Goal: Task Accomplishment & Management: Complete application form

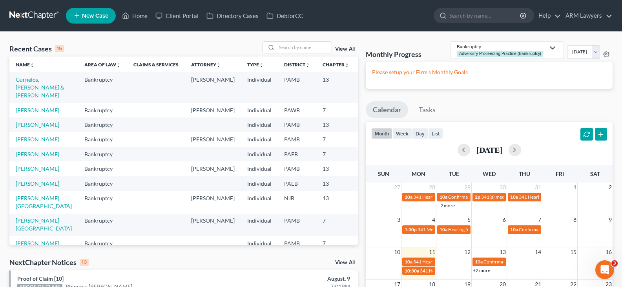
click at [0, 84] on div "Recent Cases 15 View All Name unfold_more expand_more expand_less Area of Law u…" at bounding box center [311, 291] width 622 height 519
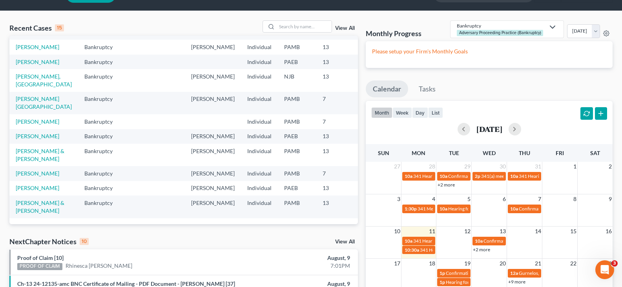
scroll to position [39, 0]
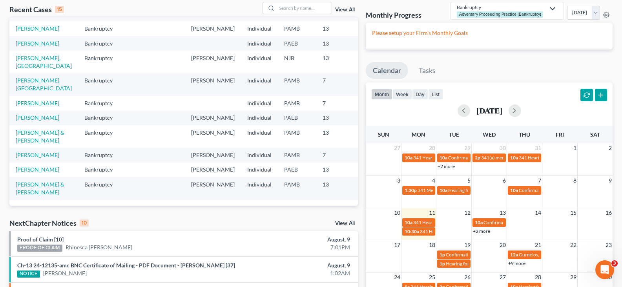
click at [15, 183] on td "[PERSON_NAME] & [PERSON_NAME]" at bounding box center [43, 188] width 69 height 22
click at [22, 190] on link "[PERSON_NAME] & [PERSON_NAME]" at bounding box center [40, 188] width 49 height 15
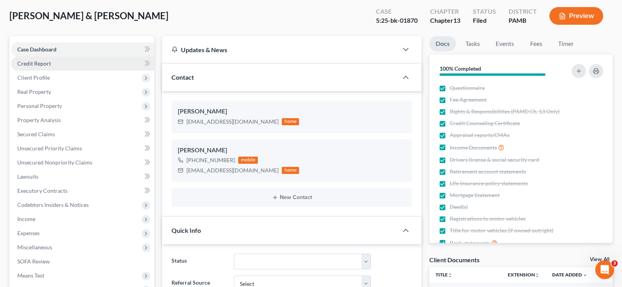
scroll to position [95, 0]
click at [53, 62] on link "Credit Report" at bounding box center [82, 64] width 143 height 14
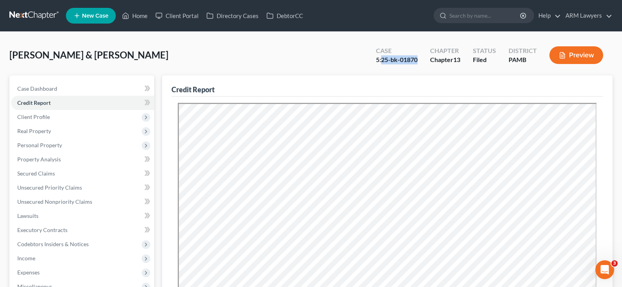
drag, startPoint x: 418, startPoint y: 60, endPoint x: 381, endPoint y: 60, distance: 36.1
click at [381, 60] on div "Case 5:25-bk-01870" at bounding box center [397, 55] width 54 height 23
copy div "25-bk-01870"
click at [40, 17] on link at bounding box center [34, 16] width 50 height 14
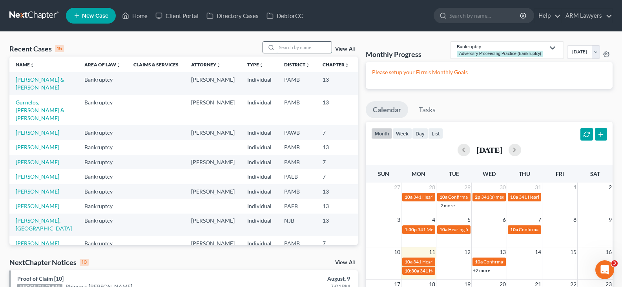
click at [310, 45] on input "search" at bounding box center [304, 47] width 55 height 11
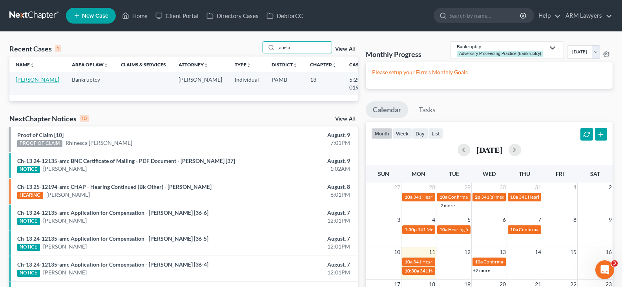
type input "abela"
click at [24, 83] on link "[PERSON_NAME]" at bounding box center [38, 79] width 44 height 7
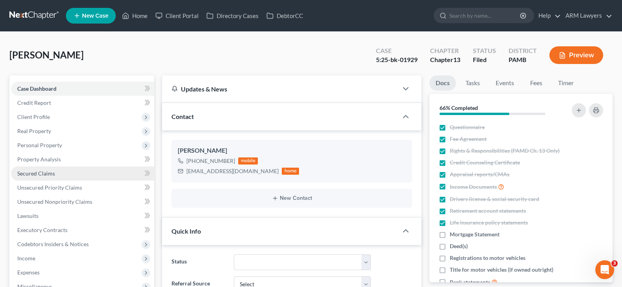
click at [51, 174] on span "Secured Claims" at bounding box center [36, 173] width 38 height 7
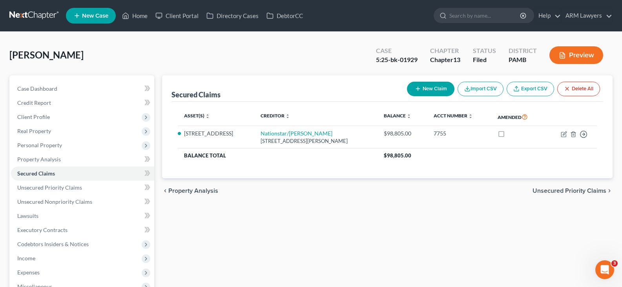
click at [428, 91] on button "New Claim" at bounding box center [430, 89] width 47 height 15
select select "0"
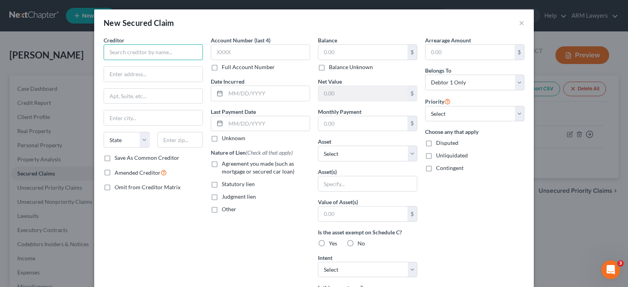
click at [144, 44] on input "text" at bounding box center [153, 52] width 99 height 16
click at [354, 49] on input "text" at bounding box center [362, 52] width 89 height 15
paste input "8488.92"
type input "8,488.92"
click at [164, 58] on input "text" at bounding box center [153, 52] width 99 height 16
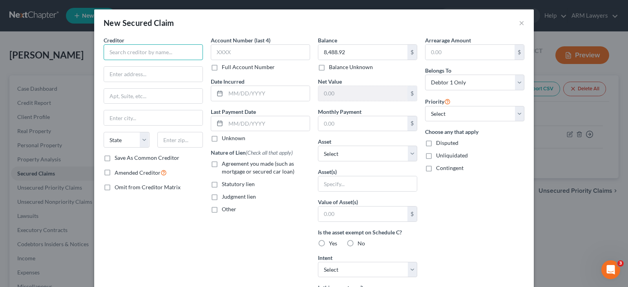
paste input "U.S. Department of Housing and Urban Development"
type input "U.S. Department of Housing and Urban Development"
drag, startPoint x: 165, startPoint y: 74, endPoint x: 165, endPoint y: 81, distance: 7.1
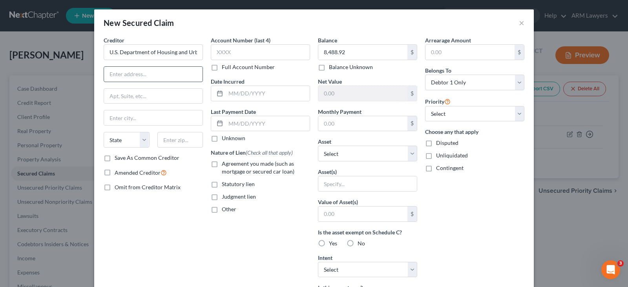
click at [165, 74] on input "text" at bounding box center [153, 74] width 99 height 15
paste input "801 Market Street 12th Floor"
type input "801 Market Street 12th Floor"
click at [129, 115] on input "text" at bounding box center [153, 117] width 99 height 15
click at [189, 139] on input "1910" at bounding box center [180, 140] width 46 height 16
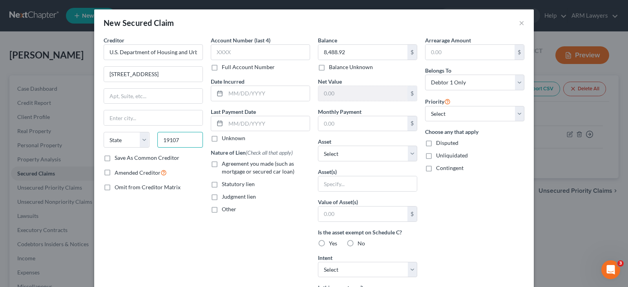
type input "19107"
type input "Philadelphia"
select select "39"
click at [461, 112] on select "Select 1st 2nd 3rd 4th 5th 6th 7th 8th 9th 10th 11th 12th 13th 14th 15th 16th 1…" at bounding box center [474, 114] width 99 height 16
select select "1"
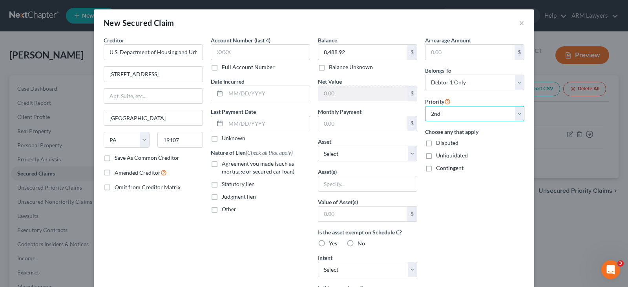
click at [425, 106] on select "Select 1st 2nd 3rd 4th 5th 6th 7th 8th 9th 10th 11th 12th 13th 14th 15th 16th 1…" at bounding box center [474, 114] width 99 height 16
click at [249, 168] on label "Agreement you made (such as mortgage or secured car loan)" at bounding box center [266, 168] width 88 height 16
click at [230, 165] on input "Agreement you made (such as mortgage or secured car loan)" at bounding box center [227, 162] width 5 height 5
checkbox input "true"
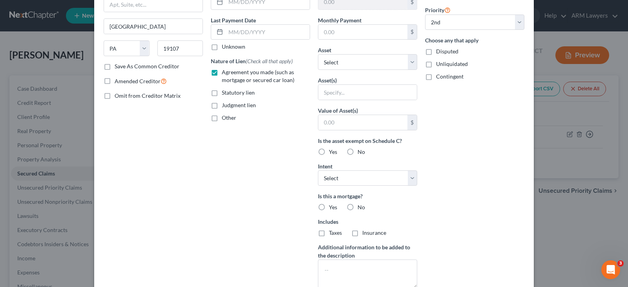
scroll to position [118, 0]
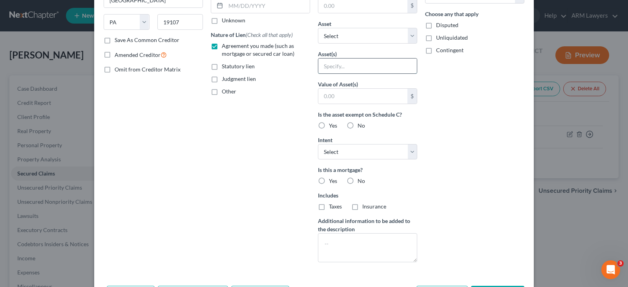
click at [398, 67] on input "text" at bounding box center [367, 65] width 99 height 15
click at [400, 38] on select "Select Other Multiple Assets Sofi (Savings Account) - $0.0 Sofi (Checking Accou…" at bounding box center [367, 36] width 99 height 16
select select "4"
click at [318, 44] on select "Select Other Multiple Assets Sofi (Savings Account) - $0.0 Sofi (Checking Accou…" at bounding box center [367, 36] width 99 height 16
select select "0"
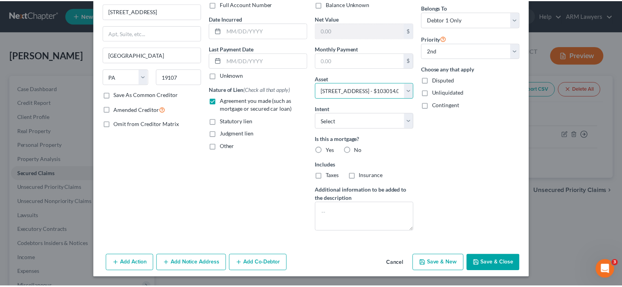
scroll to position [63, 0]
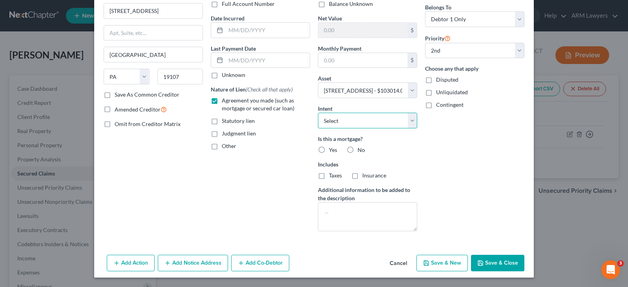
click at [387, 122] on select "Select Surrender Redeem Reaffirm Avoid Other" at bounding box center [367, 121] width 99 height 16
click at [329, 151] on label "Yes" at bounding box center [333, 150] width 8 height 8
click at [332, 151] on input "Yes" at bounding box center [334, 148] width 5 height 5
radio input "true"
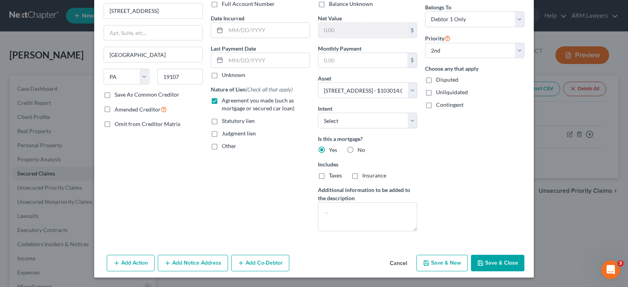
click at [507, 259] on button "Save & Close" at bounding box center [497, 263] width 53 height 16
select select
select select "1"
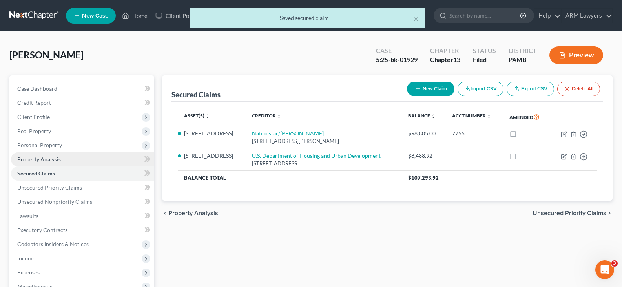
click at [54, 161] on span "Property Analysis" at bounding box center [39, 159] width 44 height 7
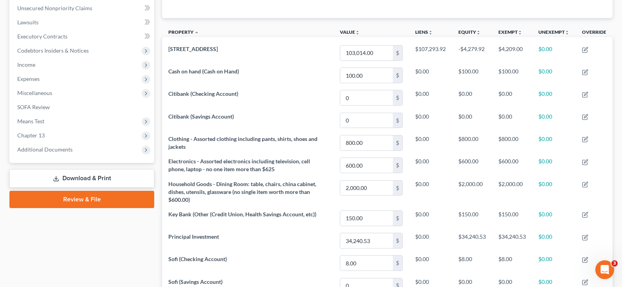
scroll to position [196, 0]
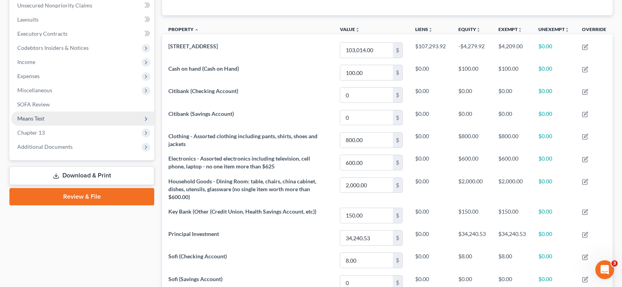
click at [51, 119] on span "Means Test" at bounding box center [82, 118] width 143 height 14
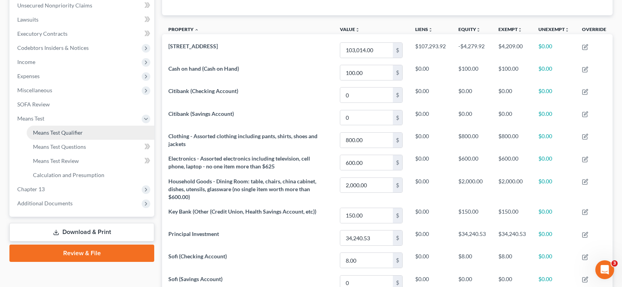
click at [55, 130] on span "Means Test Qualifier" at bounding box center [58, 132] width 50 height 7
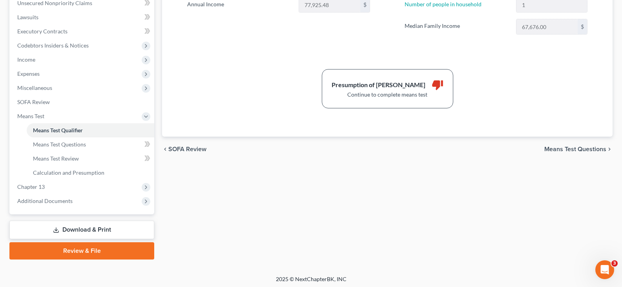
scroll to position [5, 0]
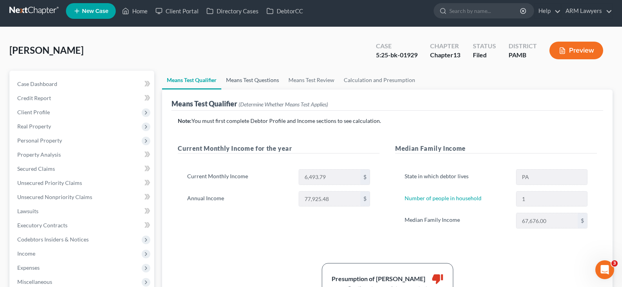
click at [241, 83] on link "Means Test Questions" at bounding box center [252, 80] width 62 height 19
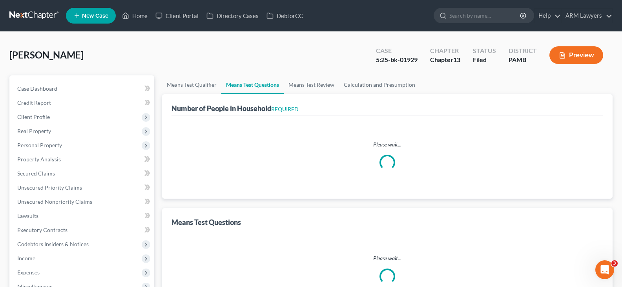
select select "0"
select select "60"
select select "0"
select select "60"
select select "0"
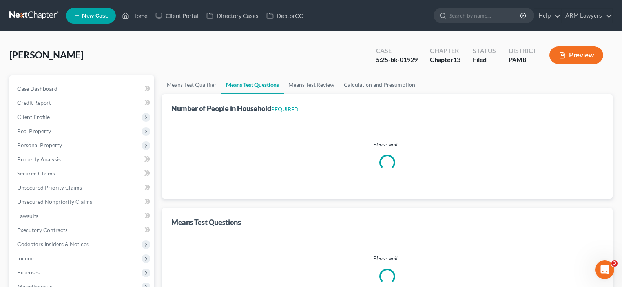
select select "60"
select select "1"
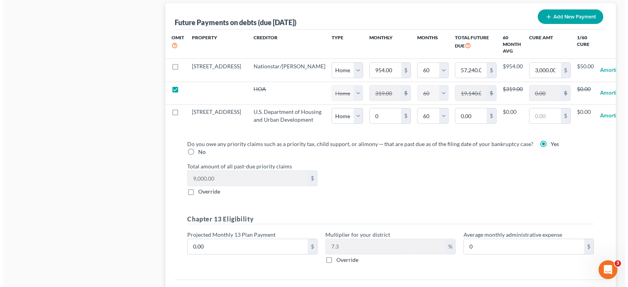
scroll to position [863, 0]
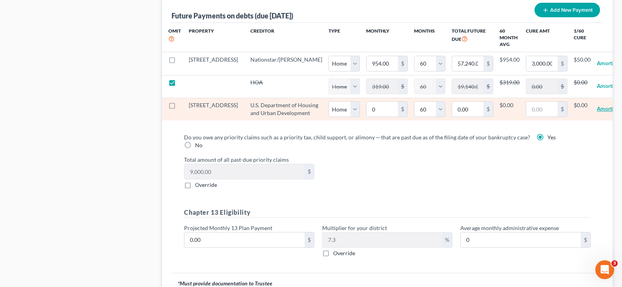
click at [597, 117] on button "Amortize" at bounding box center [608, 109] width 22 height 16
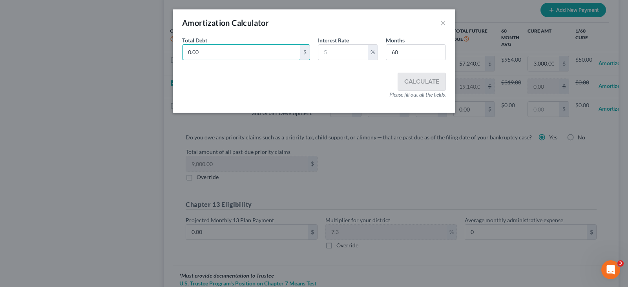
paste input "801 Market Street 12th Floor"
paste input "488.9"
type input "8,488.92"
click at [347, 56] on input "text" at bounding box center [342, 52] width 49 height 15
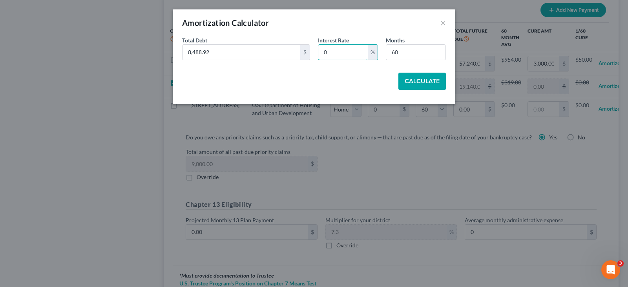
type input "0"
click at [411, 81] on button "Calculate" at bounding box center [421, 81] width 47 height 17
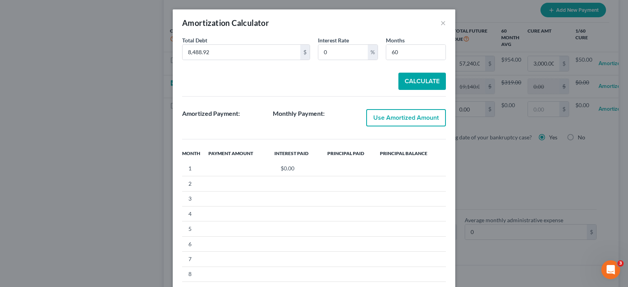
click at [400, 119] on button "Use Amortized Amount" at bounding box center [406, 117] width 80 height 17
type input "0"
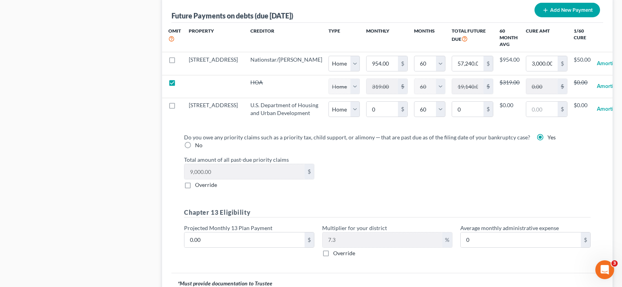
select select "0"
select select "60"
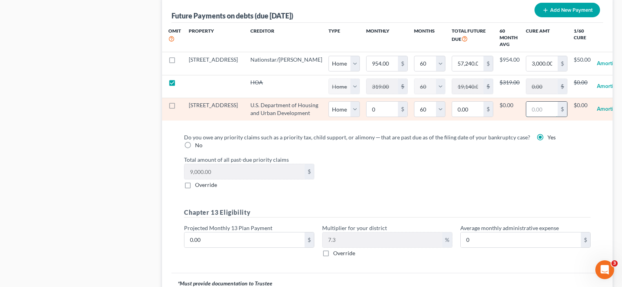
click at [526, 113] on input "text" at bounding box center [541, 109] width 31 height 15
paste input "8488.92"
type input "8,488.92"
click at [597, 117] on button "Amortize" at bounding box center [608, 109] width 22 height 16
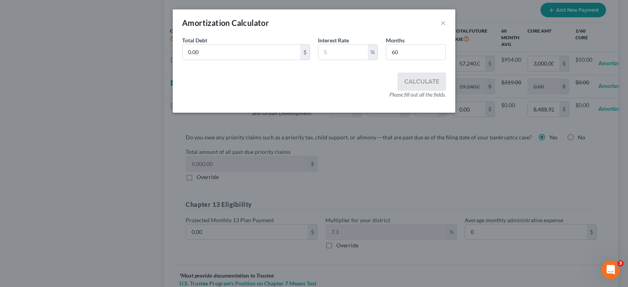
select select "0"
select select "60"
click at [284, 60] on div "Total Debt 0.00 $ Interest Rate % Months 60" at bounding box center [314, 51] width 272 height 30
click at [277, 49] on input "0.00" at bounding box center [241, 52] width 118 height 15
paste input "8488.92"
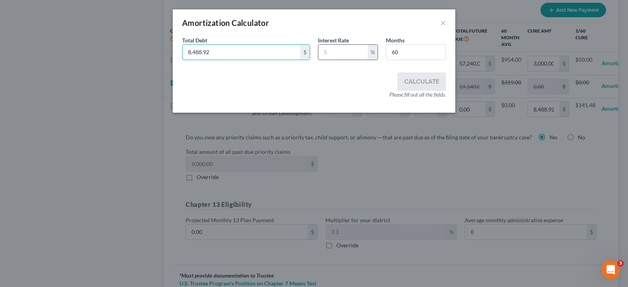
type input "8,488.92"
click at [352, 53] on input "text" at bounding box center [342, 52] width 49 height 15
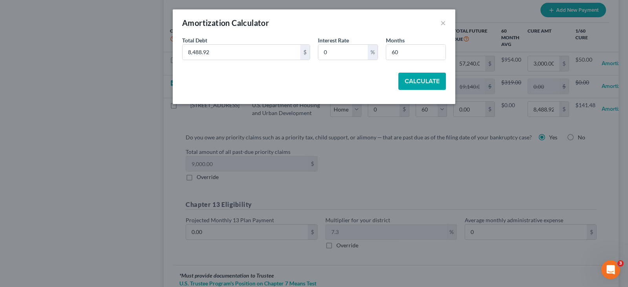
click at [424, 79] on button "Calculate" at bounding box center [421, 81] width 47 height 17
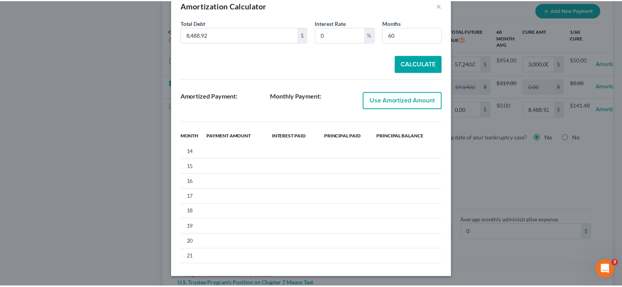
scroll to position [0, 0]
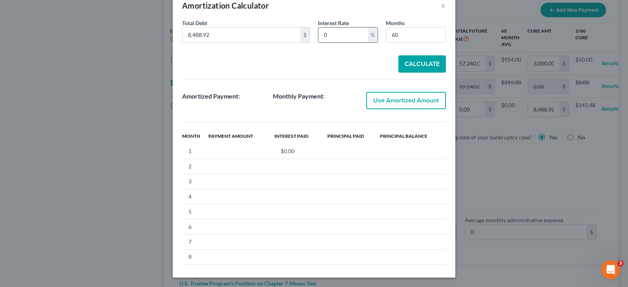
click at [337, 29] on input "0" at bounding box center [342, 34] width 49 height 15
drag, startPoint x: 345, startPoint y: 42, endPoint x: 153, endPoint y: 29, distance: 192.3
click at [155, 28] on div "Amortization Calculator × Total Debt 8,488.92 $ Interest Rate 01 % Months 60 Ca…" at bounding box center [314, 143] width 628 height 287
click at [416, 68] on button "Calculate" at bounding box center [421, 63] width 47 height 17
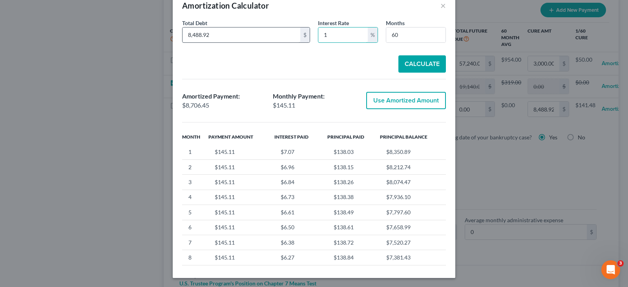
drag, startPoint x: 342, startPoint y: 34, endPoint x: 268, endPoint y: 31, distance: 74.2
click at [270, 31] on div "Total Debt 8,488.92 $ Interest Rate 1 % Months 60" at bounding box center [314, 34] width 272 height 30
click at [426, 61] on button "Calculate" at bounding box center [421, 63] width 47 height 17
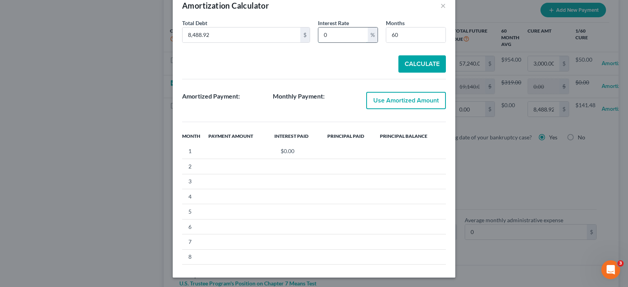
click at [332, 30] on input "0" at bounding box center [342, 34] width 49 height 15
click at [429, 68] on button "Calculate" at bounding box center [421, 63] width 47 height 17
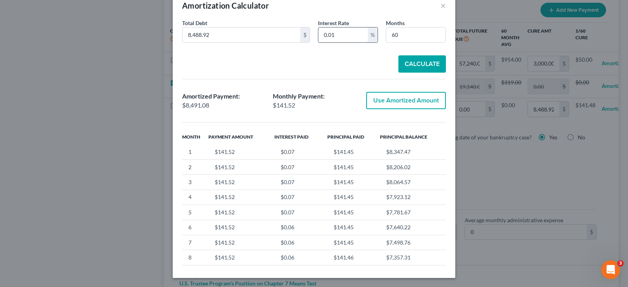
click at [337, 36] on input "0.01" at bounding box center [342, 34] width 49 height 15
click at [328, 33] on input "0.01" at bounding box center [342, 34] width 49 height 15
drag, startPoint x: 330, startPoint y: 39, endPoint x: 342, endPoint y: 38, distance: 12.6
click at [342, 38] on input "0.01" at bounding box center [342, 34] width 49 height 15
click at [407, 65] on button "Calculate" at bounding box center [421, 63] width 47 height 17
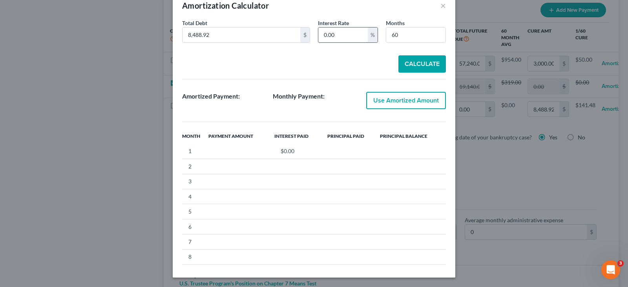
click at [343, 34] on input "0.00" at bounding box center [342, 34] width 49 height 15
type input "0.01"
click at [432, 66] on button "Calculate" at bounding box center [421, 63] width 47 height 17
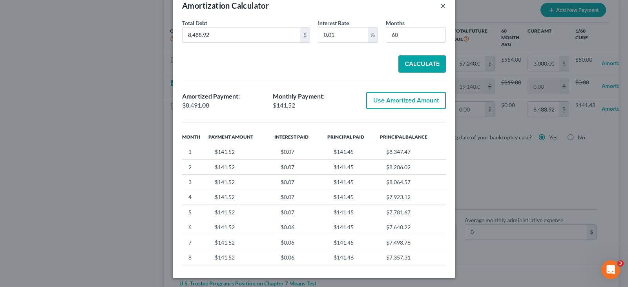
click at [440, 5] on button "×" at bounding box center [442, 5] width 5 height 9
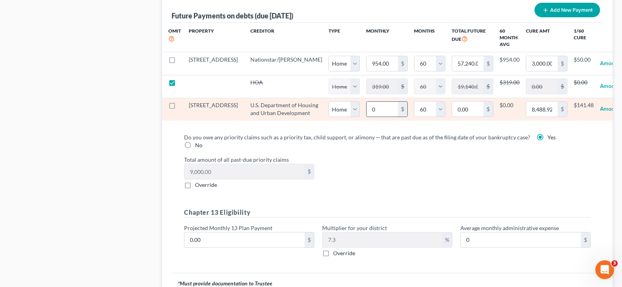
click at [367, 114] on input "0" at bounding box center [382, 109] width 31 height 15
click at [526, 117] on input "8,488.92" at bounding box center [541, 109] width 31 height 15
type input "0"
click at [367, 115] on input "0" at bounding box center [382, 109] width 31 height 15
select select "0"
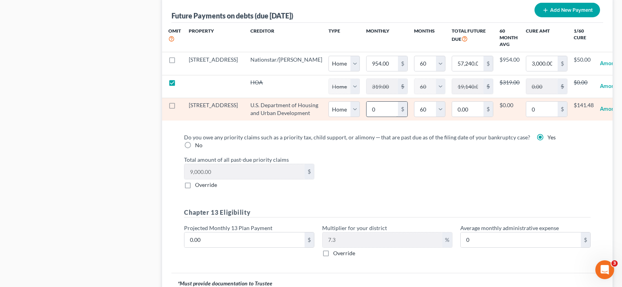
select select "60"
click at [367, 115] on input "0" at bounding box center [382, 109] width 31 height 15
paste input "8488.92"
type input "8488.92"
type input "509,335.20"
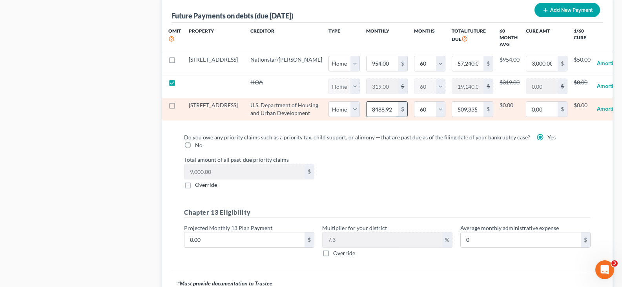
type input "8,488.92"
select select "0"
select select "60"
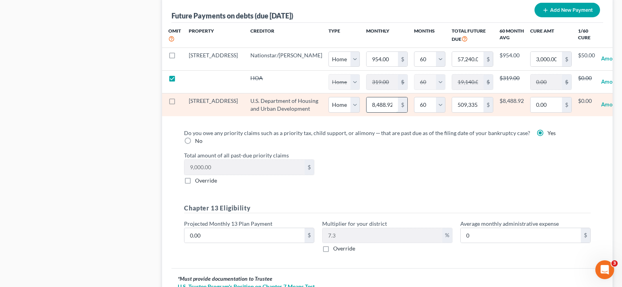
click at [367, 112] on input "8,488.92" at bounding box center [382, 104] width 31 height 15
type input "1"
type input "60.00"
type input "14"
type input "840.00"
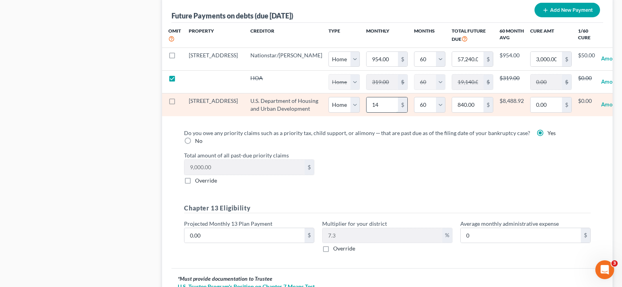
type input "141"
type input "8,460.00"
type input "141."
select select "0"
select select "60"
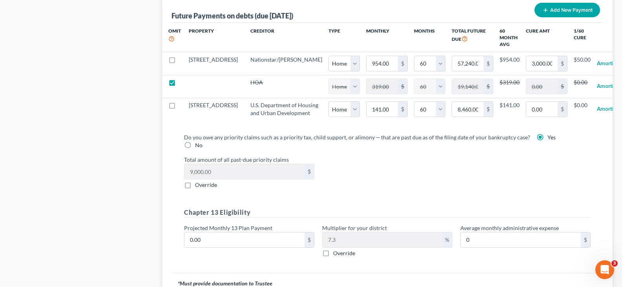
select select "0"
select select "60"
select select "0"
select select "60"
click at [367, 115] on input "141.00" at bounding box center [382, 109] width 31 height 15
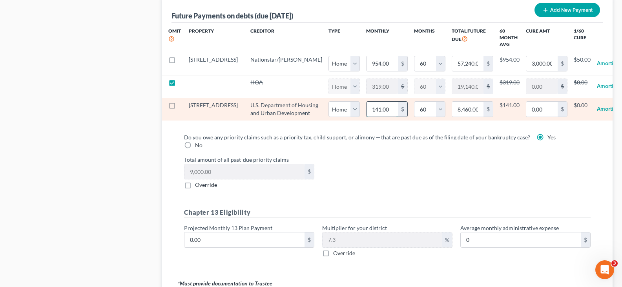
click at [367, 117] on input "141.00" at bounding box center [382, 109] width 31 height 15
type input "141.4"
type input "8,484.00"
type input "141.43"
type input "8,485.80"
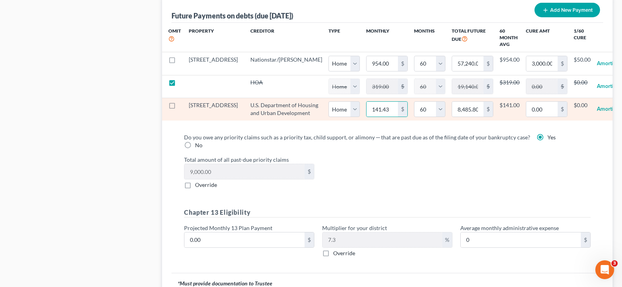
select select "0"
select select "60"
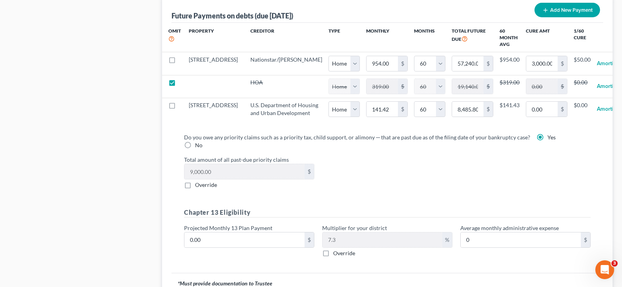
select select "0"
select select "60"
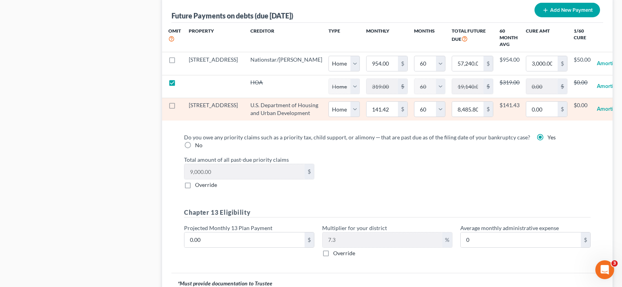
select select "0"
select select "60"
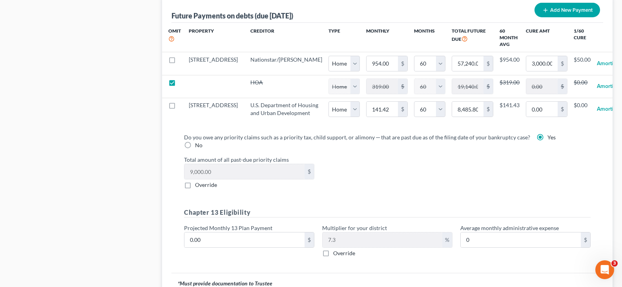
select select "0"
select select "60"
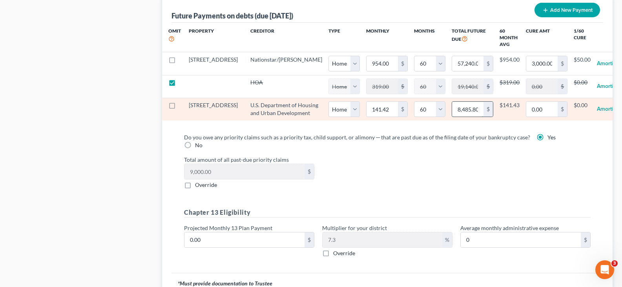
click at [452, 117] on input "8,485.80" at bounding box center [467, 109] width 31 height 15
paste input "488.92"
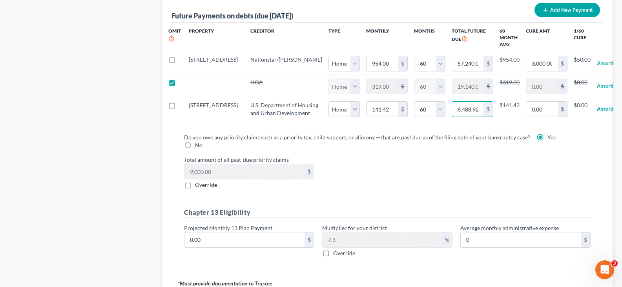
type input "8,488.92"
click at [441, 127] on div "Omit Property Creditor Type Monthly Months Total Future Due 60 Month Avg Cure A…" at bounding box center [387, 75] width 451 height 104
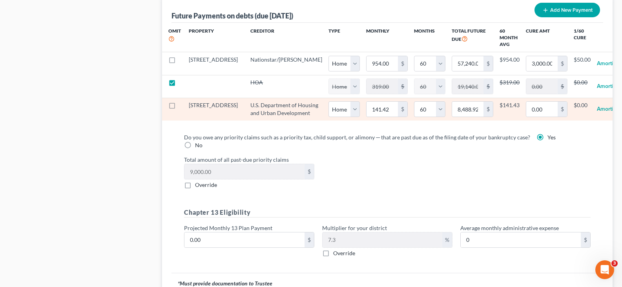
select select "0"
select select "60"
click at [367, 117] on input "141.48" at bounding box center [382, 109] width 31 height 15
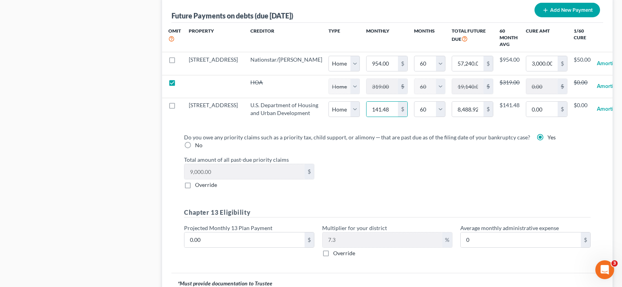
drag, startPoint x: 371, startPoint y: 159, endPoint x: 389, endPoint y: 150, distance: 20.5
click at [371, 141] on label "Do you owe any priority claims such as a priority tax, child support, or alimon…" at bounding box center [357, 137] width 346 height 8
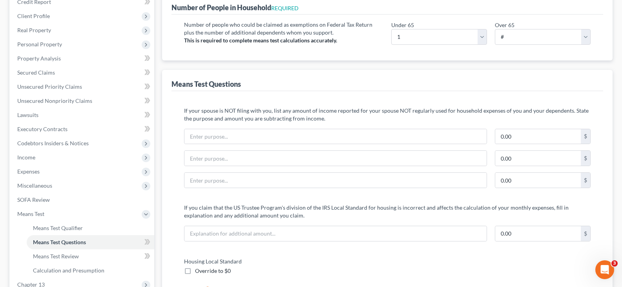
scroll to position [15, 0]
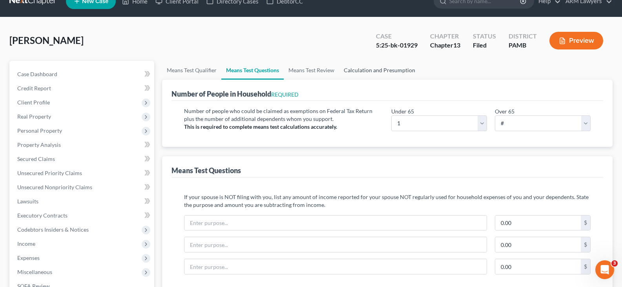
click at [376, 67] on link "Calculation and Presumption" at bounding box center [379, 70] width 81 height 19
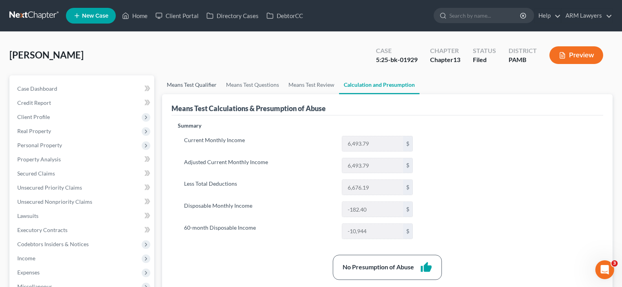
click at [209, 82] on link "Means Test Qualifier" at bounding box center [191, 84] width 59 height 19
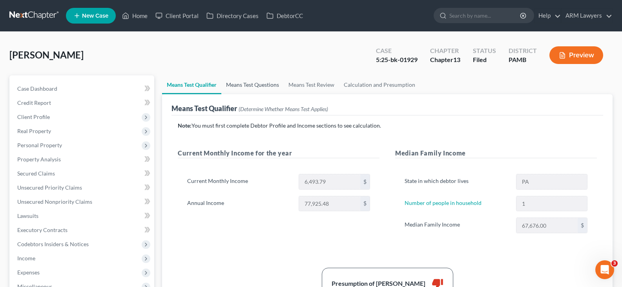
click at [249, 89] on link "Means Test Questions" at bounding box center [252, 84] width 62 height 19
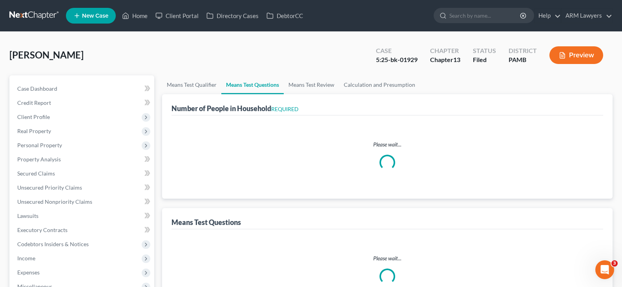
select select "0"
select select "60"
select select "0"
select select "60"
select select "0"
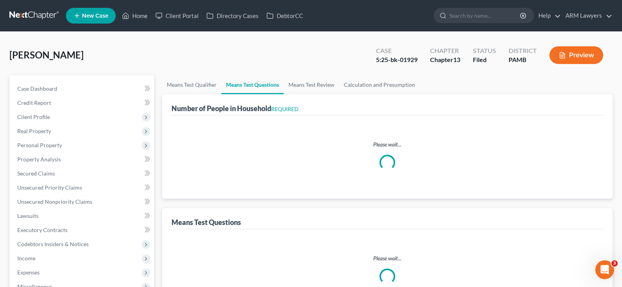
select select "60"
select select "1"
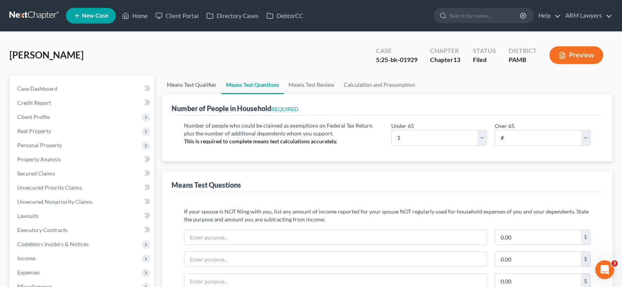
click at [211, 90] on link "Means Test Qualifier" at bounding box center [191, 84] width 59 height 19
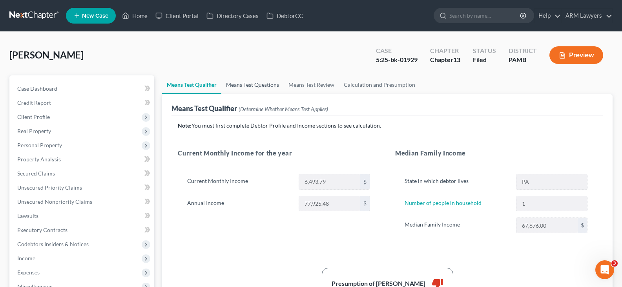
click at [246, 86] on link "Means Test Questions" at bounding box center [252, 84] width 62 height 19
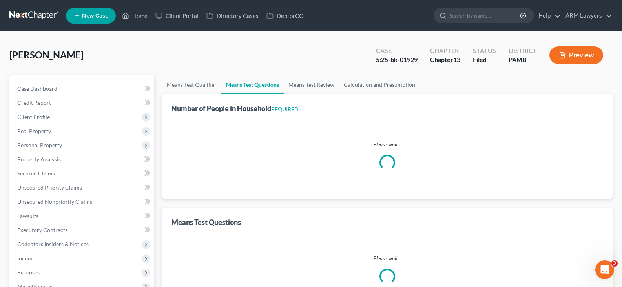
select select "0"
select select "60"
select select "0"
select select "60"
select select "0"
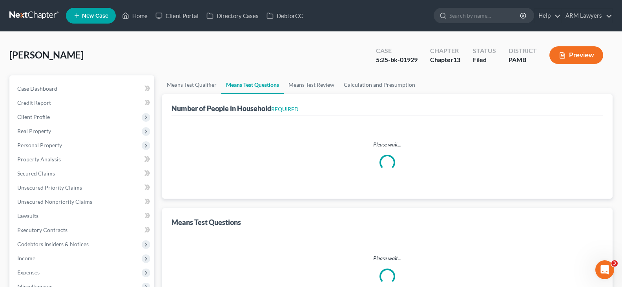
select select "60"
select select "1"
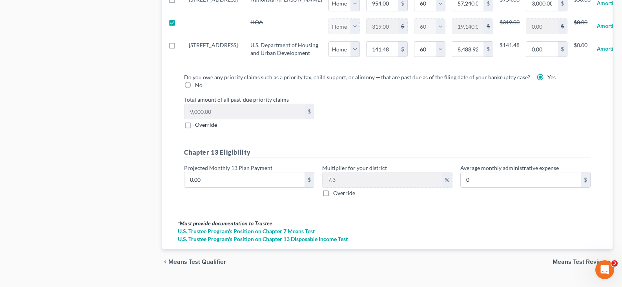
scroll to position [956, 0]
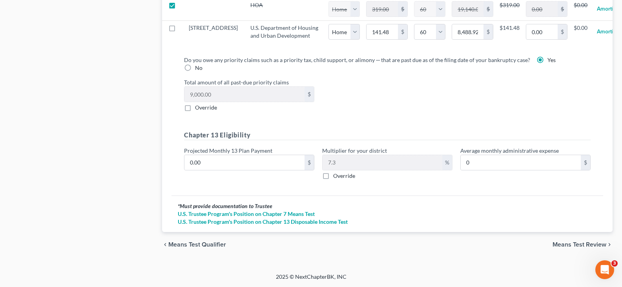
click at [195, 108] on label "Override" at bounding box center [206, 108] width 22 height 8
click at [198, 108] on input "Override" at bounding box center [200, 106] width 5 height 5
checkbox input "true"
click at [235, 89] on input "0.00" at bounding box center [244, 94] width 120 height 15
paste input "6491.7"
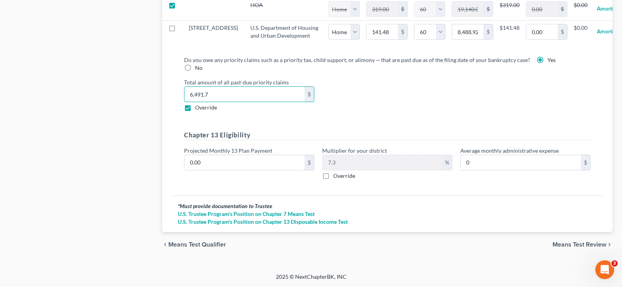
type input "6,491.7"
click at [581, 242] on span "Means Test Review" at bounding box center [580, 244] width 54 height 6
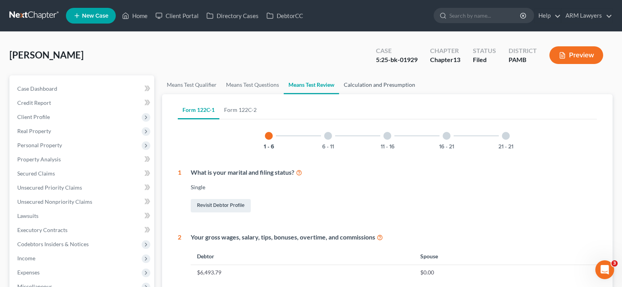
click at [389, 89] on link "Calculation and Presumption" at bounding box center [379, 84] width 81 height 19
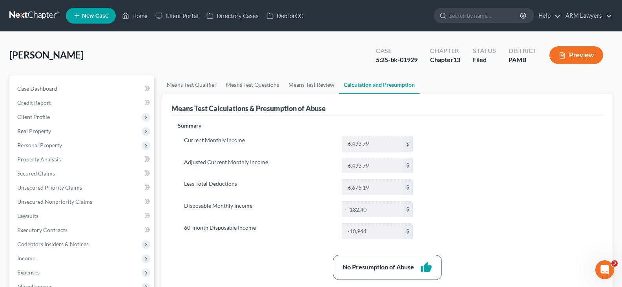
click at [566, 55] on icon "button" at bounding box center [562, 55] width 7 height 7
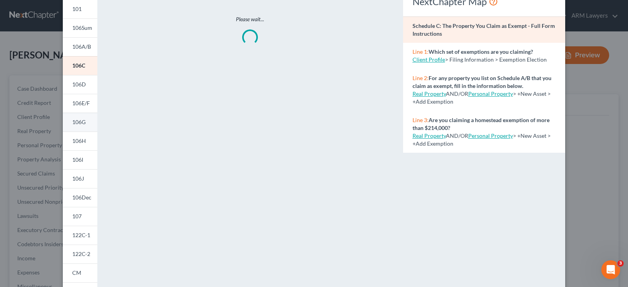
scroll to position [118, 0]
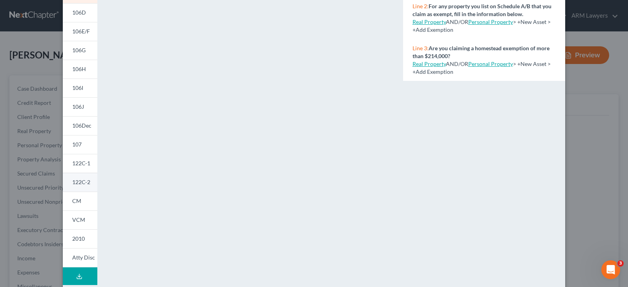
click at [86, 184] on span "122C-2" at bounding box center [81, 182] width 18 height 7
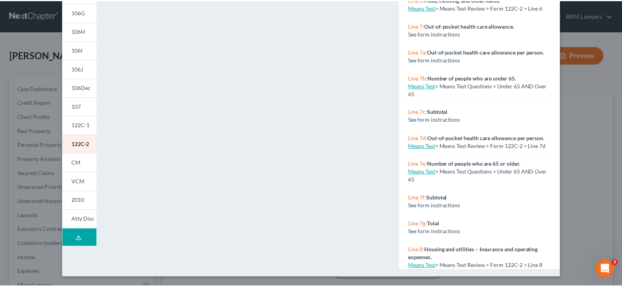
scroll to position [0, 0]
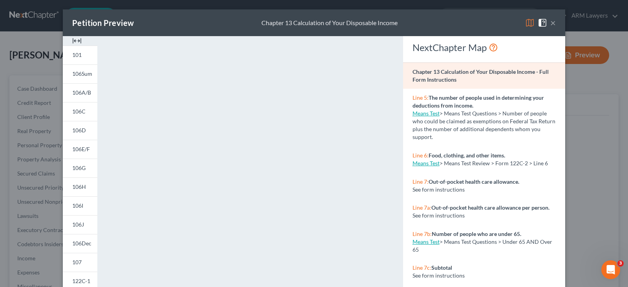
click at [550, 25] on button "×" at bounding box center [552, 22] width 5 height 9
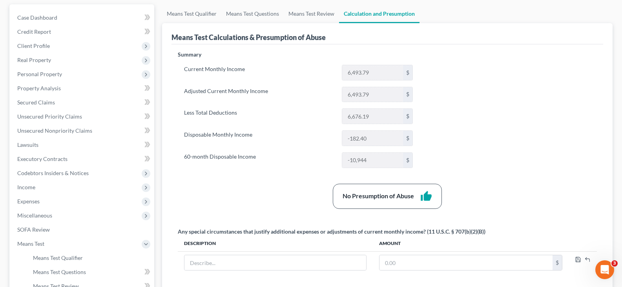
scroll to position [78, 0]
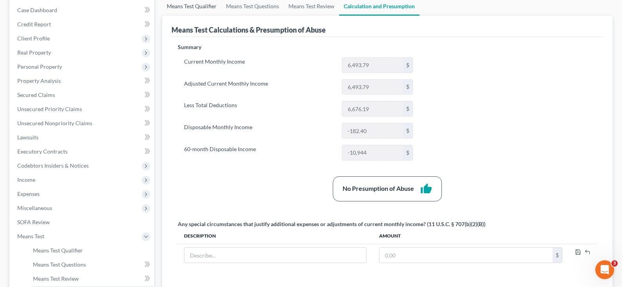
click at [184, 5] on link "Means Test Qualifier" at bounding box center [191, 6] width 59 height 19
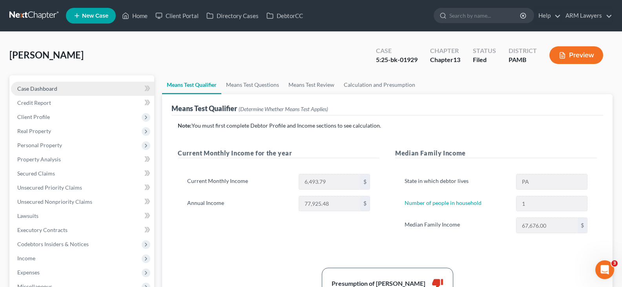
click at [67, 87] on link "Case Dashboard" at bounding box center [82, 89] width 143 height 14
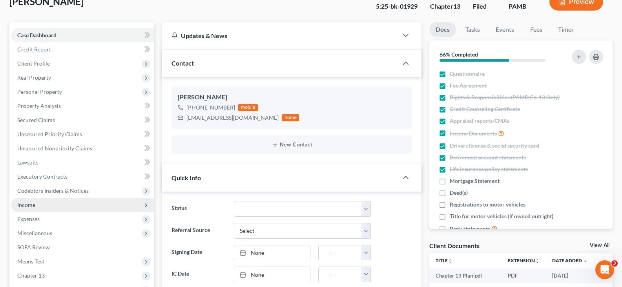
scroll to position [78, 0]
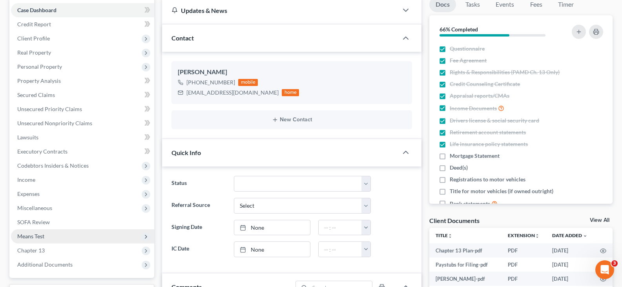
click at [53, 235] on span "Means Test" at bounding box center [82, 236] width 143 height 14
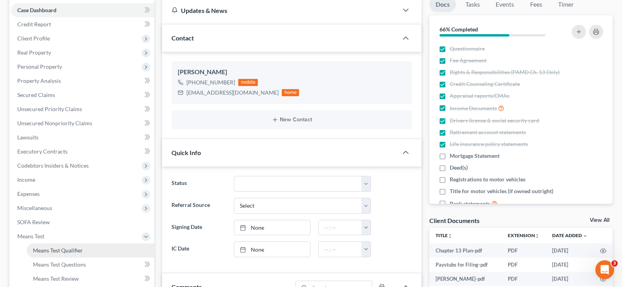
click at [73, 250] on span "Means Test Qualifier" at bounding box center [58, 250] width 50 height 7
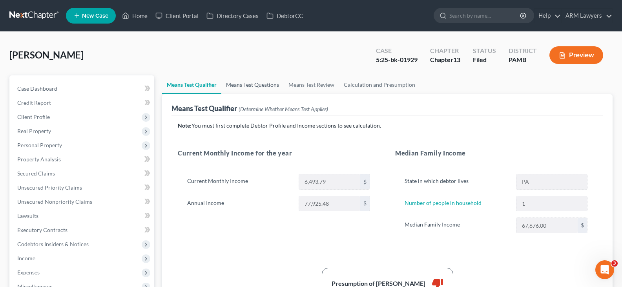
click at [261, 87] on link "Means Test Questions" at bounding box center [252, 84] width 62 height 19
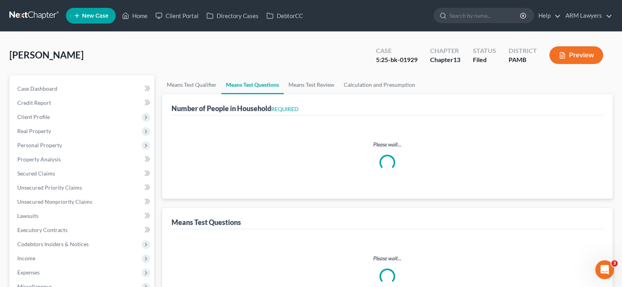
select select "0"
select select "60"
select select "0"
select select "60"
select select "0"
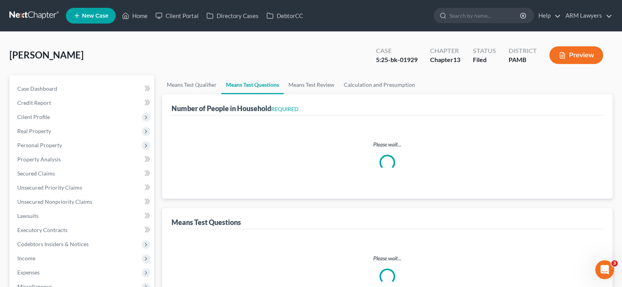
select select "60"
select select "1"
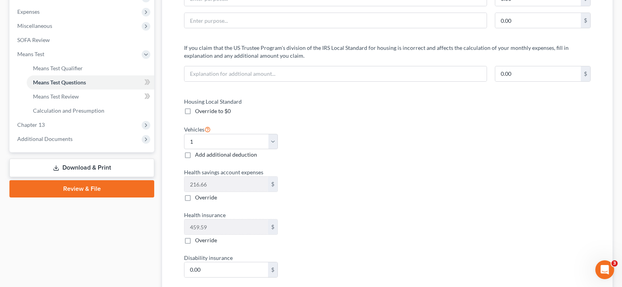
scroll to position [275, 0]
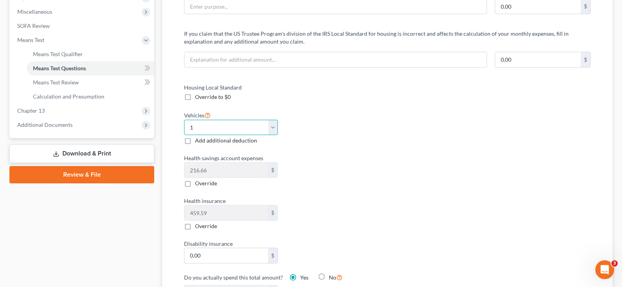
click at [235, 120] on select "Select 0 1 2 3 4 5" at bounding box center [231, 128] width 94 height 16
select select "0"
click at [184, 120] on select "Select 0 1 2 3 4 5" at bounding box center [231, 128] width 94 height 16
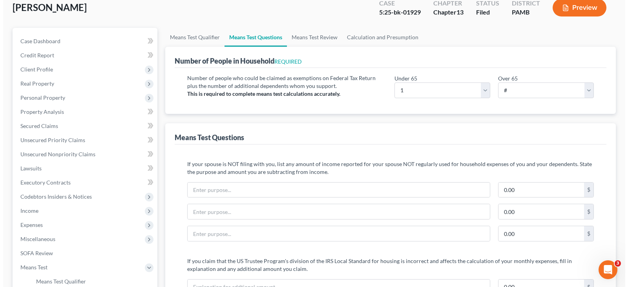
scroll to position [0, 0]
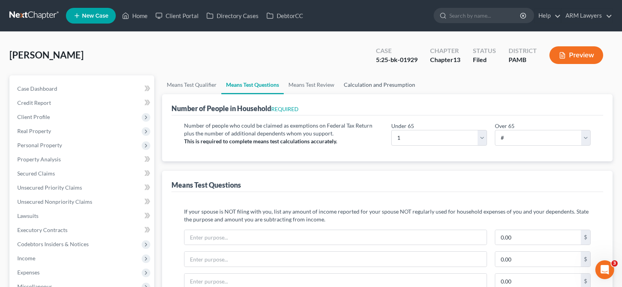
click at [371, 91] on link "Calculation and Presumption" at bounding box center [379, 84] width 81 height 19
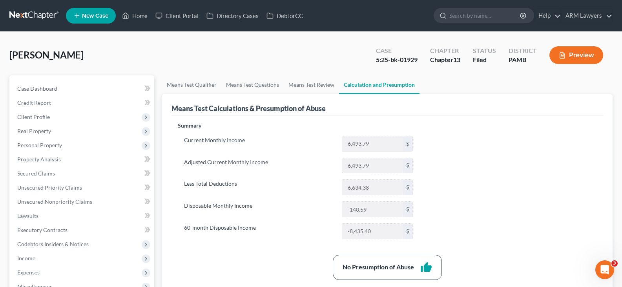
click at [567, 55] on button "Preview" at bounding box center [576, 55] width 54 height 18
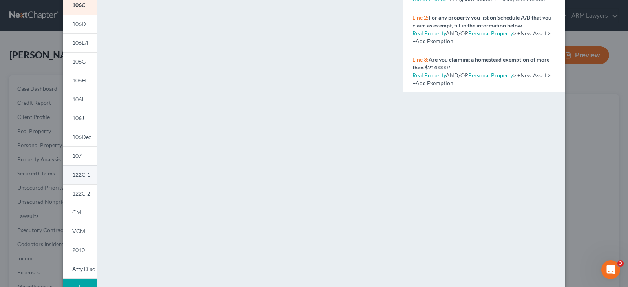
scroll to position [118, 0]
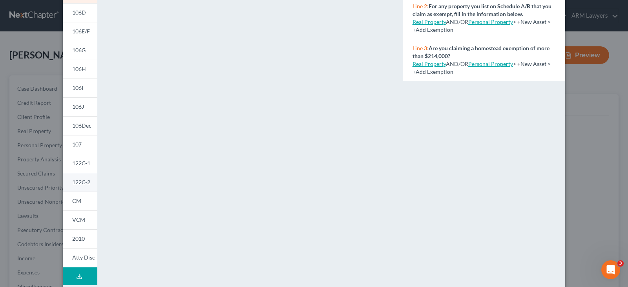
click at [79, 181] on span "122C-2" at bounding box center [81, 182] width 18 height 7
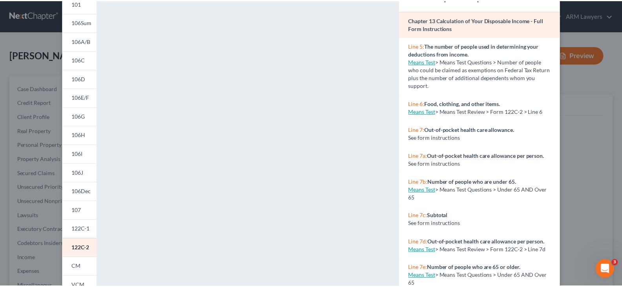
scroll to position [0, 0]
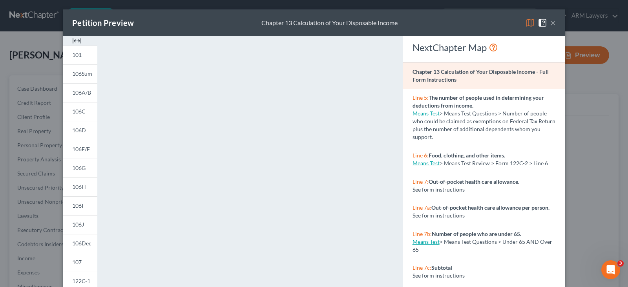
click at [551, 20] on button "×" at bounding box center [552, 22] width 5 height 9
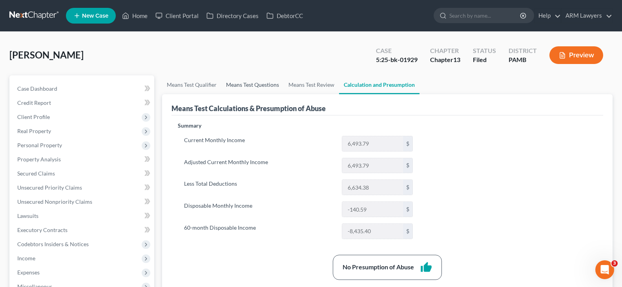
click at [268, 81] on link "Means Test Questions" at bounding box center [252, 84] width 62 height 19
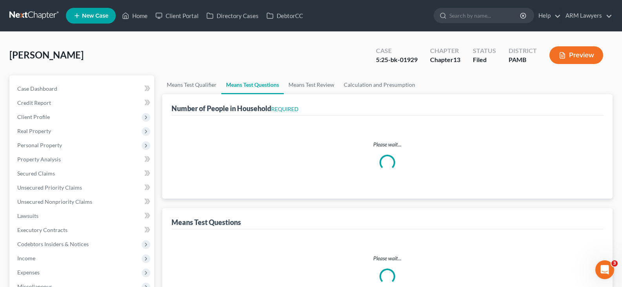
select select "0"
select select "60"
select select "0"
select select "60"
select select "0"
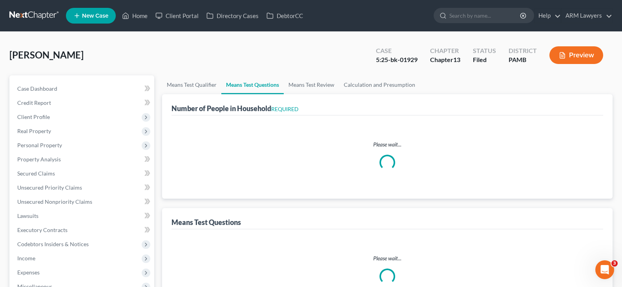
select select "60"
select select "1"
select select "0"
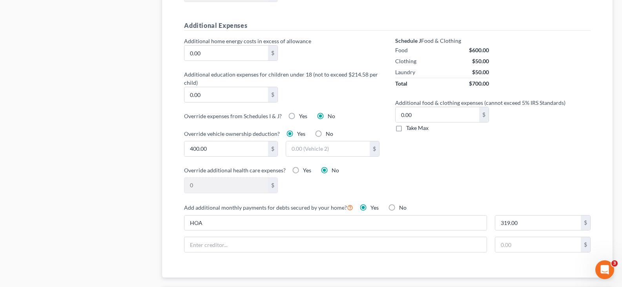
scroll to position [589, 0]
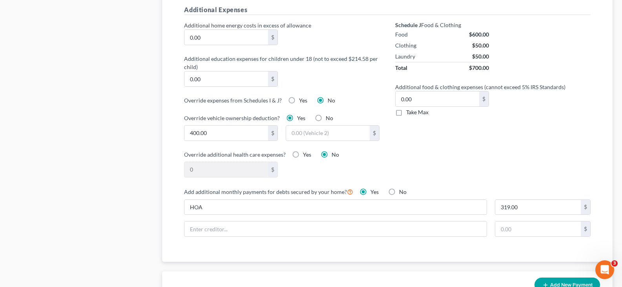
click at [326, 118] on label "No" at bounding box center [329, 118] width 7 height 8
click at [329, 118] on input "No" at bounding box center [331, 116] width 5 height 5
radio input "true"
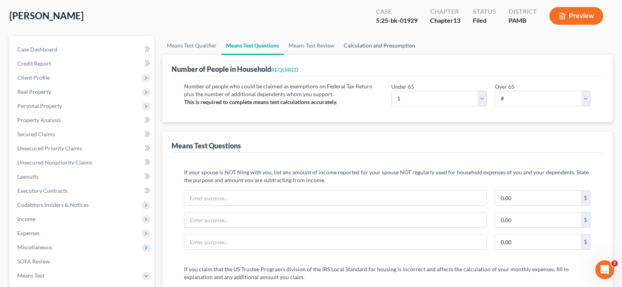
click at [396, 47] on link "Calculation and Presumption" at bounding box center [379, 45] width 81 height 19
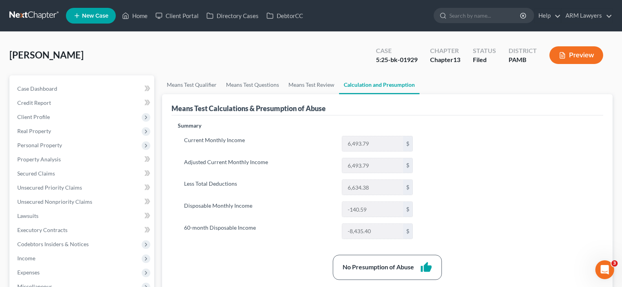
click at [576, 54] on button "Preview" at bounding box center [576, 55] width 54 height 18
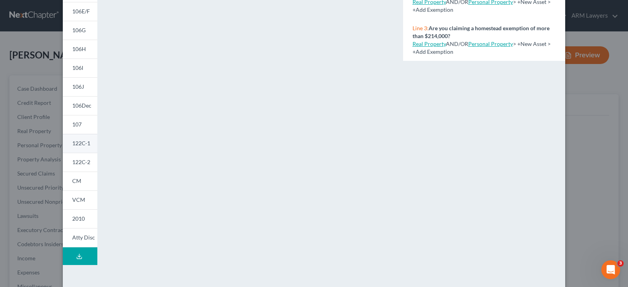
scroll to position [148, 0]
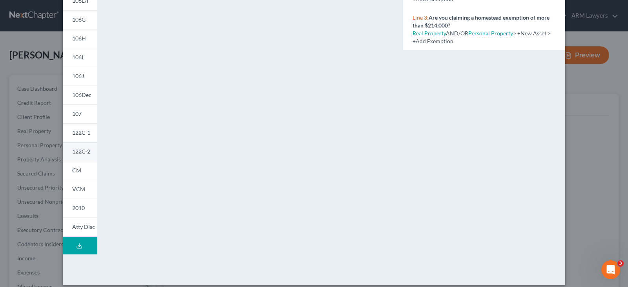
click at [80, 154] on span "122C-2" at bounding box center [81, 151] width 18 height 7
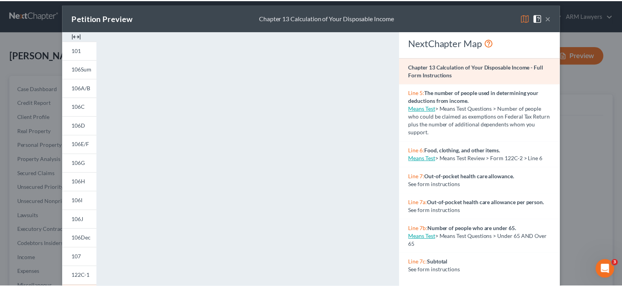
scroll to position [0, 0]
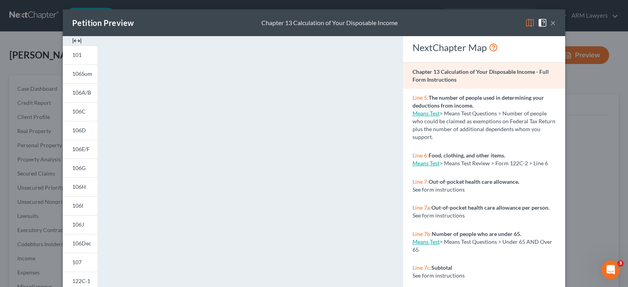
click at [553, 20] on div "Petition Preview Chapter 13 Calculation of Your Disposable Income ×" at bounding box center [314, 22] width 502 height 27
click at [551, 23] on button "×" at bounding box center [552, 22] width 5 height 9
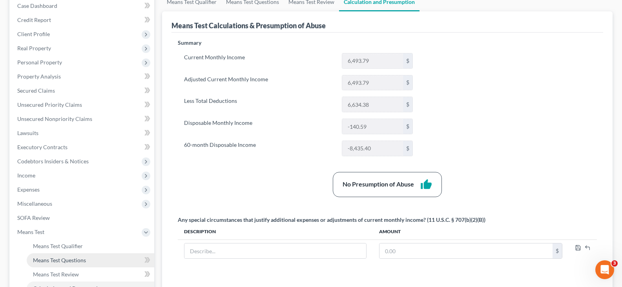
scroll to position [157, 0]
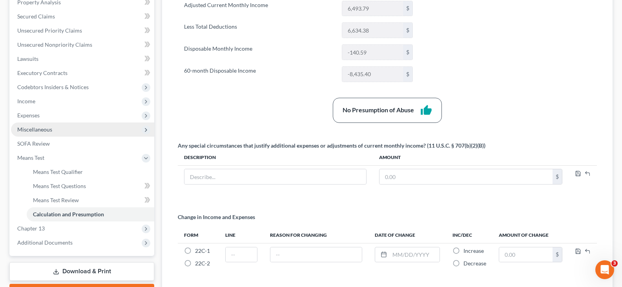
click at [51, 123] on span "Miscellaneous" at bounding box center [82, 129] width 143 height 14
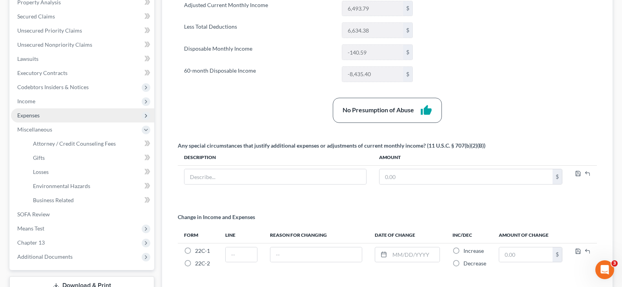
click at [51, 115] on span "Expenses" at bounding box center [82, 115] width 143 height 14
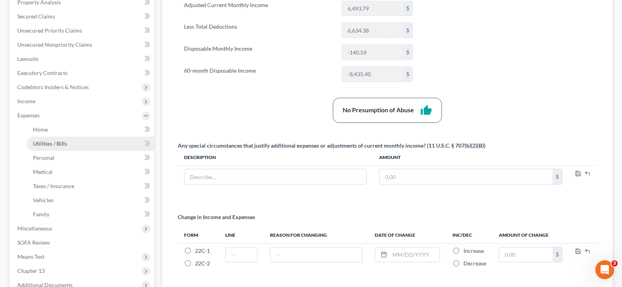
click at [58, 137] on link "Utilities / Bills" at bounding box center [91, 144] width 128 height 14
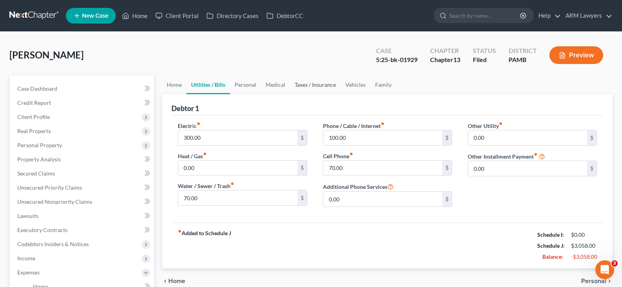
click at [323, 85] on link "Taxes / Insurance" at bounding box center [315, 84] width 51 height 19
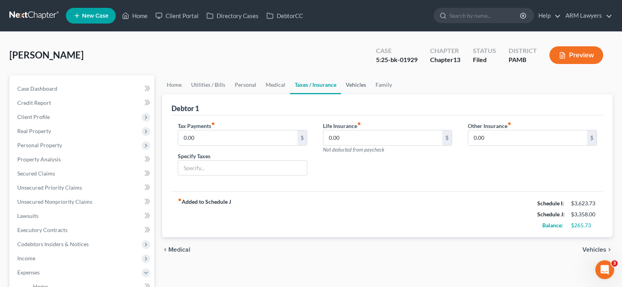
click at [351, 87] on link "Vehicles" at bounding box center [356, 84] width 30 height 19
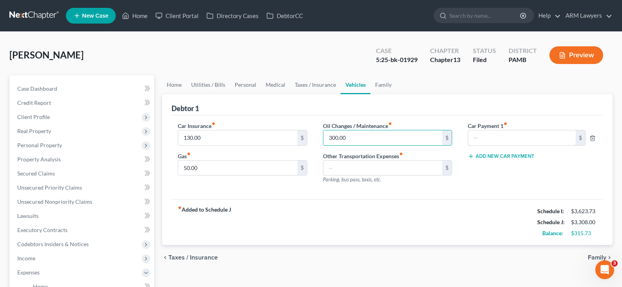
type input "50.00"
type input "300.00"
click at [408, 164] on input "text" at bounding box center [382, 168] width 119 height 15
paste input "6491.7"
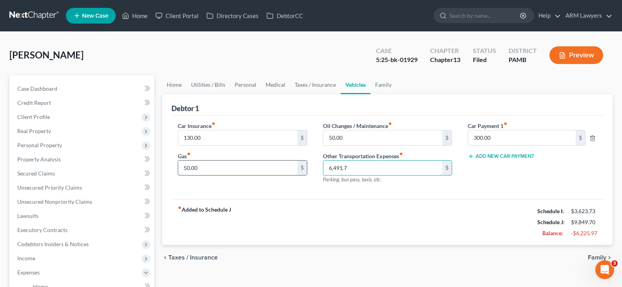
drag, startPoint x: 410, startPoint y: 170, endPoint x: 222, endPoint y: 163, distance: 188.1
click at [226, 163] on div "Car Insurance fiber_manual_record 130.00 $ Gas fiber_manual_record 50.00 $ Oil …" at bounding box center [387, 156] width 435 height 68
click at [210, 194] on div "Car Insurance fiber_manual_record 130.00 $ Gas fiber_manual_record 50.00 $ Oil …" at bounding box center [387, 157] width 432 height 84
click at [356, 168] on input "3" at bounding box center [382, 168] width 119 height 15
type input "400"
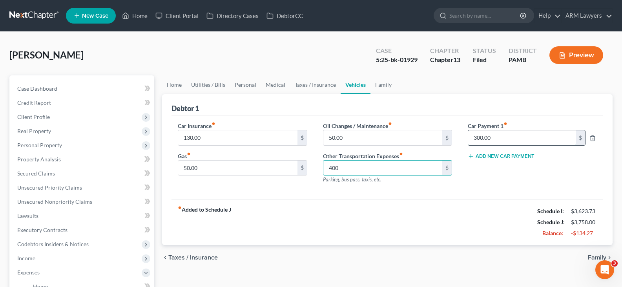
click at [538, 134] on input "300.00" at bounding box center [522, 137] width 108 height 15
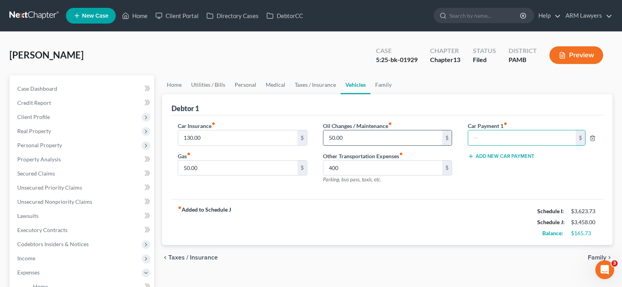
click at [372, 142] on input "50.00" at bounding box center [382, 137] width 119 height 15
click at [274, 170] on input "50.00" at bounding box center [237, 168] width 119 height 15
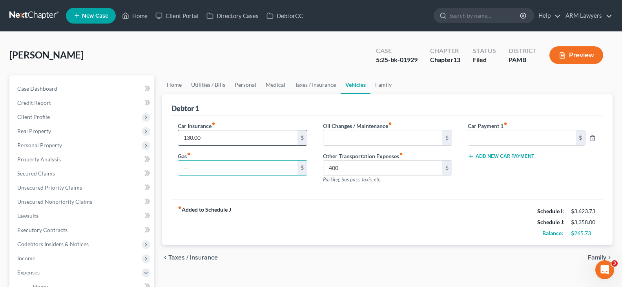
click at [257, 140] on input "130.00" at bounding box center [237, 137] width 119 height 15
click at [570, 53] on button "Preview" at bounding box center [576, 55] width 54 height 18
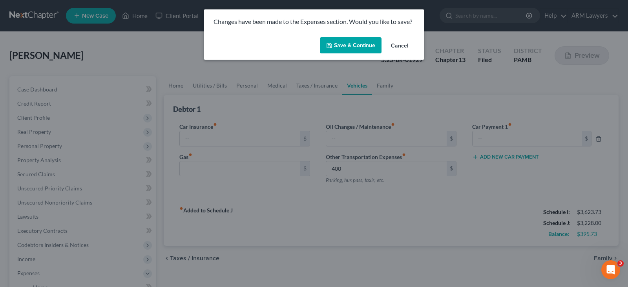
click at [360, 45] on button "Save & Continue" at bounding box center [351, 45] width 62 height 16
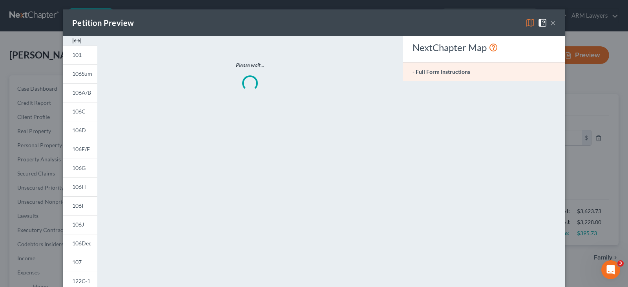
type input "400.00"
click at [552, 22] on button "×" at bounding box center [552, 22] width 5 height 9
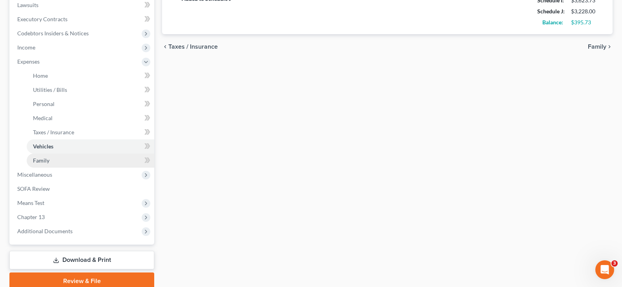
scroll to position [235, 0]
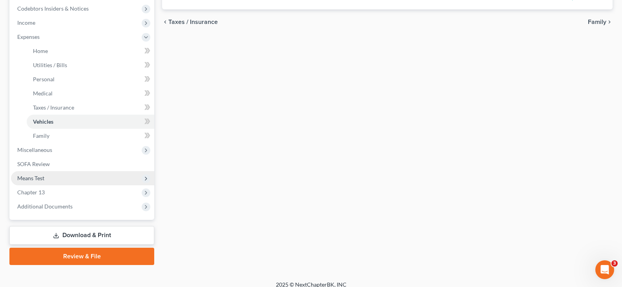
click at [46, 179] on span "Means Test" at bounding box center [82, 178] width 143 height 14
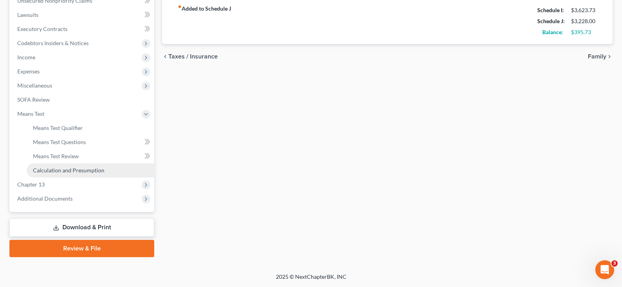
click at [71, 171] on span "Calculation and Presumption" at bounding box center [68, 170] width 71 height 7
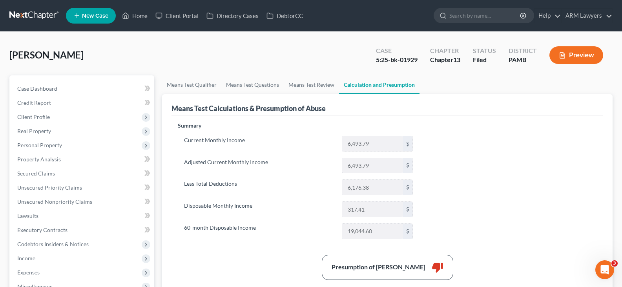
click at [586, 59] on button "Preview" at bounding box center [576, 55] width 54 height 18
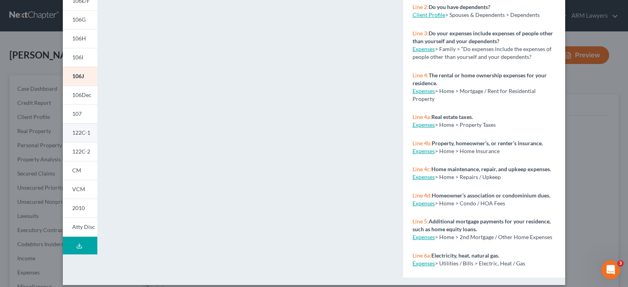
scroll to position [156, 0]
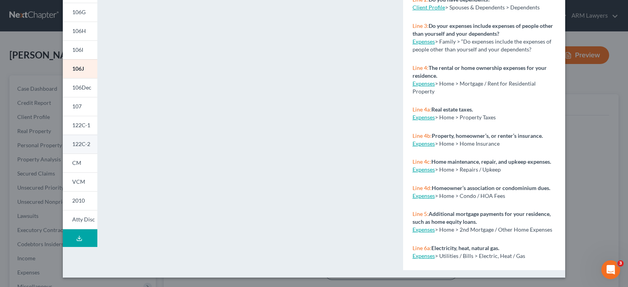
click at [78, 143] on span "122C-2" at bounding box center [81, 143] width 18 height 7
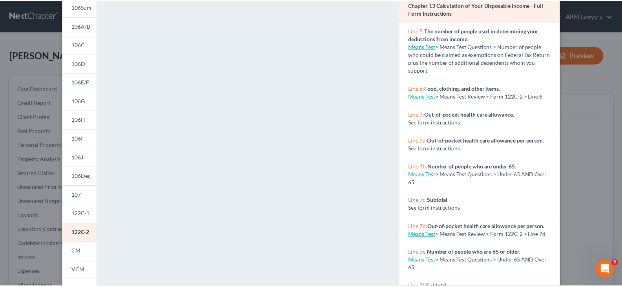
scroll to position [0, 0]
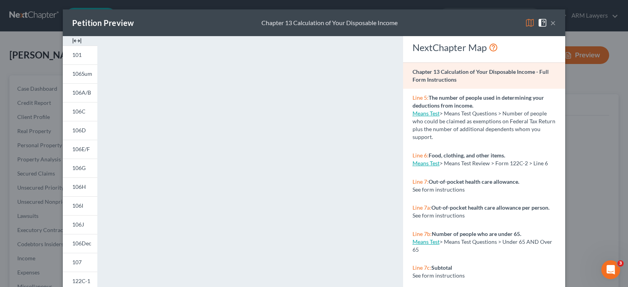
click at [551, 22] on button "×" at bounding box center [552, 22] width 5 height 9
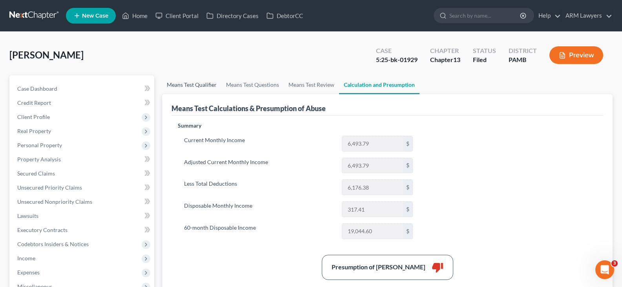
click at [201, 86] on link "Means Test Qualifier" at bounding box center [191, 84] width 59 height 19
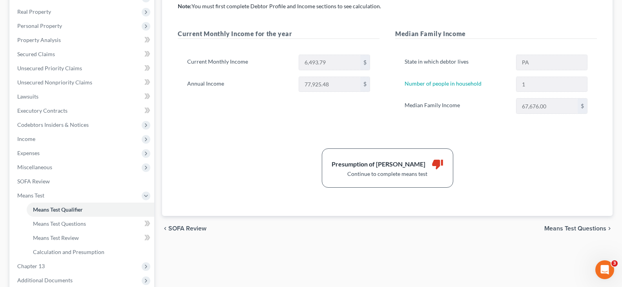
scroll to position [44, 0]
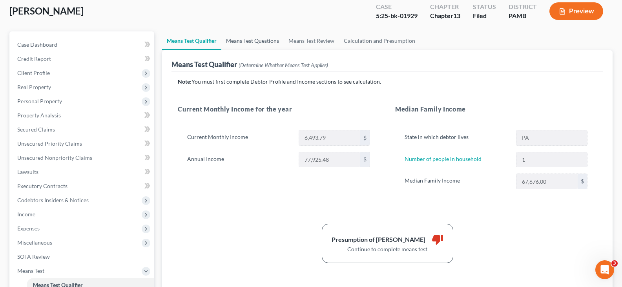
click at [231, 42] on link "Means Test Questions" at bounding box center [252, 40] width 62 height 19
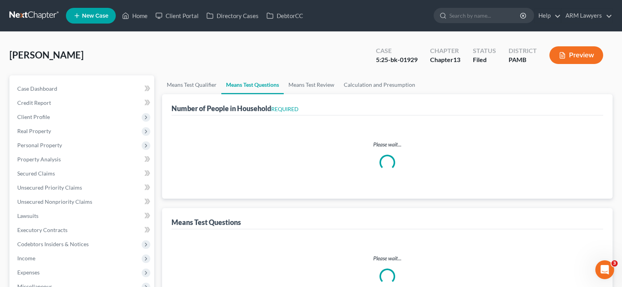
select select "0"
select select "60"
select select "0"
select select "60"
select select "0"
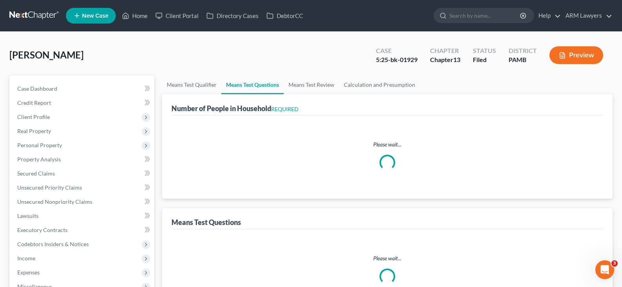
select select "60"
select select "1"
select select "0"
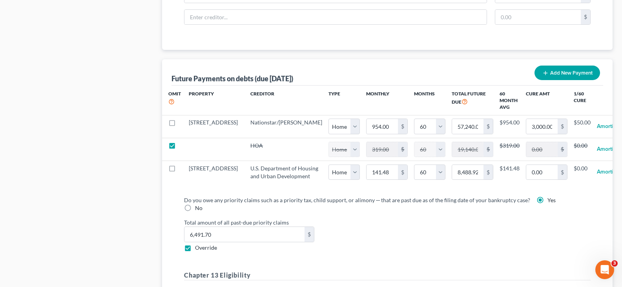
scroll to position [785, 0]
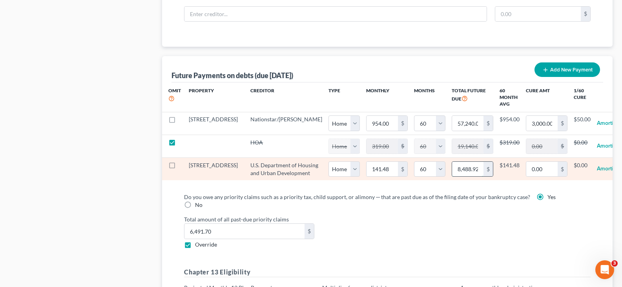
click at [452, 173] on input "8,488.92" at bounding box center [467, 169] width 31 height 15
type input "8,488.92"
select select "0"
select select "60"
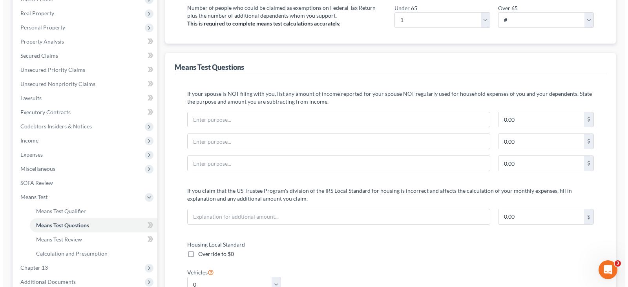
scroll to position [0, 0]
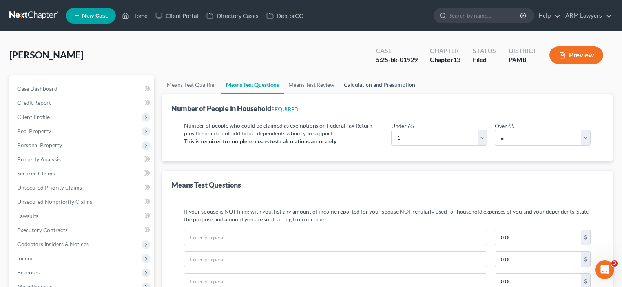
click at [370, 84] on link "Calculation and Presumption" at bounding box center [379, 84] width 81 height 19
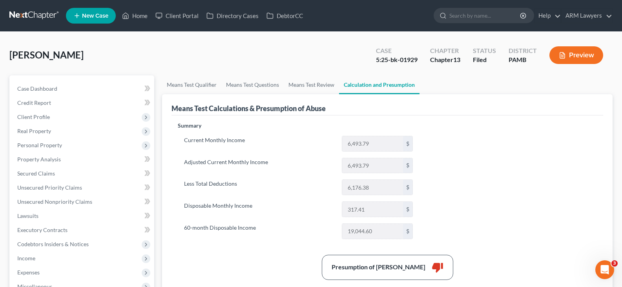
click at [577, 58] on button "Preview" at bounding box center [576, 55] width 54 height 18
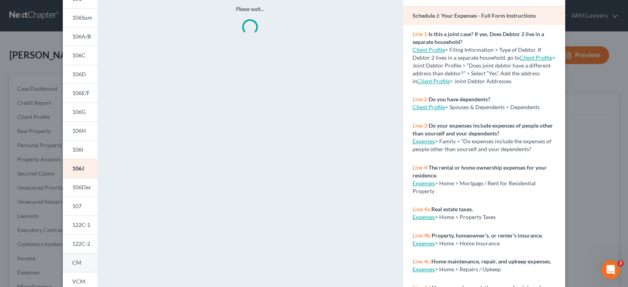
scroll to position [118, 0]
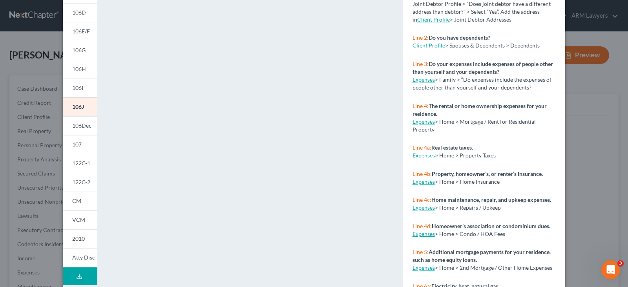
click at [80, 185] on span "122C-2" at bounding box center [81, 182] width 18 height 7
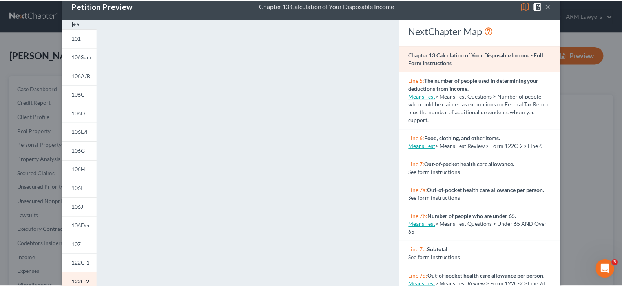
scroll to position [0, 0]
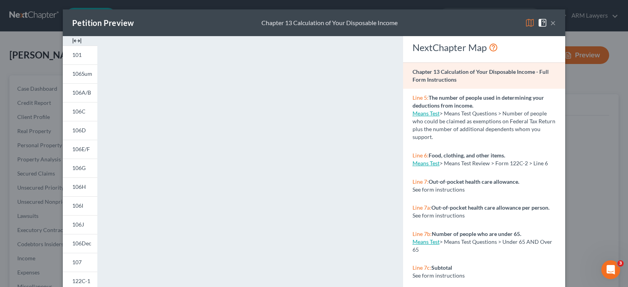
click at [553, 20] on div "Petition Preview Chapter 13 Calculation of Your Disposable Income ×" at bounding box center [314, 22] width 502 height 27
click at [550, 21] on button "×" at bounding box center [552, 22] width 5 height 9
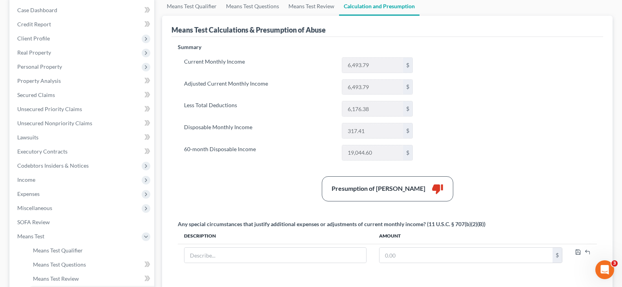
scroll to position [39, 0]
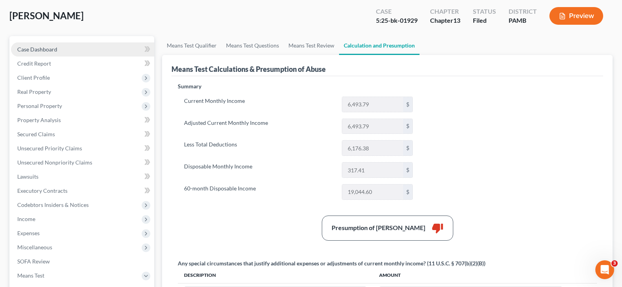
click at [76, 51] on link "Case Dashboard" at bounding box center [82, 49] width 143 height 14
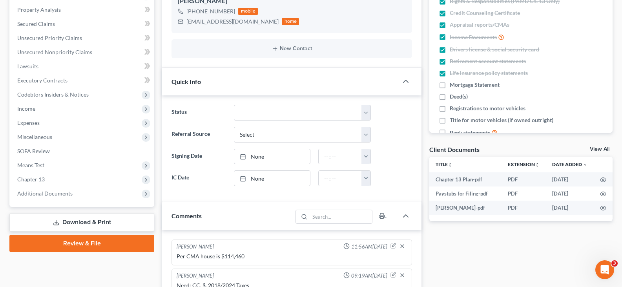
scroll to position [196, 0]
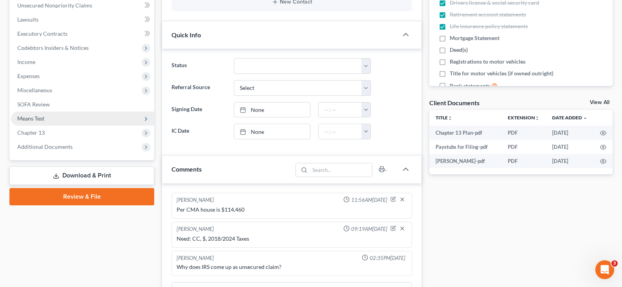
click at [53, 119] on span "Means Test" at bounding box center [82, 118] width 143 height 14
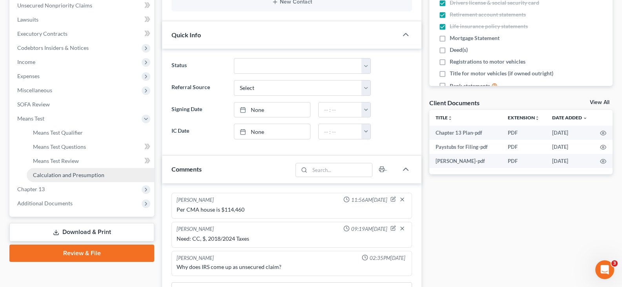
click at [74, 177] on span "Calculation and Presumption" at bounding box center [68, 174] width 71 height 7
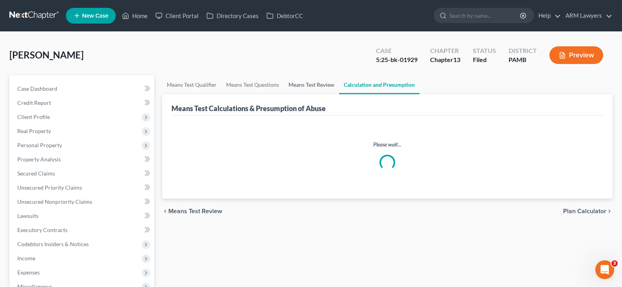
click at [320, 89] on link "Means Test Review" at bounding box center [311, 84] width 55 height 19
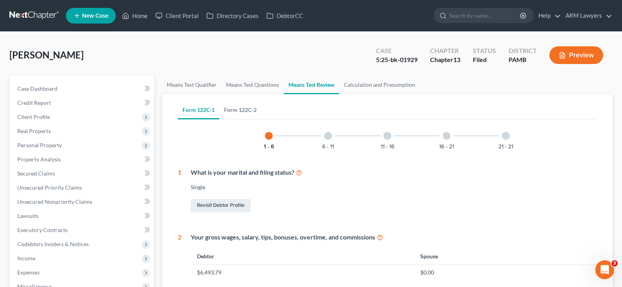
click at [246, 109] on link "Form 122C-2" at bounding box center [240, 109] width 42 height 19
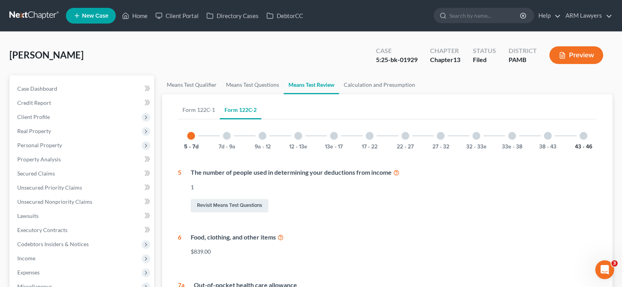
click at [578, 144] on button "43 - 46" at bounding box center [583, 146] width 17 height 5
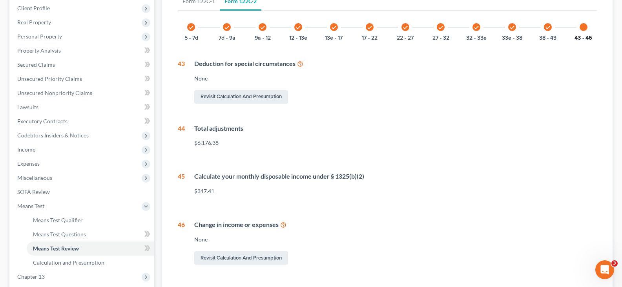
scroll to position [122, 0]
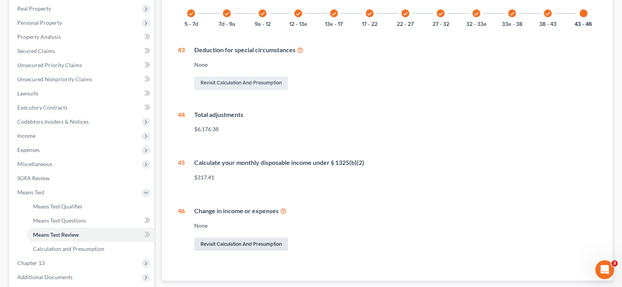
click at [241, 250] on link "Revisit Calculation and Presumption" at bounding box center [241, 243] width 94 height 13
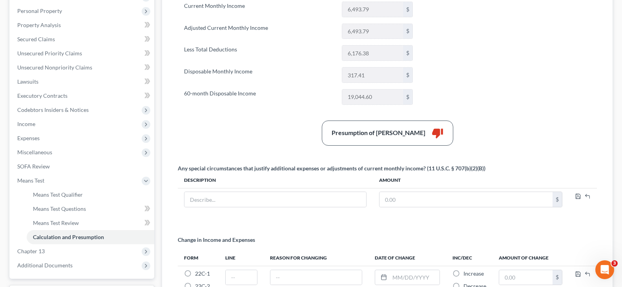
scroll to position [221, 0]
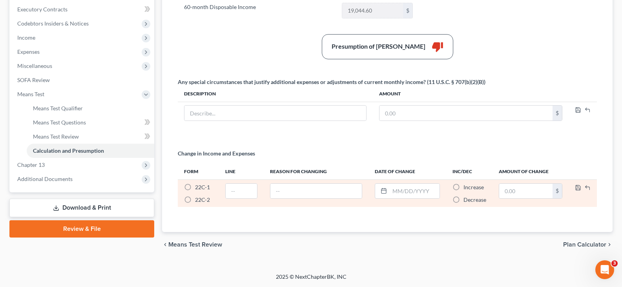
click at [195, 200] on label "22C-2 *" at bounding box center [202, 200] width 15 height 8
click at [198, 200] on input "22C-2 *" at bounding box center [200, 198] width 5 height 5
radio input "true"
click at [244, 191] on input "text" at bounding box center [241, 191] width 31 height 15
click at [471, 187] on span "Increase" at bounding box center [473, 187] width 20 height 7
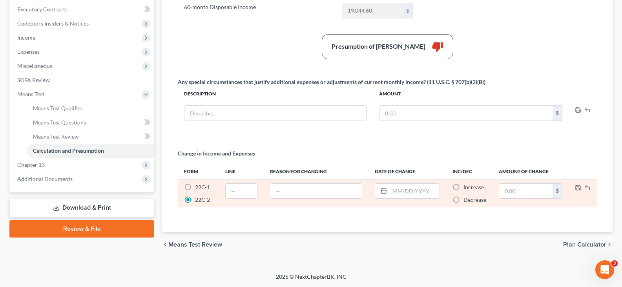
click at [471, 187] on input "Increase *" at bounding box center [469, 185] width 5 height 5
radio input "true"
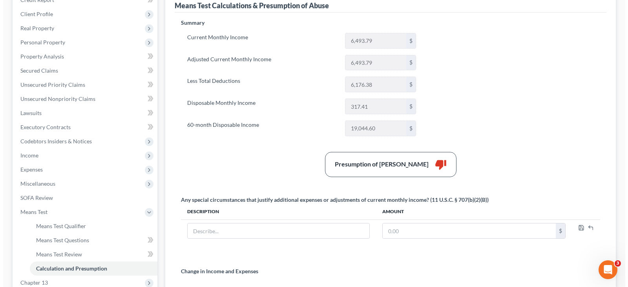
scroll to position [0, 0]
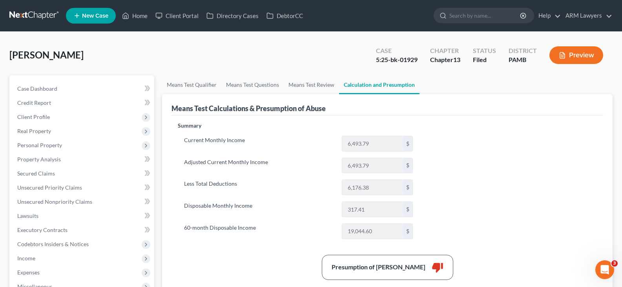
click at [586, 46] on button "Preview" at bounding box center [576, 55] width 54 height 18
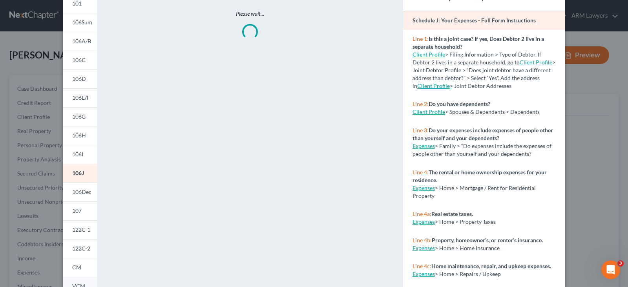
scroll to position [118, 0]
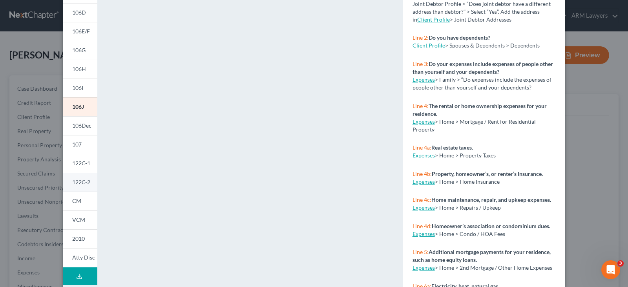
click at [80, 184] on span "122C-2" at bounding box center [81, 182] width 18 height 7
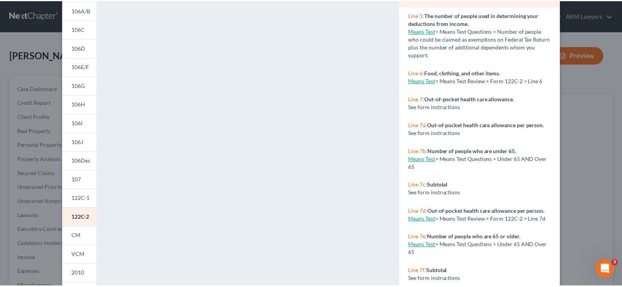
scroll to position [0, 0]
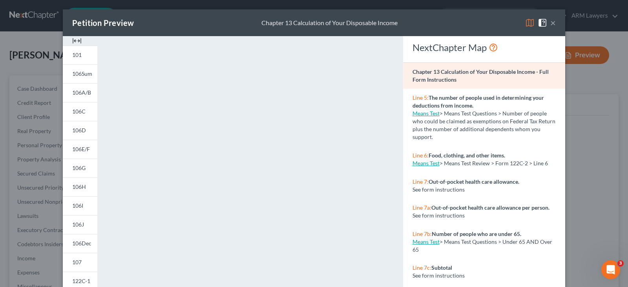
click at [550, 21] on button "×" at bounding box center [552, 22] width 5 height 9
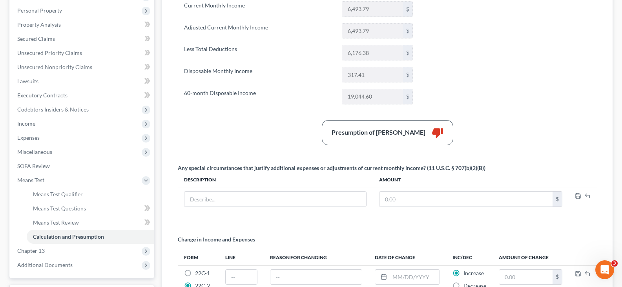
scroll to position [196, 0]
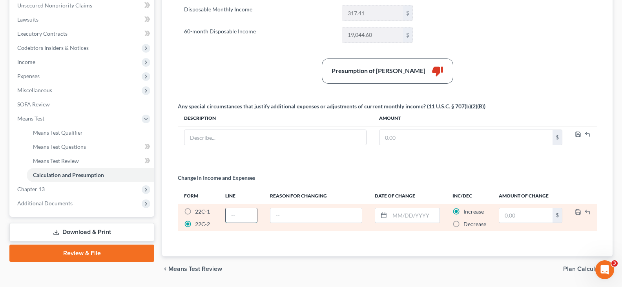
click at [248, 218] on input "text" at bounding box center [241, 215] width 31 height 15
type input "13"
type input "Needs Vehicle"
type input "10/1/2025"
type input "5"
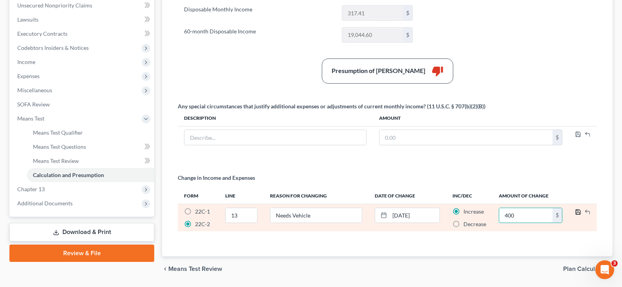
type input "400"
click at [577, 211] on polyline "button" at bounding box center [578, 210] width 2 height 1
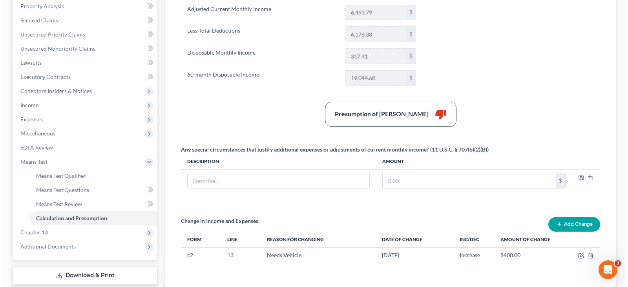
scroll to position [39, 0]
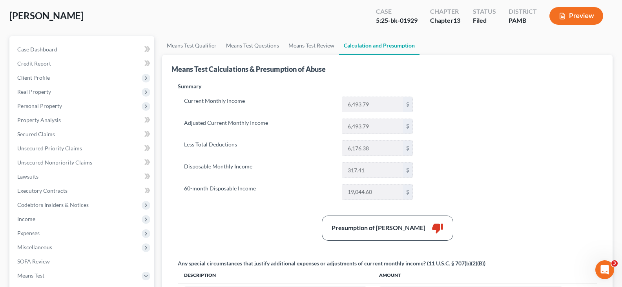
click at [573, 16] on button "Preview" at bounding box center [576, 16] width 54 height 18
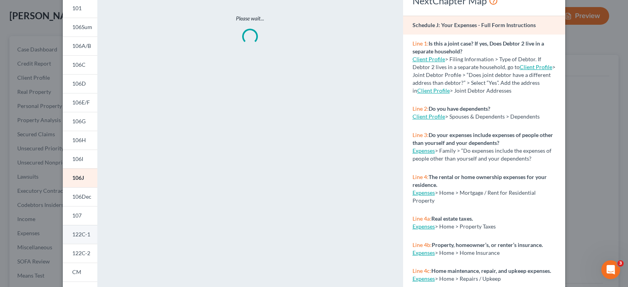
scroll to position [118, 0]
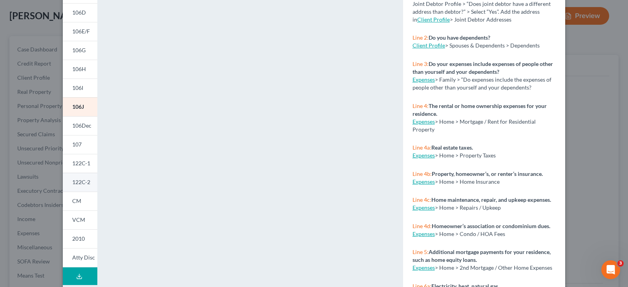
click at [78, 183] on span "122C-2" at bounding box center [81, 182] width 18 height 7
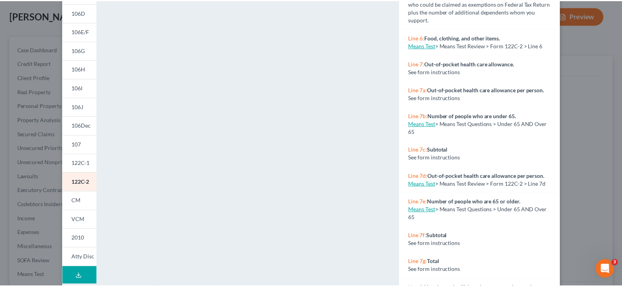
scroll to position [0, 0]
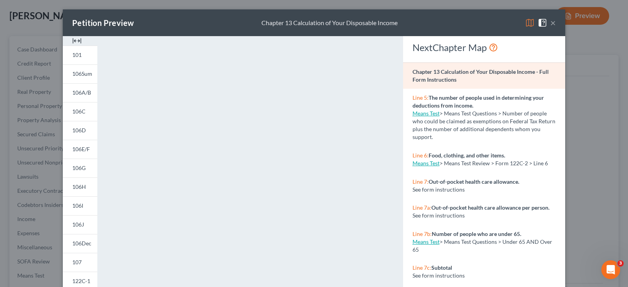
click at [550, 22] on button "×" at bounding box center [552, 22] width 5 height 9
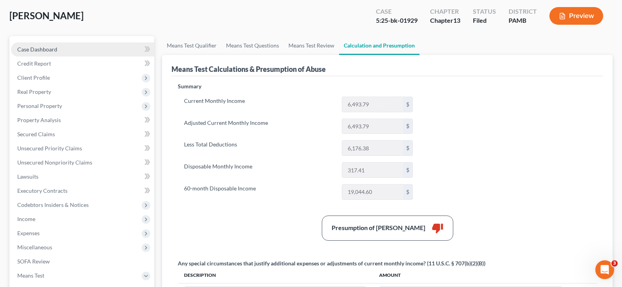
click at [52, 43] on link "Case Dashboard" at bounding box center [82, 49] width 143 height 14
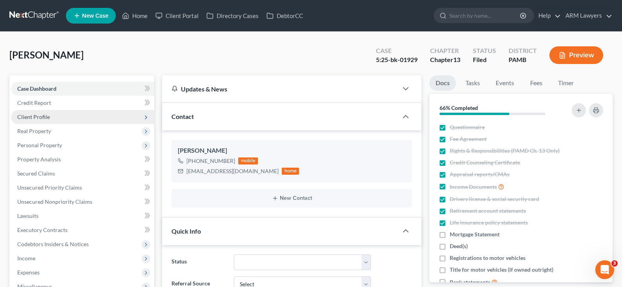
click at [49, 117] on span "Client Profile" at bounding box center [82, 117] width 143 height 14
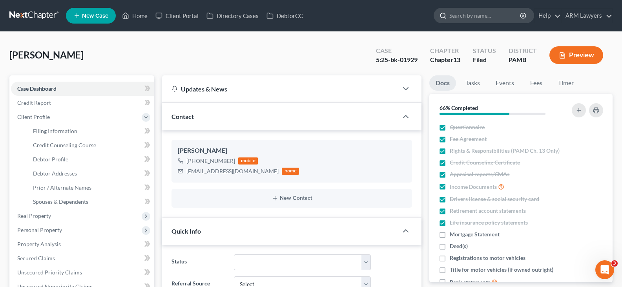
click at [478, 19] on input "search" at bounding box center [485, 15] width 72 height 15
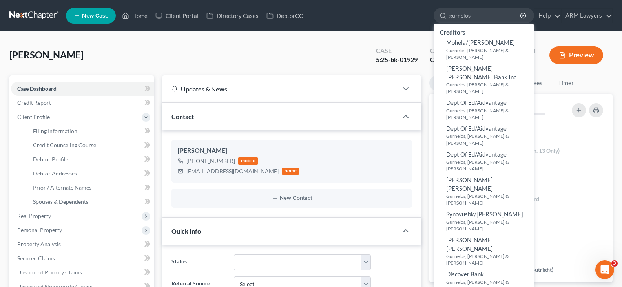
type input "gurnelos"
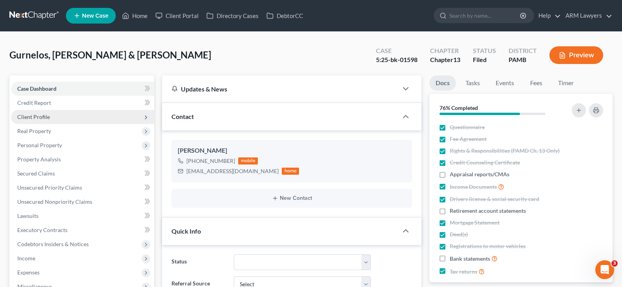
click at [59, 117] on span "Client Profile" at bounding box center [82, 117] width 143 height 14
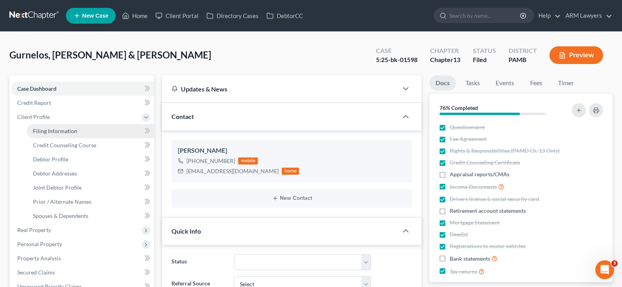
click at [67, 124] on link "Filing Information" at bounding box center [91, 131] width 128 height 14
select select "1"
select select "3"
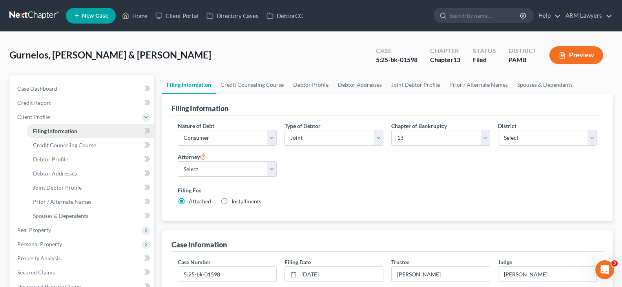
click at [86, 127] on link "Filing Information" at bounding box center [91, 131] width 128 height 14
click at [20, 14] on link at bounding box center [34, 16] width 50 height 14
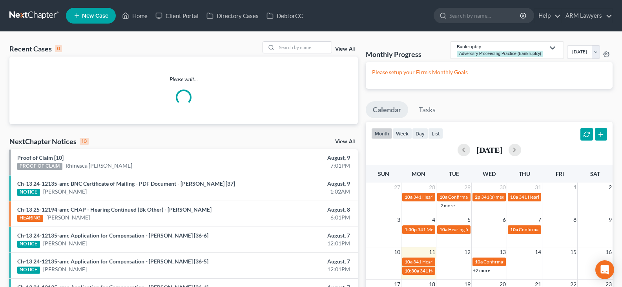
click at [345, 45] on div "View All" at bounding box center [311, 47] width 96 height 12
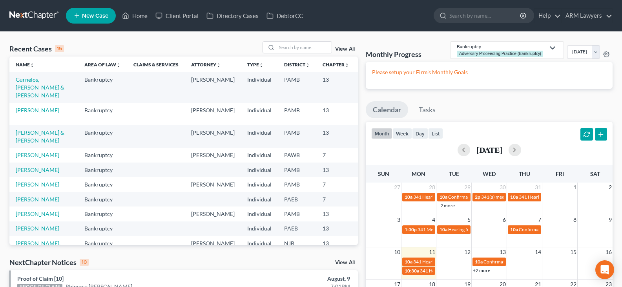
click at [344, 51] on link "View All" at bounding box center [345, 48] width 20 height 5
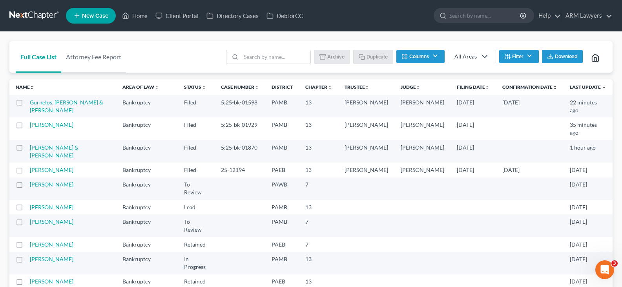
click at [509, 61] on button "Filter" at bounding box center [519, 56] width 40 height 13
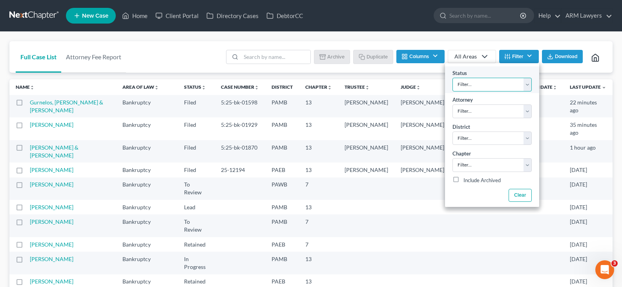
click at [509, 79] on select "Filter... Answer Due Awaiting Confirmation Awaiting Discharge Confirmed Could N…" at bounding box center [491, 85] width 79 height 14
select select "1"
click at [509, 81] on select "Filter... Answer Due Awaiting Confirmation Awaiting Discharge Confirmed Could N…" at bounding box center [491, 85] width 79 height 14
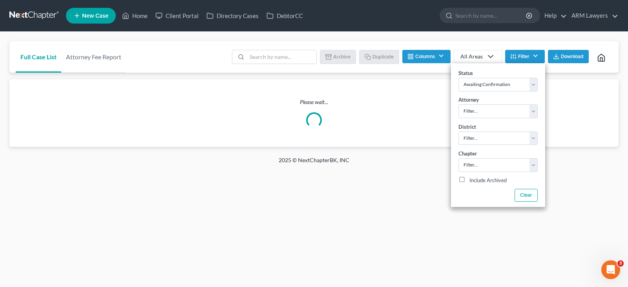
click at [234, 42] on div "Batch Download Archive Un-archive Duplicate Columns Attorney Case Number Area O…" at bounding box center [419, 56] width 385 height 31
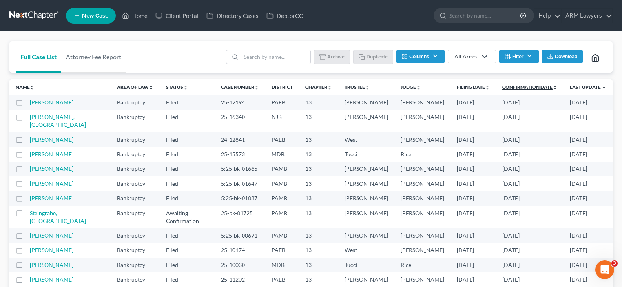
click at [526, 87] on link "Confirmation Date unfold_more expand_more expand_less" at bounding box center [529, 87] width 55 height 6
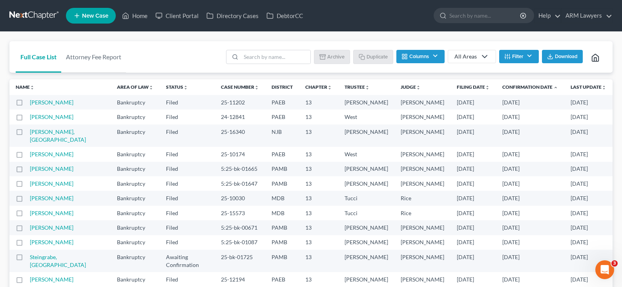
click at [34, 8] on nav "Home New Case Client Portal Directory Cases DebtorCC ARM Lawyers patrick@armlaw…" at bounding box center [311, 15] width 622 height 31
click at [38, 15] on link at bounding box center [34, 16] width 50 height 14
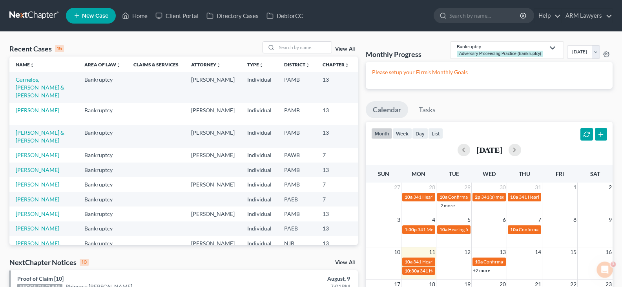
click at [343, 51] on link "View All" at bounding box center [345, 48] width 20 height 5
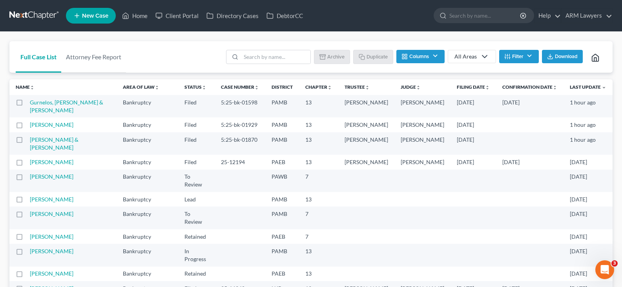
click at [509, 61] on button "Filter" at bounding box center [519, 56] width 40 height 13
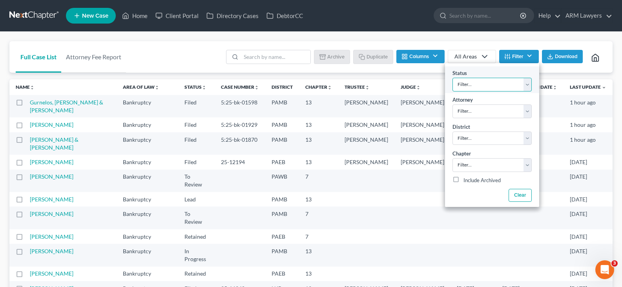
click at [508, 84] on select "Filter... Answer Due Awaiting Confirmation Awaiting Discharge Confirmed Could N…" at bounding box center [491, 85] width 79 height 14
select select "20"
click at [507, 86] on select "Filter... Answer Due Awaiting Confirmation Awaiting Discharge Confirmed Could N…" at bounding box center [491, 85] width 79 height 14
click at [179, 42] on div "Full Case List Attorney Fee Report Batch Download Archive Un-archive Duplicate …" at bounding box center [310, 57] width 603 height 32
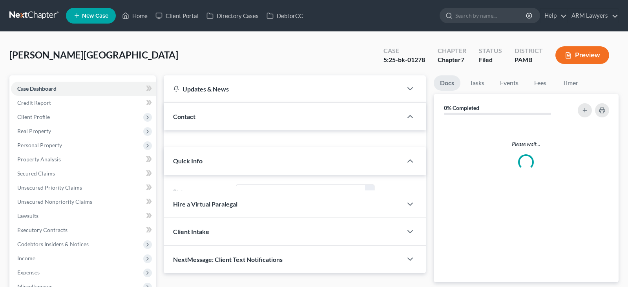
select select "6"
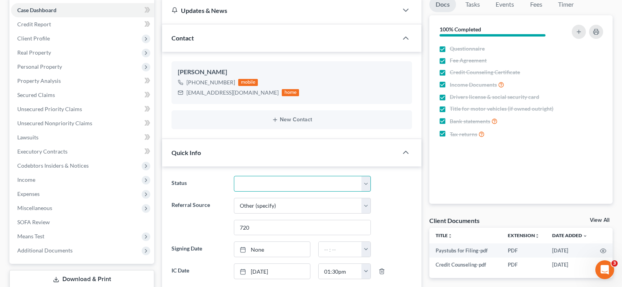
click at [263, 186] on select "Answer Due Awaiting Confirmation Awaiting Discharge Confirmed Could Not Contact…" at bounding box center [302, 184] width 137 height 16
select select "5"
click at [263, 186] on select "Answer Due Awaiting Confirmation Awaiting Discharge Confirmed Could Not Contact…" at bounding box center [302, 184] width 137 height 16
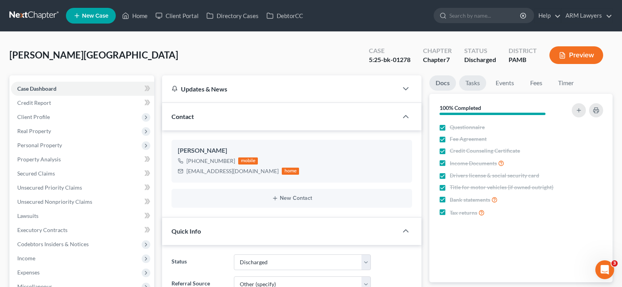
click at [477, 81] on link "Tasks" at bounding box center [472, 82] width 27 height 15
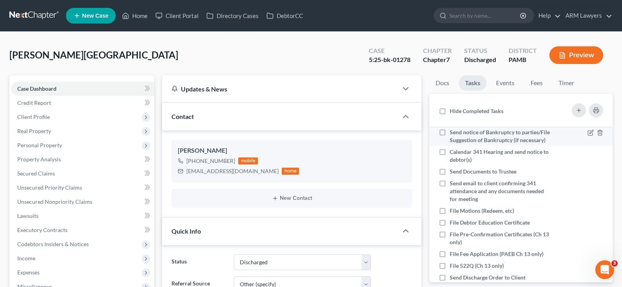
scroll to position [72, 0]
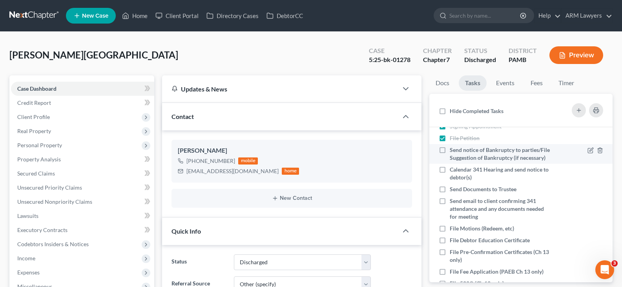
click at [495, 162] on div "Send notice of Bankruptcy to parties/File Suggestion of Bankruptcy (if necessar…" at bounding box center [500, 154] width 101 height 16
click at [458, 151] on input "Send notice of Bankruptcy to parties/File Suggestion of Bankruptcy (if necessar…" at bounding box center [455, 148] width 5 height 5
checkbox input "true"
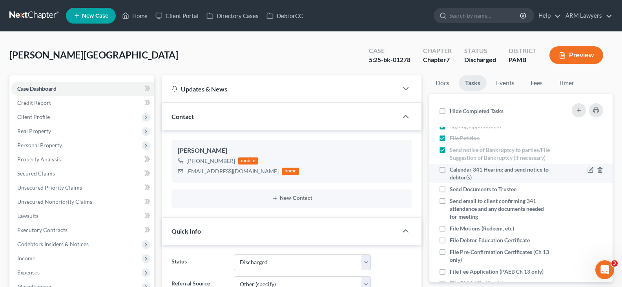
click at [493, 181] on div "Calendar 341 Hearing and send notice to debtor(s)" at bounding box center [500, 174] width 101 height 16
click at [458, 171] on input "Calendar 341 Hearing and send notice to debtor(s)" at bounding box center [455, 168] width 5 height 5
checkbox input "true"
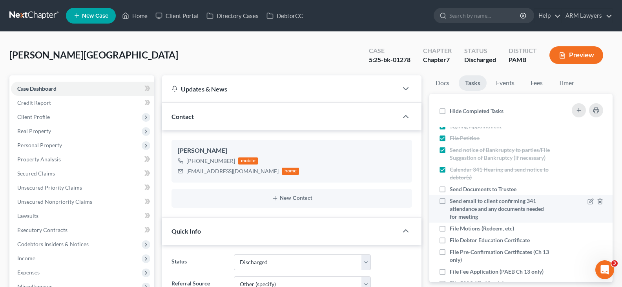
click at [492, 204] on div "Send email to client confirming 341 attendance and any documents needed for mee…" at bounding box center [500, 209] width 101 height 24
click at [458, 202] on input "Send email to client confirming 341 attendance and any documents needed for mee…" at bounding box center [455, 199] width 5 height 5
drag, startPoint x: 490, startPoint y: 218, endPoint x: 489, endPoint y: 206, distance: 11.8
click at [490, 219] on span "Send email to client confirming 341 attendance and any documents needed for mee…" at bounding box center [497, 208] width 94 height 22
click at [458, 202] on input "Send email to client confirming 341 attendance and any documents needed for mee…" at bounding box center [455, 199] width 5 height 5
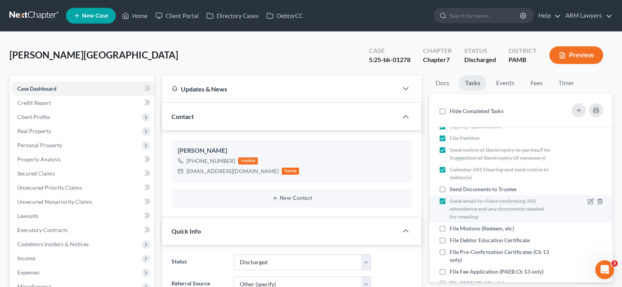
checkbox input "false"
click at [485, 192] on span "Send Documents to Trustee" at bounding box center [483, 189] width 67 height 7
click at [458, 190] on input "Send Documents to Trustee" at bounding box center [455, 187] width 5 height 5
checkbox input "true"
click at [486, 217] on span "Send email to client confirming 341 attendance and any documents needed for mee…" at bounding box center [497, 208] width 94 height 22
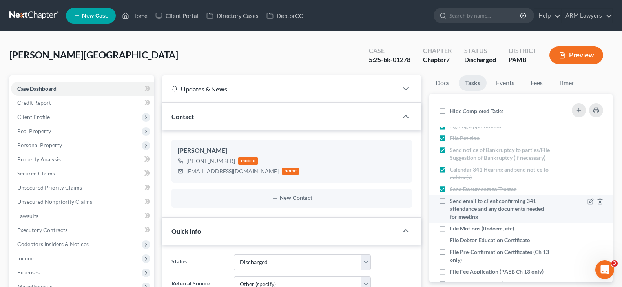
click at [458, 202] on input "Send email to client confirming 341 attendance and any documents needed for mee…" at bounding box center [455, 199] width 5 height 5
checkbox input "true"
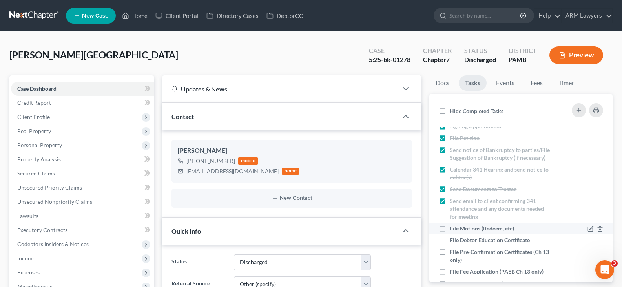
click at [483, 232] on span "File Motions (Redeem, etc)" at bounding box center [482, 228] width 64 height 7
click at [458, 230] on input "File Motions (Redeem, etc)" at bounding box center [455, 226] width 5 height 5
checkbox input "true"
click at [485, 243] on span "File Debtor Education Certificate" at bounding box center [490, 240] width 80 height 7
click at [458, 241] on input "File Debtor Education Certificate" at bounding box center [455, 238] width 5 height 5
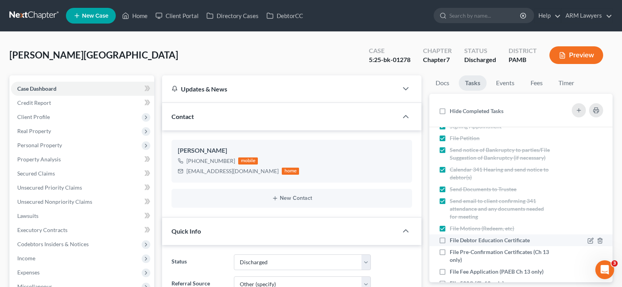
checkbox input "true"
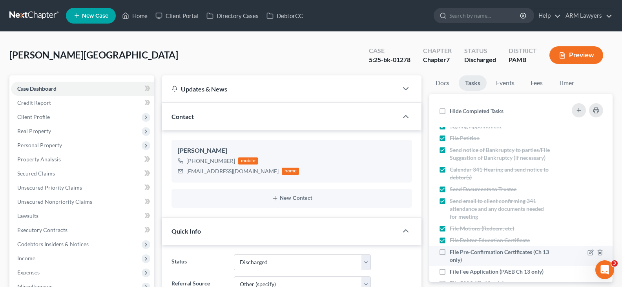
click at [485, 260] on span "File Pre-Confirmation Certificates (Ch 13 only)" at bounding box center [499, 255] width 99 height 15
click at [458, 253] on input "File Pre-Confirmation Certificates (Ch 13 only)" at bounding box center [455, 250] width 5 height 5
checkbox input "true"
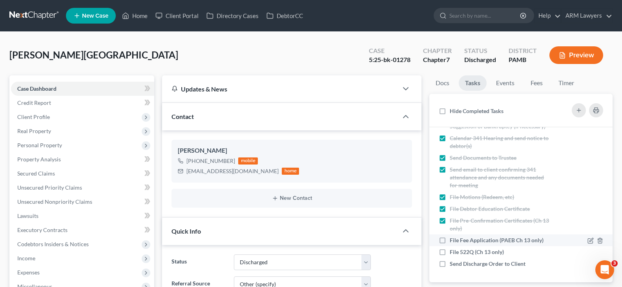
click at [492, 238] on span "File Fee Application (PAEB Ch 13 only)" at bounding box center [497, 240] width 94 height 7
click at [458, 238] on input "File Fee Application (PAEB Ch 13 only)" at bounding box center [455, 238] width 5 height 5
checkbox input "true"
click at [490, 250] on span "File 522Q (Ch 13 only)" at bounding box center [477, 251] width 54 height 7
click at [458, 250] on input "File 522Q (Ch 13 only)" at bounding box center [455, 250] width 5 height 5
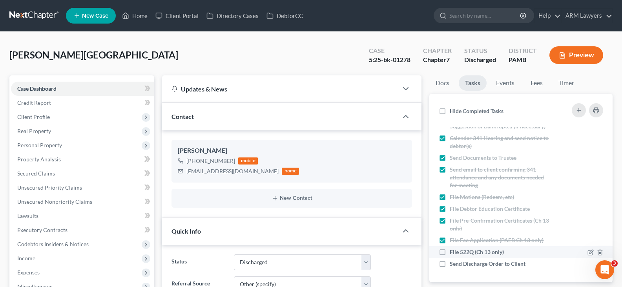
checkbox input "true"
click at [487, 264] on span "Send Discharge Order to Client" at bounding box center [488, 263] width 76 height 7
click at [458, 264] on input "Send Discharge Order to Client" at bounding box center [455, 262] width 5 height 5
checkbox input "true"
click at [442, 90] on link "Docs" at bounding box center [442, 82] width 26 height 15
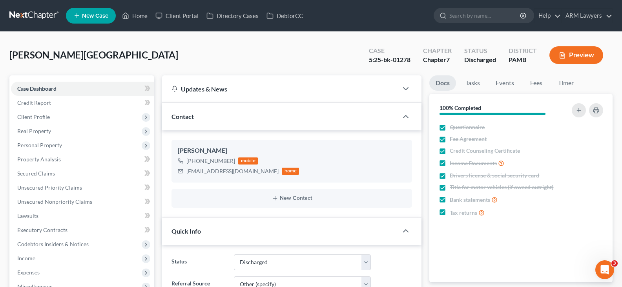
click at [42, 14] on link at bounding box center [34, 16] width 50 height 14
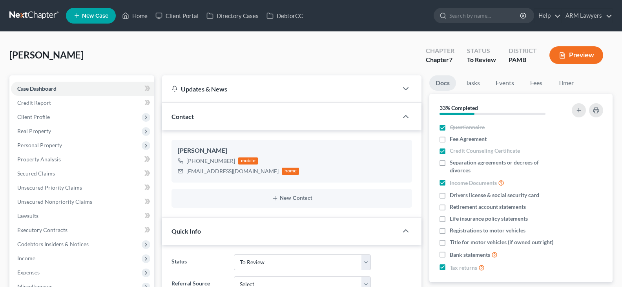
select select "20"
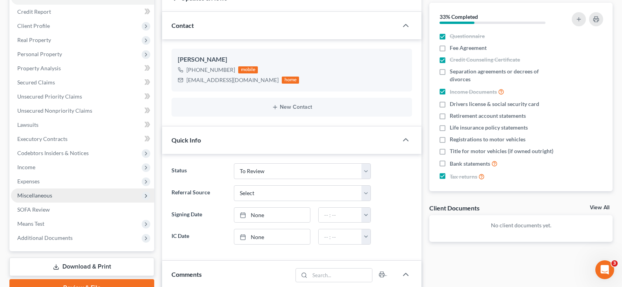
scroll to position [118, 0]
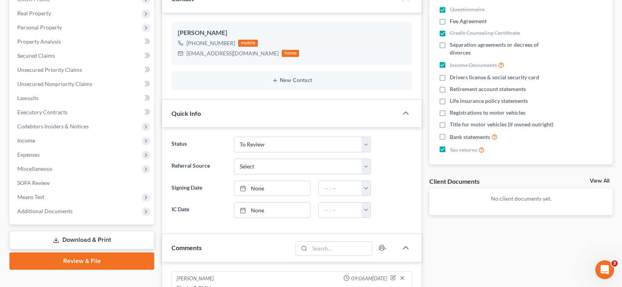
click at [79, 243] on link "Download & Print" at bounding box center [81, 240] width 145 height 18
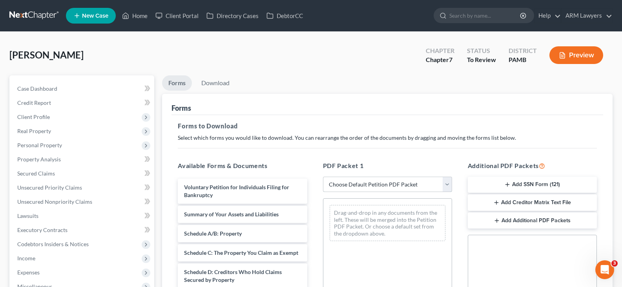
click at [394, 184] on select "Choose Default Petition PDF Packet Complete Bankruptcy Petition (all forms and …" at bounding box center [387, 185] width 129 height 16
select select "0"
click at [323, 177] on select "Choose Default Petition PDF Packet Complete Bankruptcy Petition (all forms and …" at bounding box center [387, 185] width 129 height 16
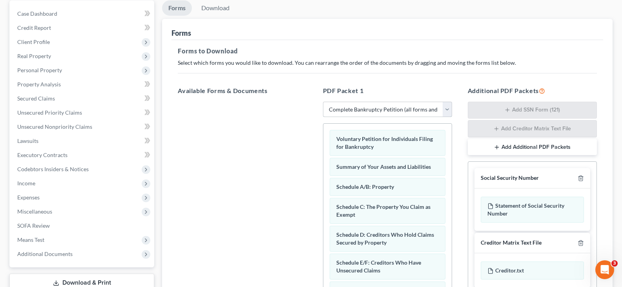
scroll to position [196, 0]
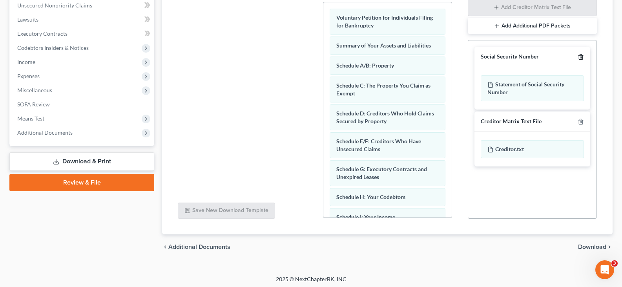
click at [582, 55] on icon "button" at bounding box center [581, 57] width 4 height 5
click at [582, 119] on icon "button" at bounding box center [581, 121] width 4 height 5
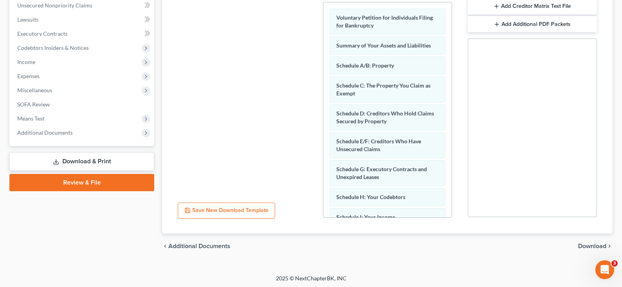
click at [582, 55] on div "Social Security Number Statement of Social Security Number Creditor Matrix Text…" at bounding box center [532, 127] width 129 height 179
click at [597, 249] on span "Download" at bounding box center [592, 246] width 28 height 6
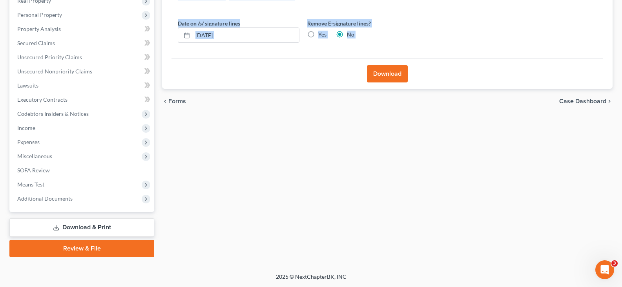
drag, startPoint x: 333, startPoint y: 141, endPoint x: 340, endPoint y: 138, distance: 7.7
click at [334, 141] on div "Forms Download Forms Forms to Download Select which forms you would like to dow…" at bounding box center [387, 101] width 458 height 312
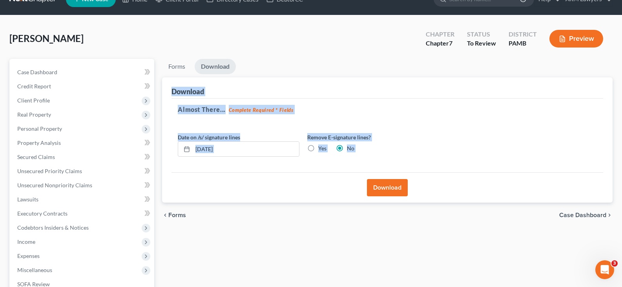
scroll to position [0, 0]
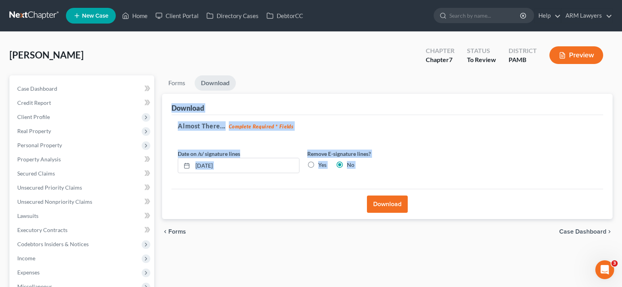
click at [384, 99] on div "Download" at bounding box center [387, 104] width 432 height 21
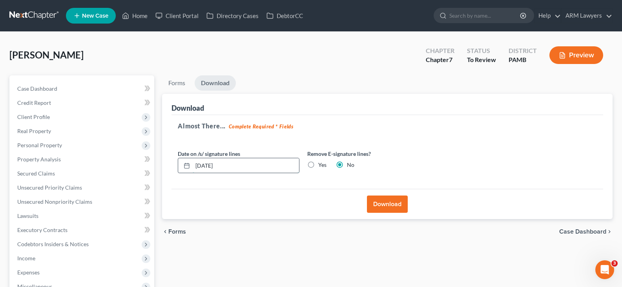
click at [256, 163] on input "08/11/2025" at bounding box center [246, 165] width 106 height 15
drag, startPoint x: 333, startPoint y: 279, endPoint x: 332, endPoint y: 189, distance: 89.5
click at [333, 279] on div "Forms Download Forms Forms to Download Select which forms you would like to dow…" at bounding box center [387, 231] width 458 height 312
drag, startPoint x: 285, startPoint y: 166, endPoint x: 28, endPoint y: 135, distance: 259.4
click at [28, 135] on div "Petition Navigation Case Dashboard Payments Invoices Payments Payments Credit R…" at bounding box center [310, 231] width 611 height 312
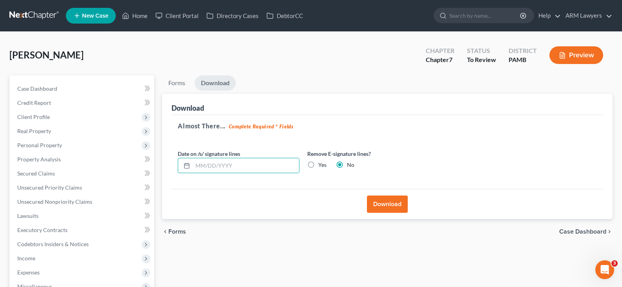
click at [321, 164] on label "Yes" at bounding box center [322, 165] width 8 height 8
click at [321, 164] on input "Yes" at bounding box center [323, 163] width 5 height 5
radio input "true"
radio input "false"
click at [392, 209] on button "Download" at bounding box center [387, 203] width 41 height 17
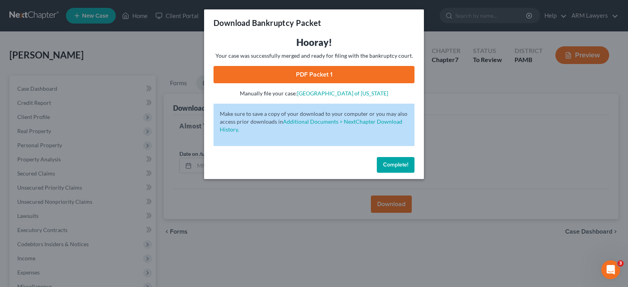
click at [320, 74] on link "PDF Packet 1" at bounding box center [313, 74] width 201 height 17
click at [400, 163] on span "Complete!" at bounding box center [395, 164] width 25 height 7
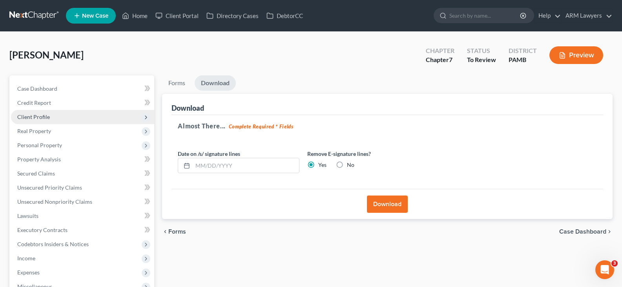
click at [58, 117] on span "Client Profile" at bounding box center [82, 117] width 143 height 14
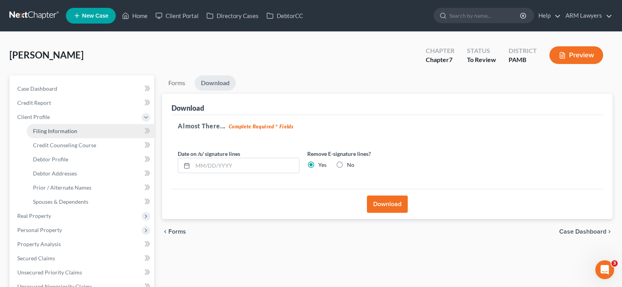
click at [103, 131] on link "Filing Information" at bounding box center [91, 131] width 128 height 14
select select "1"
select select "0"
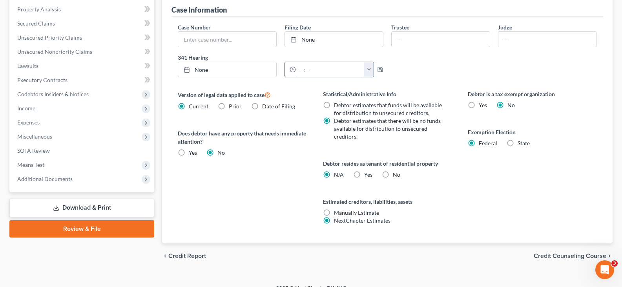
scroll to position [235, 0]
click at [364, 175] on label "Yes Yes" at bounding box center [368, 174] width 8 height 8
click at [367, 175] on input "Yes Yes" at bounding box center [369, 172] width 5 height 5
radio input "true"
radio input "false"
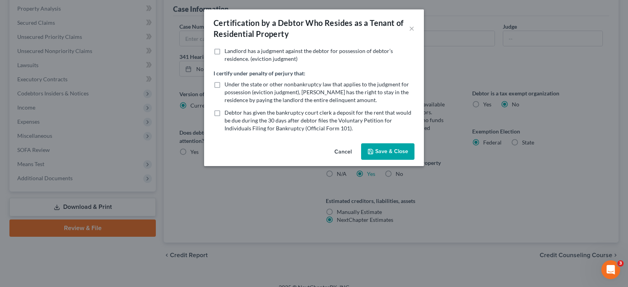
click at [394, 154] on button "Save & Close" at bounding box center [387, 151] width 53 height 16
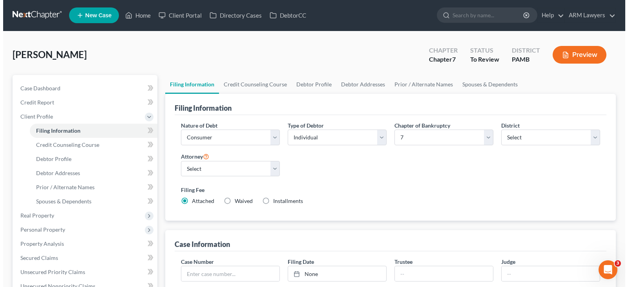
scroll to position [0, 0]
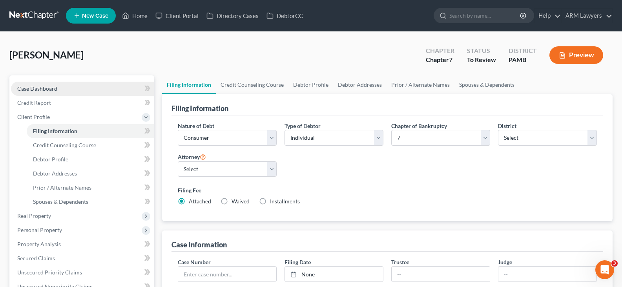
click at [58, 89] on link "Case Dashboard" at bounding box center [82, 89] width 143 height 14
select select "20"
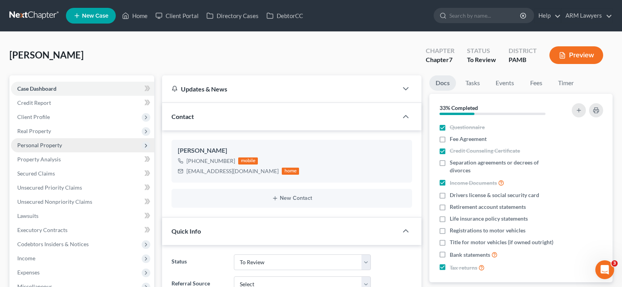
click at [73, 146] on span "Personal Property" at bounding box center [82, 145] width 143 height 14
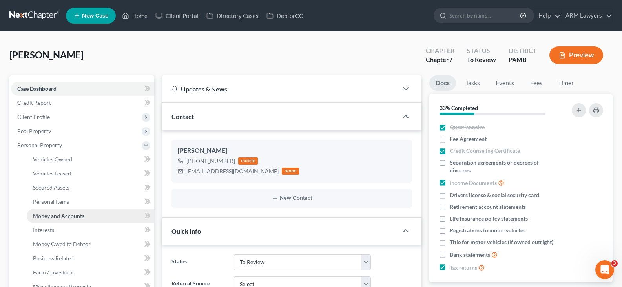
click at [73, 212] on link "Money and Accounts" at bounding box center [91, 216] width 128 height 14
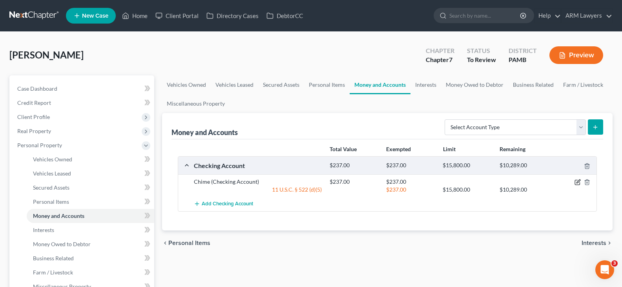
click at [577, 182] on icon "button" at bounding box center [578, 182] width 4 height 4
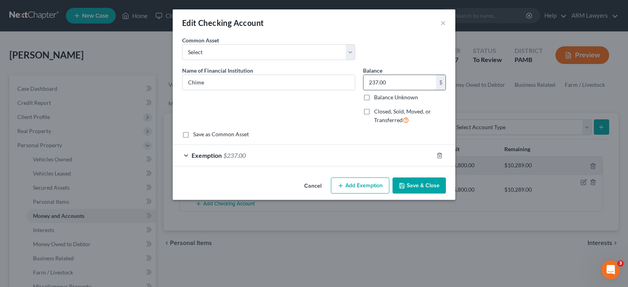
click at [400, 77] on input "237.00" at bounding box center [399, 82] width 73 height 15
type input "530"
click at [266, 163] on div "Exemption $237.00" at bounding box center [303, 155] width 261 height 21
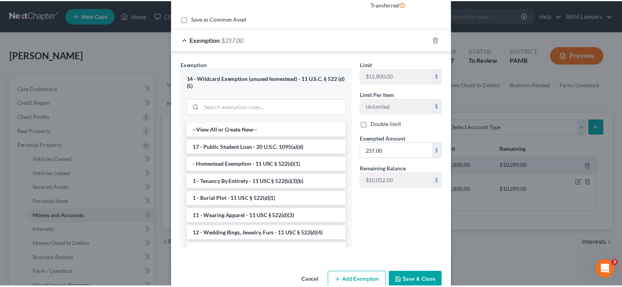
scroll to position [118, 0]
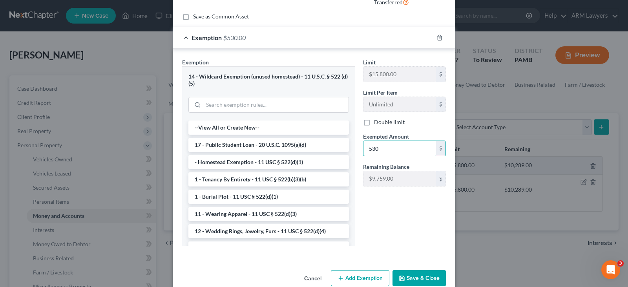
type input "530"
click at [426, 277] on button "Save & Close" at bounding box center [418, 278] width 53 height 16
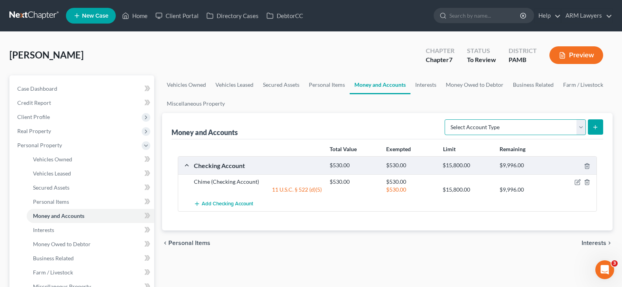
click at [536, 123] on select "Select Account Type Brokerage Cash on Hand Certificates of Deposit Checking Acc…" at bounding box center [515, 127] width 141 height 16
select select "checking"
click at [446, 119] on select "Select Account Type Brokerage Cash on Hand Certificates of Deposit Checking Acc…" at bounding box center [515, 127] width 141 height 16
click at [595, 129] on icon "submit" at bounding box center [595, 127] width 6 height 6
click at [594, 129] on icon "submit" at bounding box center [595, 127] width 6 height 6
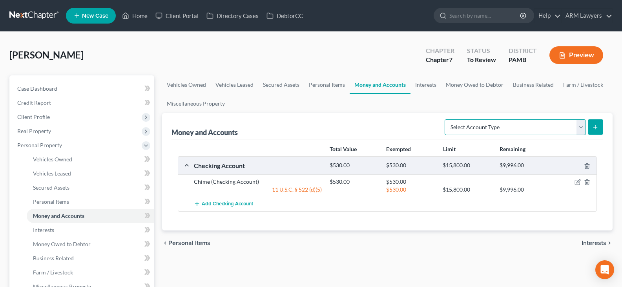
click at [543, 123] on select "Select Account Type Brokerage Cash on Hand Certificates of Deposit Checking Acc…" at bounding box center [515, 127] width 141 height 16
drag, startPoint x: 543, startPoint y: 123, endPoint x: 552, endPoint y: 124, distance: 9.1
click at [543, 123] on select "Select Account Type Brokerage Cash on Hand Certificates of Deposit Checking Acc…" at bounding box center [515, 127] width 141 height 16
click at [599, 126] on button "submit" at bounding box center [595, 126] width 15 height 15
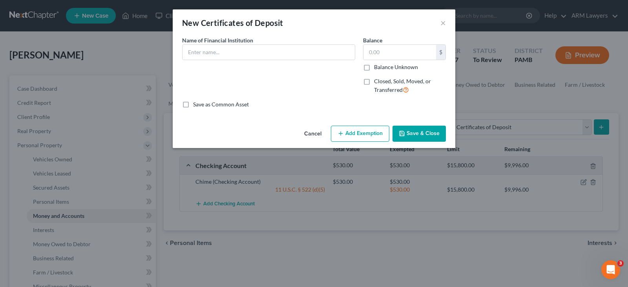
click at [314, 132] on button "Cancel" at bounding box center [313, 134] width 30 height 16
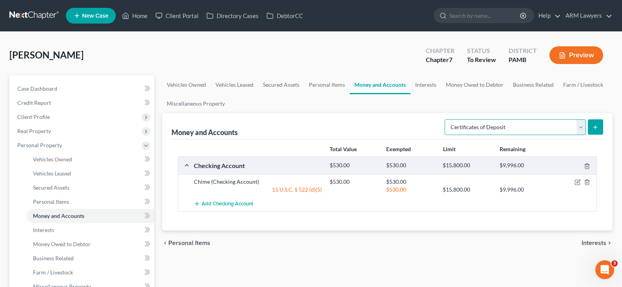
click at [510, 120] on select "Select Account Type Brokerage Cash on Hand Certificates of Deposit Checking Acc…" at bounding box center [515, 127] width 141 height 16
select select "checking"
click at [509, 124] on select "Select Account Type Brokerage Cash on Hand Certificates of Deposit Checking Acc…" at bounding box center [515, 127] width 141 height 16
click at [599, 125] on button "submit" at bounding box center [595, 126] width 15 height 15
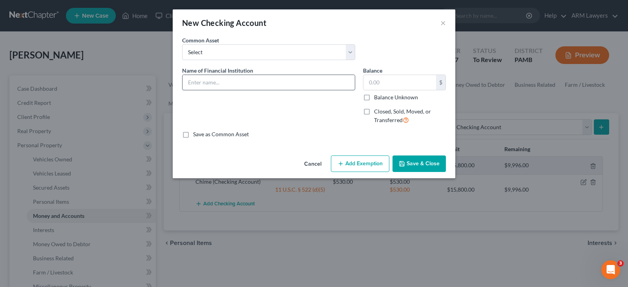
click at [236, 76] on input "text" at bounding box center [268, 82] width 172 height 15
type input "Key Bank"
type input "10"
click at [360, 159] on button "Add Exemption" at bounding box center [360, 163] width 58 height 16
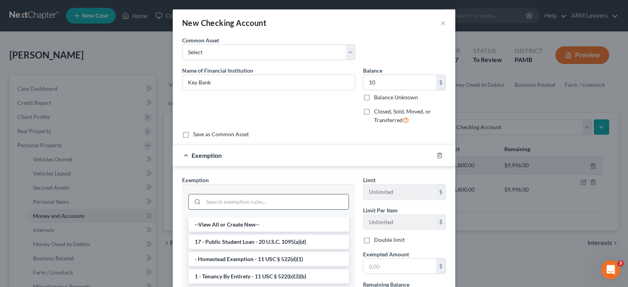
click at [279, 201] on input "search" at bounding box center [275, 201] width 145 height 15
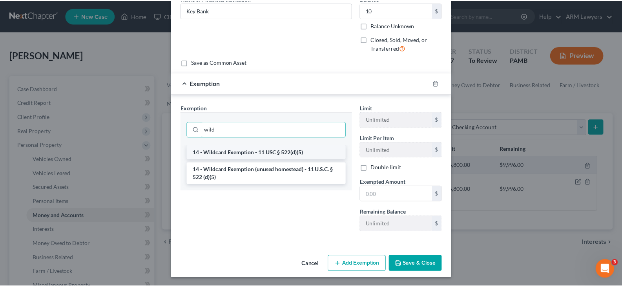
scroll to position [73, 0]
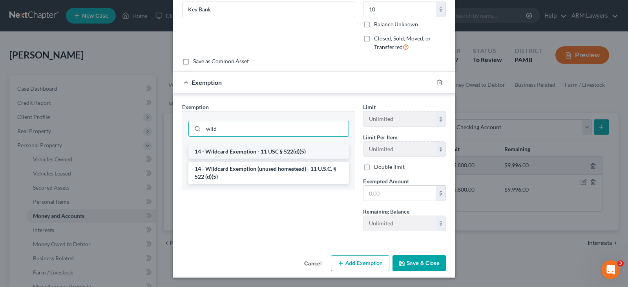
type input "wild"
click at [288, 154] on li "14 - Wildcard Exemption - 11 USC § 522(d)(5)" at bounding box center [268, 151] width 161 height 14
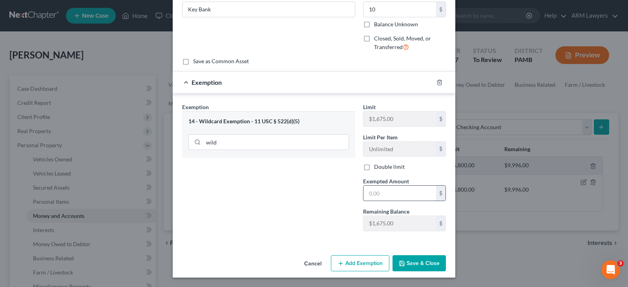
click at [392, 191] on input "text" at bounding box center [399, 193] width 73 height 15
type input "10"
click at [424, 263] on button "Save & Close" at bounding box center [418, 263] width 53 height 16
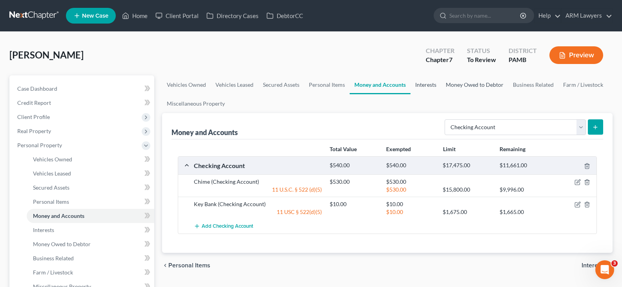
drag, startPoint x: 422, startPoint y: 85, endPoint x: 449, endPoint y: 84, distance: 27.5
click at [422, 84] on link "Interests" at bounding box center [425, 84] width 31 height 19
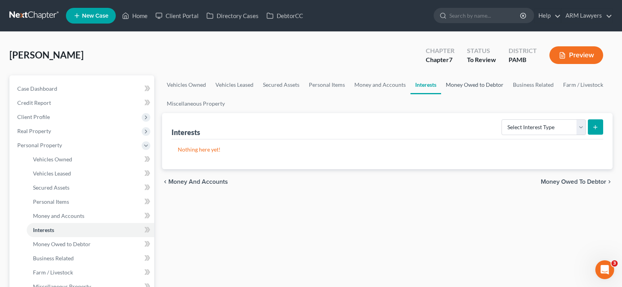
click at [474, 87] on link "Money Owed to Debtor" at bounding box center [474, 84] width 67 height 19
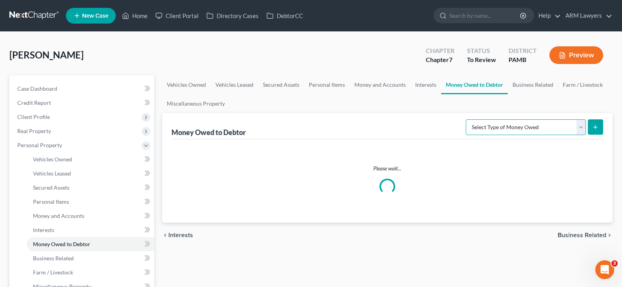
click at [517, 130] on select "Select Type of Money Owed Accounts Receivable Alimony Child Support Claims Agai…" at bounding box center [526, 127] width 120 height 16
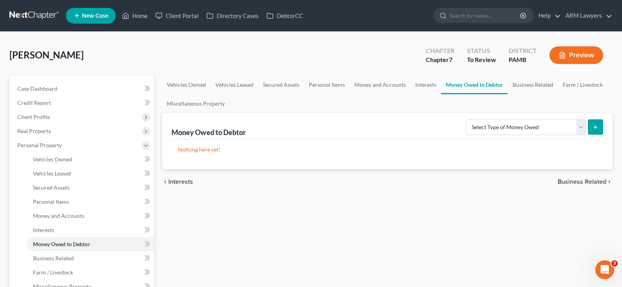
click at [427, 101] on ul "Vehicles Owned Vehicles Leased Secured Assets Personal Items Money and Accounts…" at bounding box center [387, 94] width 451 height 38
click at [531, 82] on link "Business Related" at bounding box center [533, 84] width 50 height 19
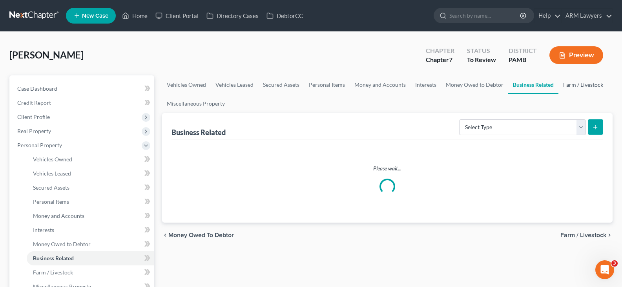
click at [578, 86] on link "Farm / Livestock" at bounding box center [582, 84] width 49 height 19
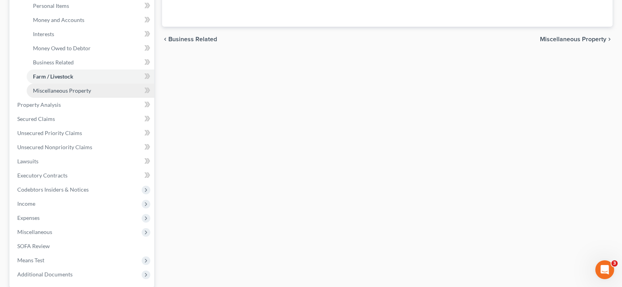
scroll to position [196, 0]
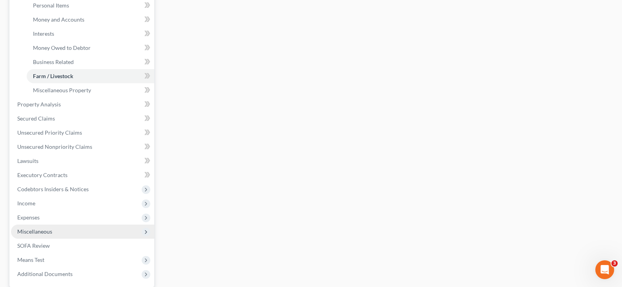
click at [71, 234] on span "Miscellaneous" at bounding box center [82, 231] width 143 height 14
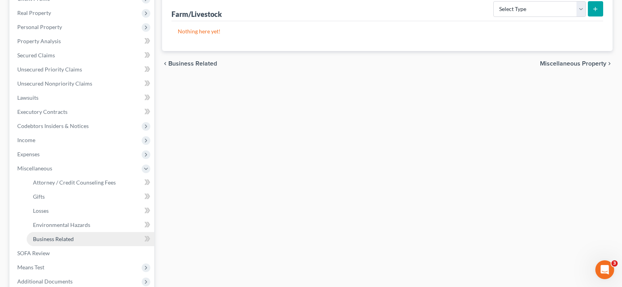
scroll to position [118, 0]
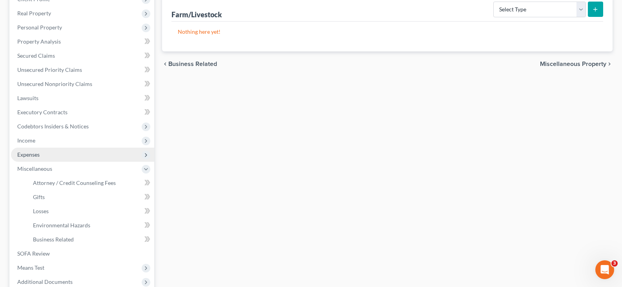
click at [44, 155] on span "Expenses" at bounding box center [82, 155] width 143 height 14
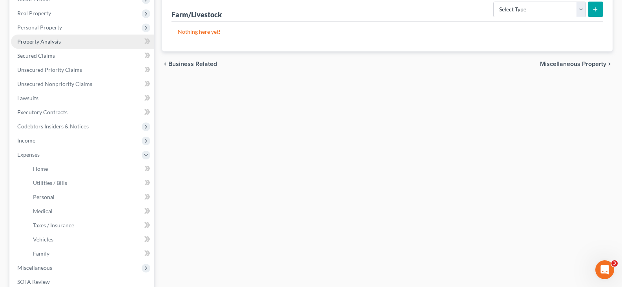
scroll to position [229, 0]
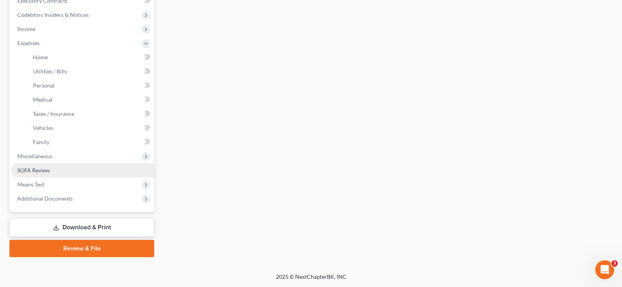
click at [51, 170] on link "SOFA Review" at bounding box center [82, 170] width 143 height 14
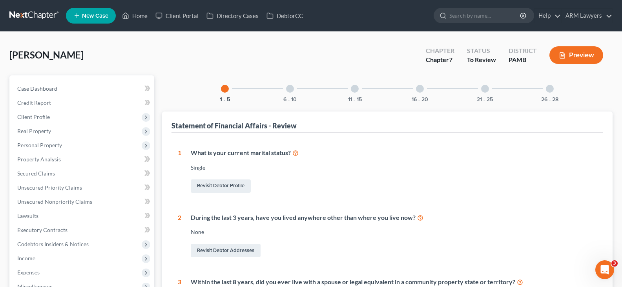
click at [494, 93] on div "21 - 25" at bounding box center [485, 88] width 27 height 27
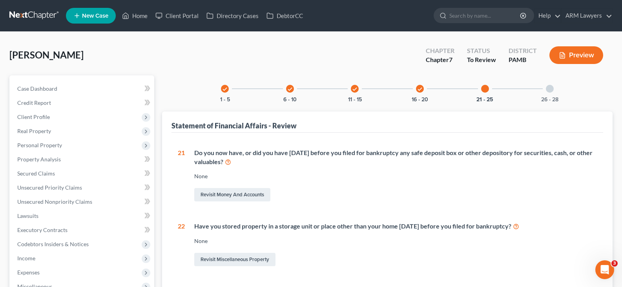
click at [550, 95] on div "26 - 28" at bounding box center [549, 88] width 27 height 27
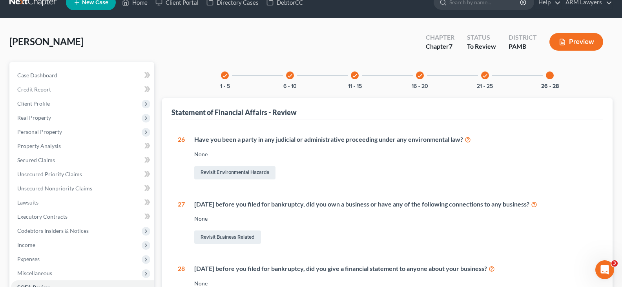
scroll to position [13, 0]
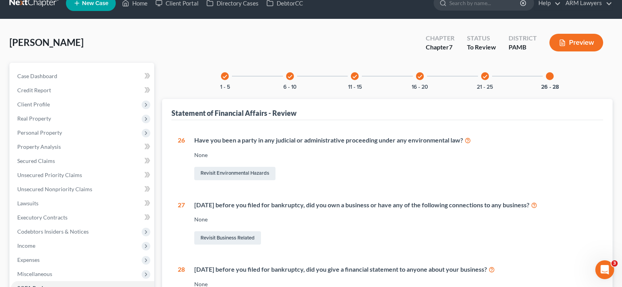
click at [478, 82] on div "check 21 - 25" at bounding box center [485, 76] width 27 height 27
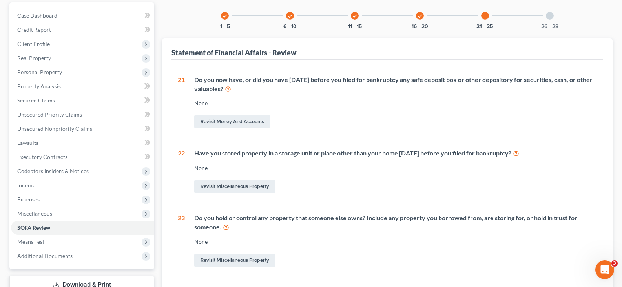
scroll to position [130, 0]
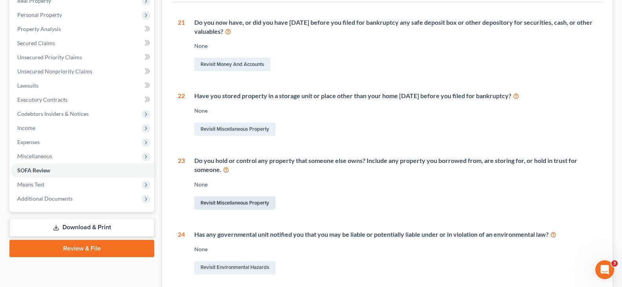
click at [254, 202] on link "Revisit Miscellaneous Property" at bounding box center [234, 202] width 81 height 13
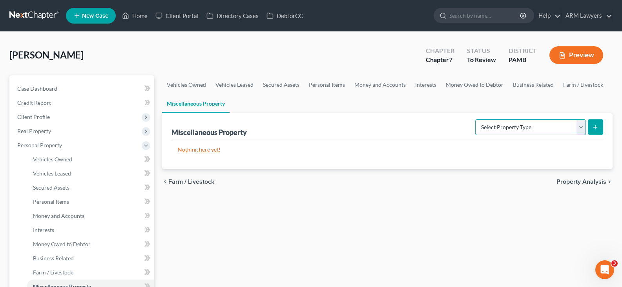
click at [532, 129] on select "Select Property Type Assigned for Creditor Benefit [DATE] Holding for Another N…" at bounding box center [530, 127] width 111 height 16
select select "holding_for_another"
click at [475, 119] on select "Select Property Type Assigned for Creditor Benefit [DATE] Holding for Another N…" at bounding box center [530, 127] width 111 height 16
click at [602, 124] on button "submit" at bounding box center [595, 126] width 15 height 15
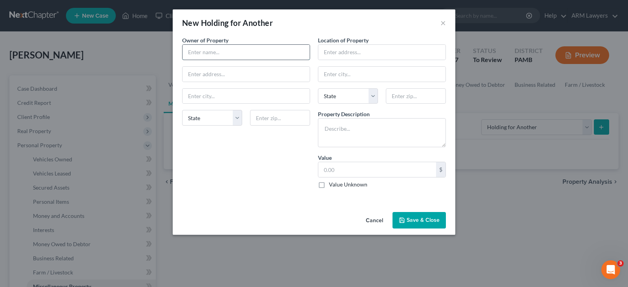
click at [230, 54] on input "text" at bounding box center [245, 52] width 127 height 15
type input "[PERSON_NAME]"
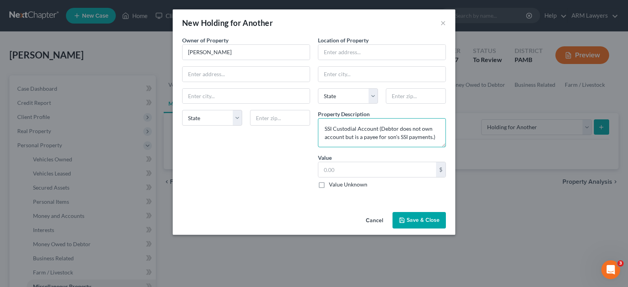
type textarea "SSI Custodial Account (Debtor does not own account but is a payee for son's SSI…"
click at [343, 184] on label "Value Unknown" at bounding box center [348, 185] width 38 height 8
click at [337, 184] on input "Value Unknown" at bounding box center [334, 183] width 5 height 5
checkbox input "true"
type input "0.00"
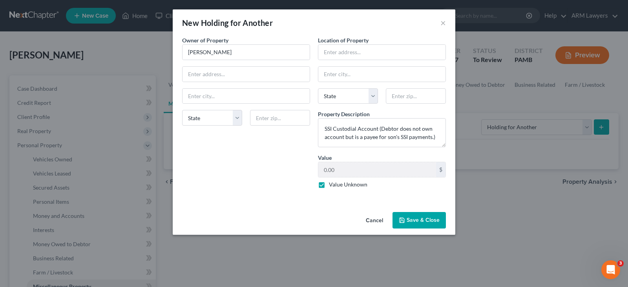
click at [420, 221] on button "Save & Close" at bounding box center [418, 220] width 53 height 16
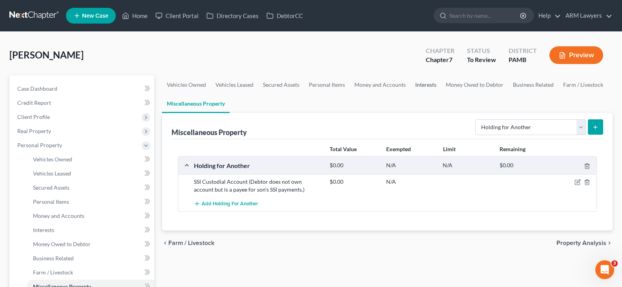
click at [425, 87] on link "Interests" at bounding box center [425, 84] width 31 height 19
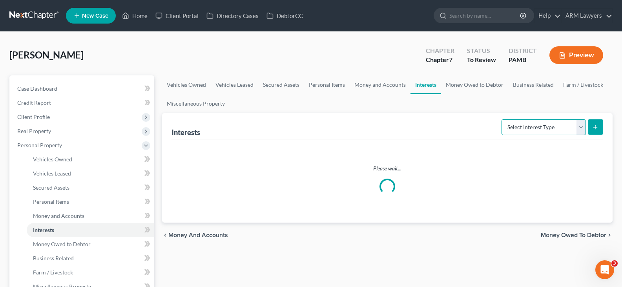
click at [548, 129] on select "Select Interest Type 401K Annuity Bond Education IRA Government Bond Government…" at bounding box center [544, 127] width 84 height 16
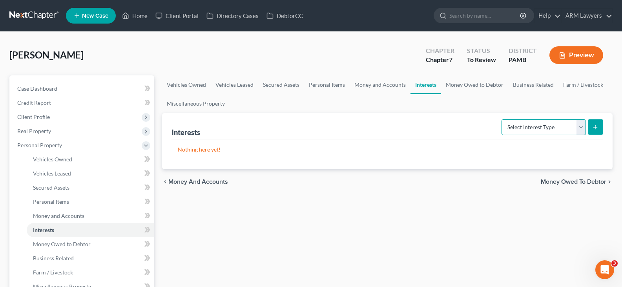
select select "401k"
click at [502, 119] on select "Select Interest Type 401K Annuity Bond Education IRA Government Bond Government…" at bounding box center [544, 127] width 84 height 16
click at [596, 129] on icon "submit" at bounding box center [595, 127] width 6 height 6
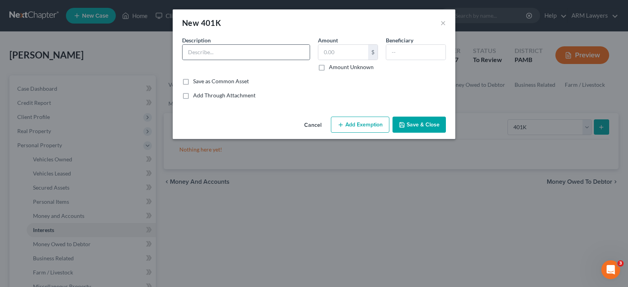
click at [272, 60] on div at bounding box center [246, 52] width 128 height 16
click at [267, 51] on input "text" at bounding box center [245, 52] width 127 height 15
type input "401k"
type input "500"
click at [361, 126] on button "Add Exemption" at bounding box center [360, 125] width 58 height 16
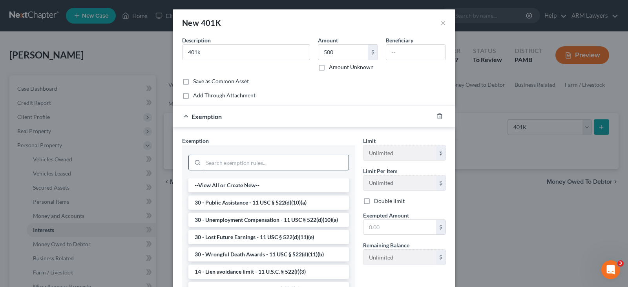
click at [279, 162] on input "search" at bounding box center [275, 162] width 145 height 15
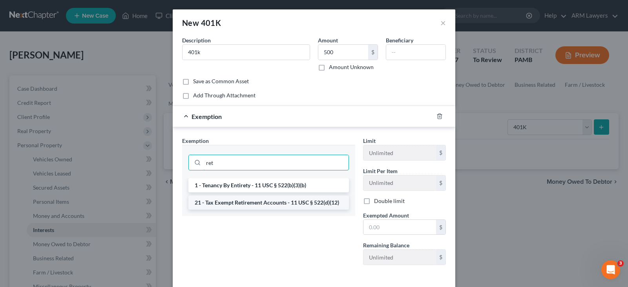
type input "ret"
click at [286, 202] on li "21 - Tax Exempt Retirement Accounts - 11 USC § 522(d)(12)" at bounding box center [268, 202] width 161 height 14
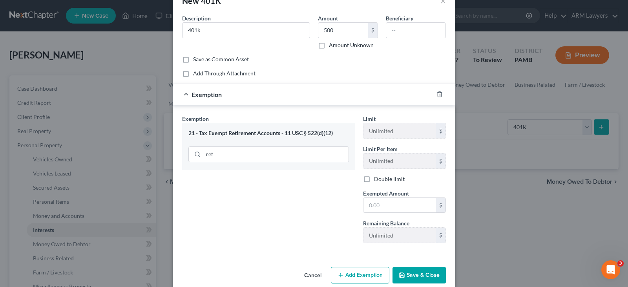
scroll to position [34, 0]
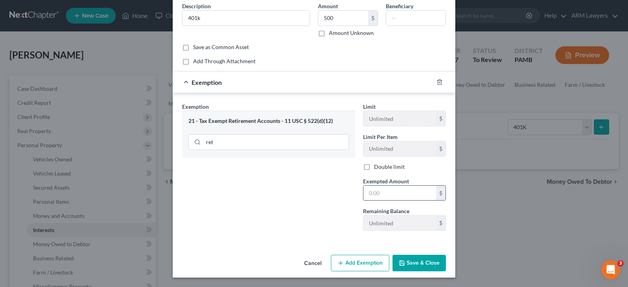
click at [396, 200] on input "text" at bounding box center [399, 193] width 73 height 15
type input "500"
click at [415, 259] on button "Save & Close" at bounding box center [418, 263] width 53 height 16
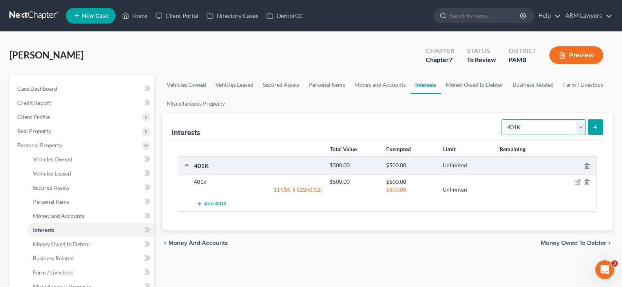
click at [532, 127] on select "Select Interest Type 401K Annuity Bond Education IRA Government Bond Government…" at bounding box center [544, 127] width 84 height 16
click at [461, 90] on link "Money Owed to Debtor" at bounding box center [474, 84] width 67 height 19
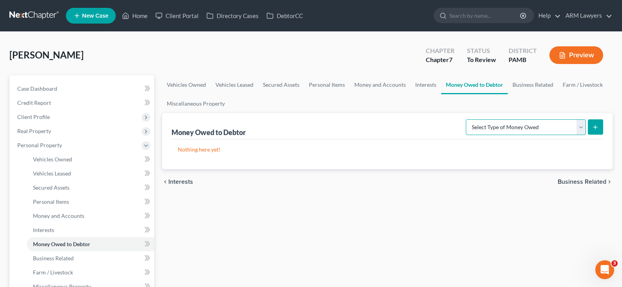
click at [518, 129] on select "Select Type of Money Owed Accounts Receivable Alimony Child Support Claims Agai…" at bounding box center [526, 127] width 120 height 16
click at [436, 139] on div "Nothing here yet!" at bounding box center [387, 154] width 432 height 30
click at [420, 86] on link "Interests" at bounding box center [425, 84] width 31 height 19
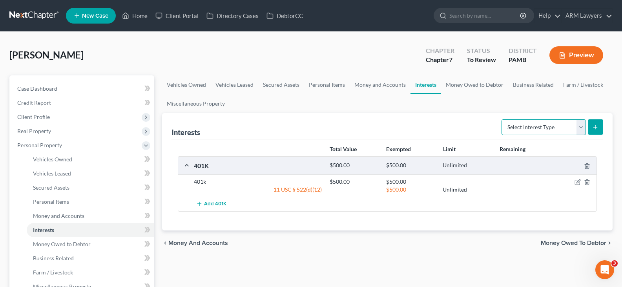
click at [541, 129] on select "Select Interest Type 401K Annuity Bond Education IRA Government Bond Government…" at bounding box center [544, 127] width 84 height 16
click at [475, 91] on link "Money Owed to Debtor" at bounding box center [474, 84] width 67 height 19
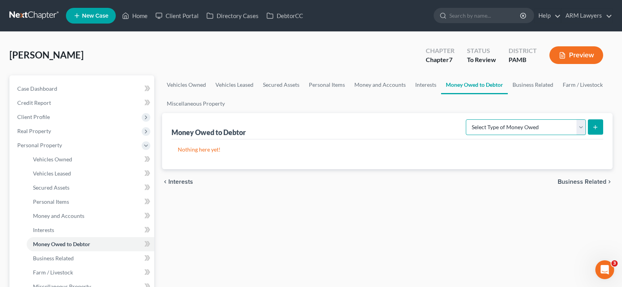
click at [537, 128] on select "Select Type of Money Owed Accounts Receivable Alimony Child Support Claims Agai…" at bounding box center [526, 127] width 120 height 16
click at [493, 148] on p "Nothing here yet!" at bounding box center [387, 150] width 419 height 8
click at [535, 81] on link "Business Related" at bounding box center [533, 84] width 50 height 19
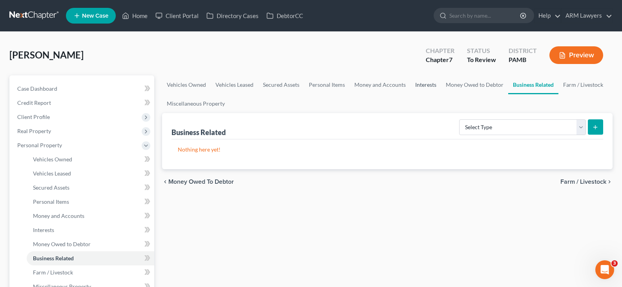
click at [419, 89] on link "Interests" at bounding box center [425, 84] width 31 height 19
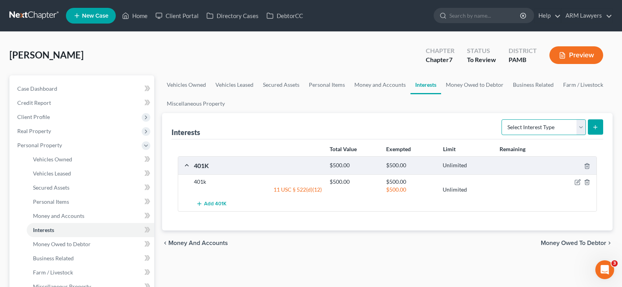
click at [539, 130] on select "Select Interest Type 401K Annuity Bond Education IRA Government Bond Government…" at bounding box center [544, 127] width 84 height 16
click at [464, 88] on link "Money Owed to Debtor" at bounding box center [474, 84] width 67 height 19
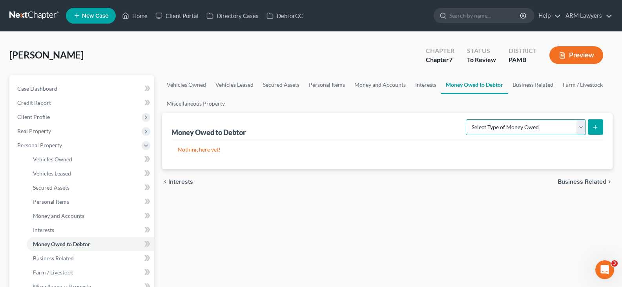
click at [520, 127] on select "Select Type of Money Owed Accounts Receivable Alimony Child Support Claims Agai…" at bounding box center [526, 127] width 120 height 16
click at [384, 89] on link "Money and Accounts" at bounding box center [380, 84] width 61 height 19
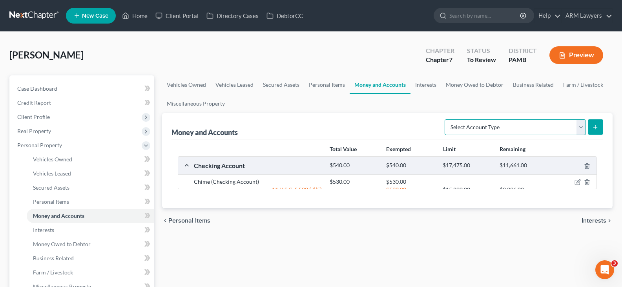
click at [525, 126] on select "Select Account Type Brokerage Cash on Hand Certificates of Deposit Checking Acc…" at bounding box center [515, 127] width 141 height 16
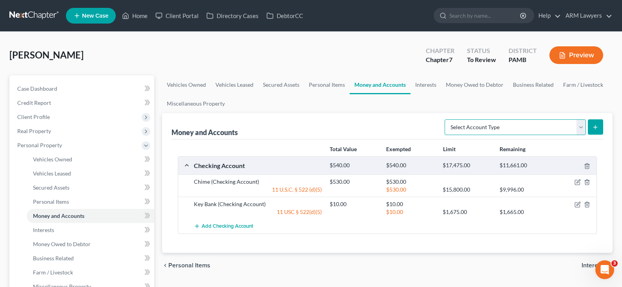
select select "security_deposits"
click at [446, 119] on select "Select Account Type Brokerage Cash on Hand Certificates of Deposit Checking Acc…" at bounding box center [515, 127] width 141 height 16
click at [595, 124] on icon "submit" at bounding box center [595, 127] width 6 height 6
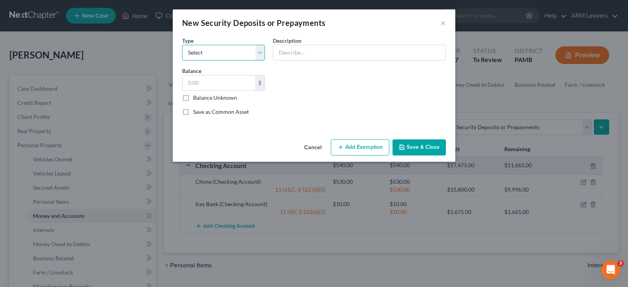
click at [221, 50] on select "Select Electric Gas Heating Oil Security Deposit On Rental Unit Prepaid Rent Te…" at bounding box center [223, 53] width 83 height 16
select select "3"
click at [182, 45] on select "Select Electric Gas Heating Oil Security Deposit On Rental Unit Prepaid Rent Te…" at bounding box center [223, 53] width 83 height 16
click at [357, 57] on input "text" at bounding box center [359, 52] width 172 height 15
type input "Security Deposit with Landlord"
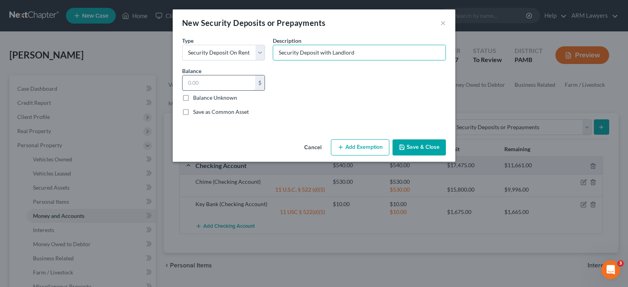
click at [244, 88] on input "text" at bounding box center [218, 82] width 73 height 15
click at [230, 84] on input "text" at bounding box center [218, 82] width 73 height 15
click at [230, 80] on input "text" at bounding box center [218, 82] width 73 height 15
type input "1,850"
click at [369, 152] on button "Add Exemption" at bounding box center [360, 147] width 58 height 16
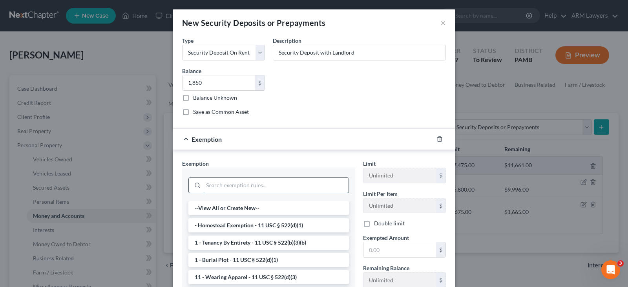
click at [266, 180] on input "search" at bounding box center [275, 185] width 145 height 15
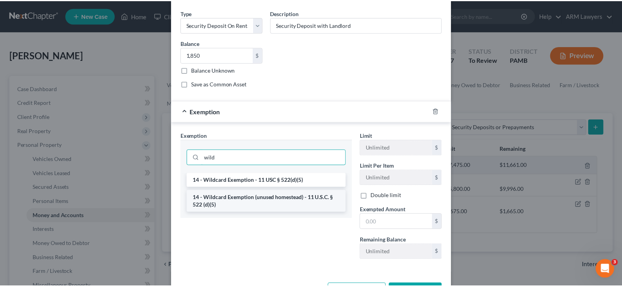
scroll to position [57, 0]
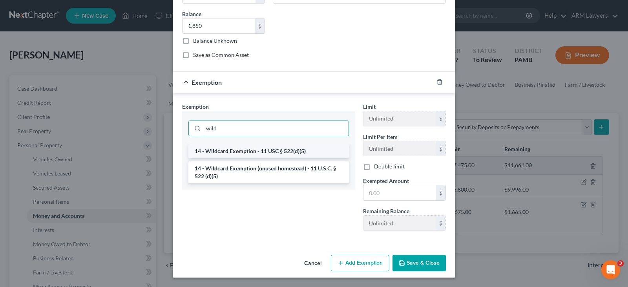
type input "wild"
click at [265, 152] on li "14 - Wildcard Exemption - 11 USC § 522(d)(5)" at bounding box center [268, 151] width 161 height 14
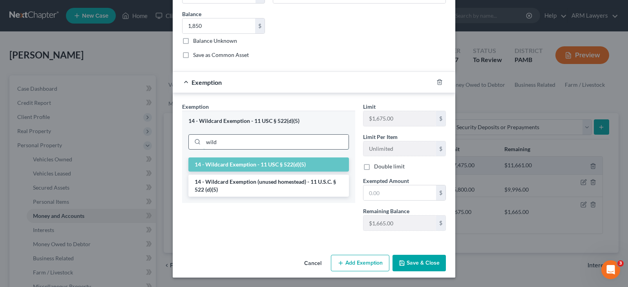
click at [241, 146] on input "wild" at bounding box center [275, 142] width 145 height 15
click at [261, 187] on li "14 - Wildcard Exemption (unused homestead) - 11 U.S.C. § 522 (d)(5)" at bounding box center [268, 186] width 161 height 22
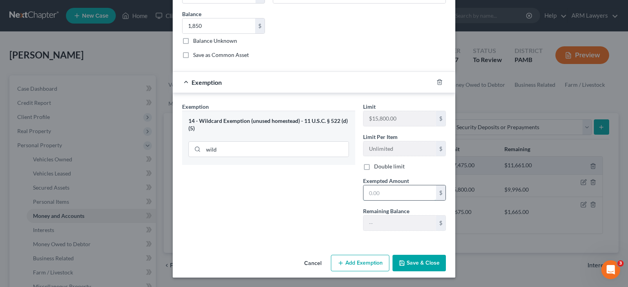
click at [425, 192] on input "text" at bounding box center [399, 192] width 73 height 15
type input "1,850"
click at [423, 261] on button "Save & Close" at bounding box center [418, 263] width 53 height 16
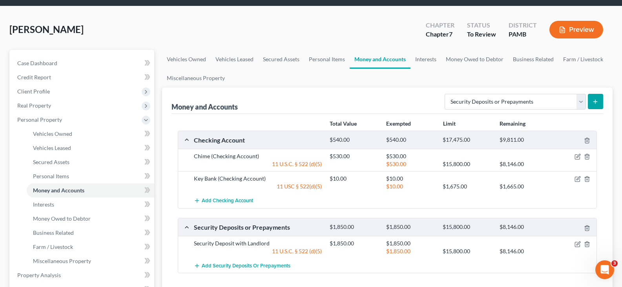
scroll to position [39, 0]
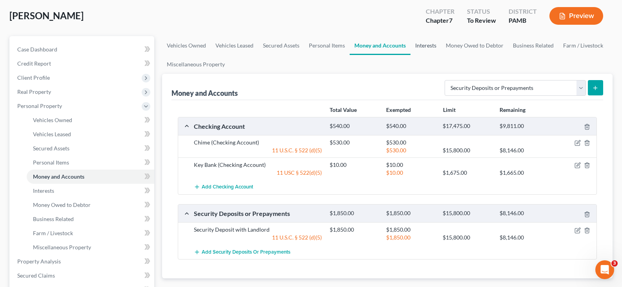
click at [430, 43] on link "Interests" at bounding box center [425, 45] width 31 height 19
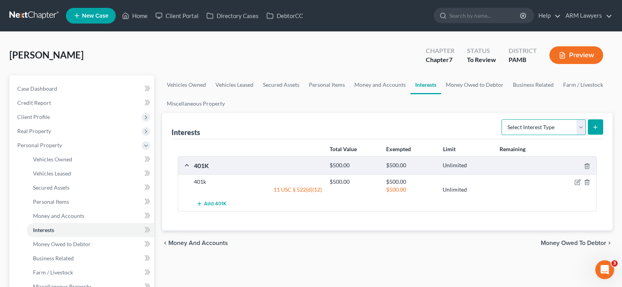
click at [528, 127] on select "Select Interest Type 401K Annuity Bond Education IRA Government Bond Government…" at bounding box center [544, 127] width 84 height 16
click at [467, 87] on link "Money Owed to Debtor" at bounding box center [474, 84] width 67 height 19
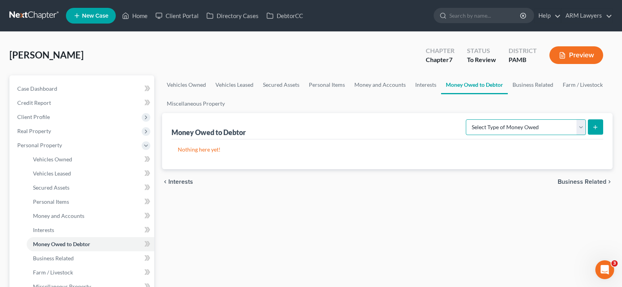
click at [500, 126] on select "Select Type of Money Owed Accounts Receivable Alimony Child Support Claims Agai…" at bounding box center [526, 127] width 120 height 16
select select "expected_tax_refund"
click at [467, 119] on select "Select Type of Money Owed Accounts Receivable Alimony Child Support Claims Agai…" at bounding box center [526, 127] width 120 height 16
click at [599, 127] on button "submit" at bounding box center [595, 126] width 15 height 15
select select "0"
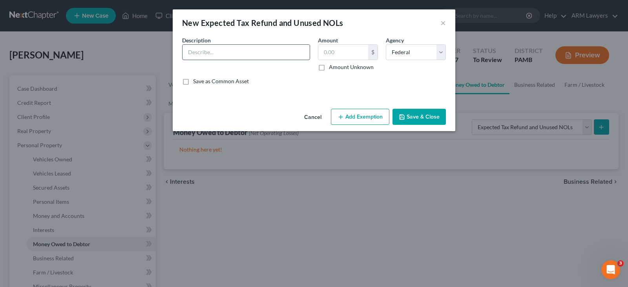
click at [262, 55] on input "text" at bounding box center [245, 52] width 127 height 15
type input "Anticipated 2025 Tax Refund"
click at [352, 54] on input "text" at bounding box center [343, 52] width 50 height 15
type input "5,000"
click at [351, 115] on button "Add Exemption" at bounding box center [360, 117] width 58 height 16
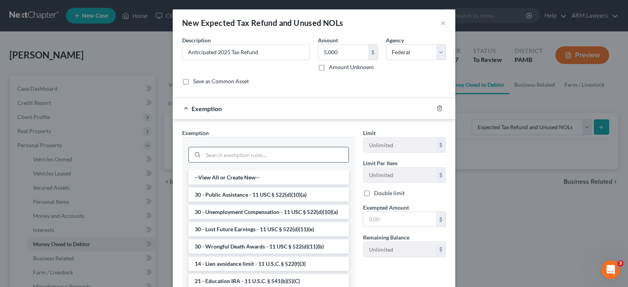
click at [281, 154] on input "search" at bounding box center [275, 154] width 145 height 15
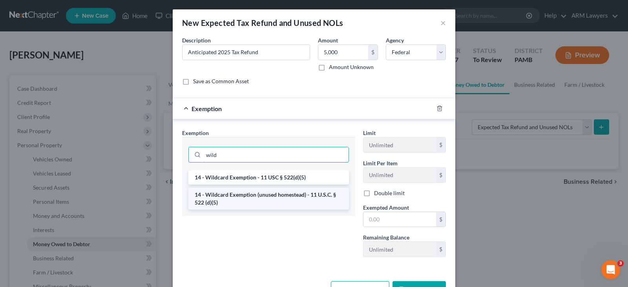
type input "wild"
click at [279, 201] on li "14 - Wildcard Exemption (unused homestead) - 11 U.S.C. § 522 (d)(5)" at bounding box center [268, 199] width 161 height 22
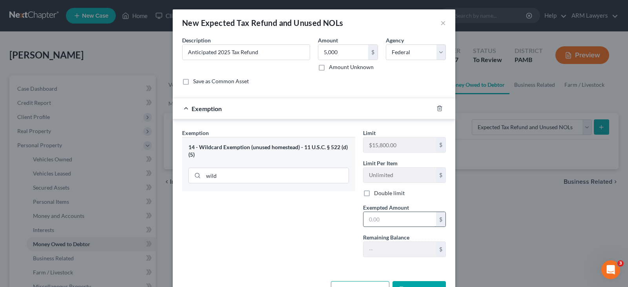
click at [403, 221] on input "text" at bounding box center [399, 219] width 73 height 15
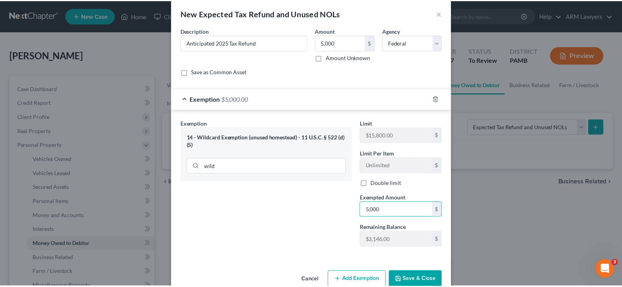
scroll to position [26, 0]
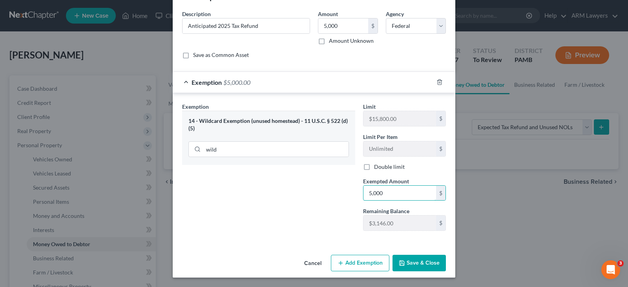
type input "5,000"
click at [424, 260] on button "Save & Close" at bounding box center [418, 263] width 53 height 16
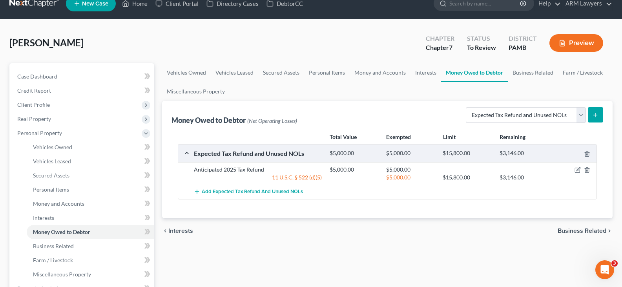
scroll to position [0, 0]
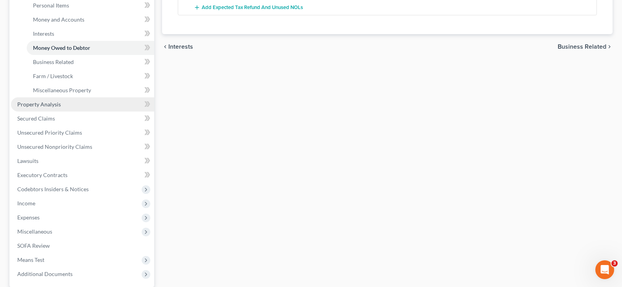
click at [58, 103] on span "Property Analysis" at bounding box center [39, 104] width 44 height 7
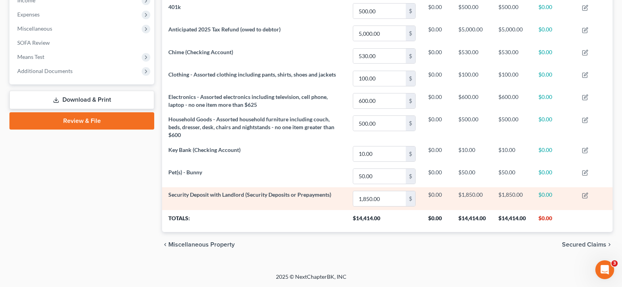
scroll to position [62, 0]
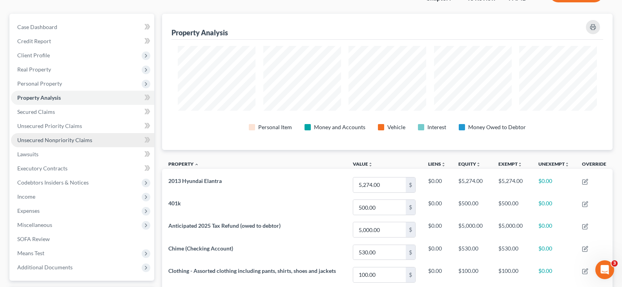
click at [71, 142] on span "Unsecured Nonpriority Claims" at bounding box center [54, 140] width 75 height 7
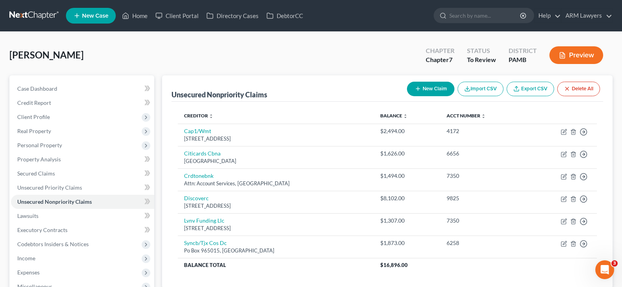
click at [443, 89] on button "New Claim" at bounding box center [430, 89] width 47 height 15
select select "0"
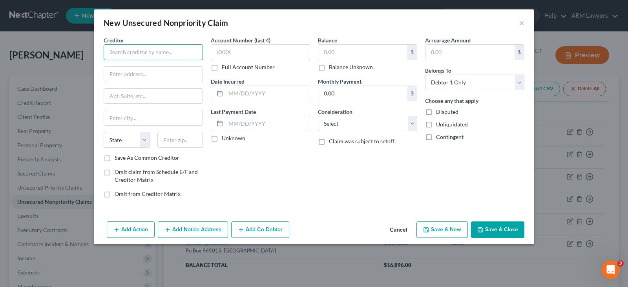
click at [159, 51] on input "text" at bounding box center [153, 52] width 99 height 16
type input "Affirm"
click at [132, 79] on input "text" at bounding box center [153, 74] width 99 height 15
paste input "[STREET_ADDRESS][US_STATE]"
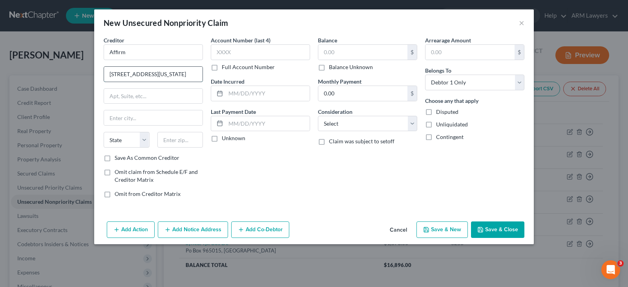
scroll to position [0, 51]
click at [182, 74] on input "[STREET_ADDRESS][US_STATE]" at bounding box center [153, 74] width 99 height 15
type input "650 California Street, 12th Floor, San Francisco, CA"
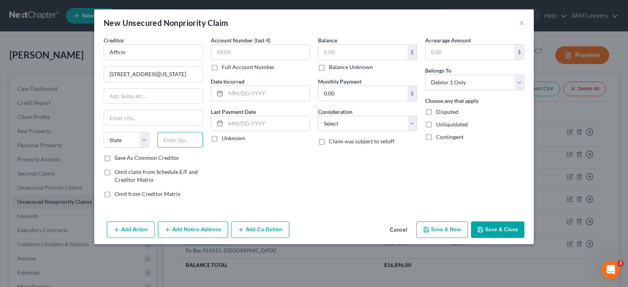
click at [187, 138] on input "text" at bounding box center [180, 140] width 46 height 16
paste input "94108"
type input "94108"
click at [189, 77] on input "650 California Street, 12th Floor, San Francisco, CA" at bounding box center [153, 74] width 99 height 15
type input "San Francisco"
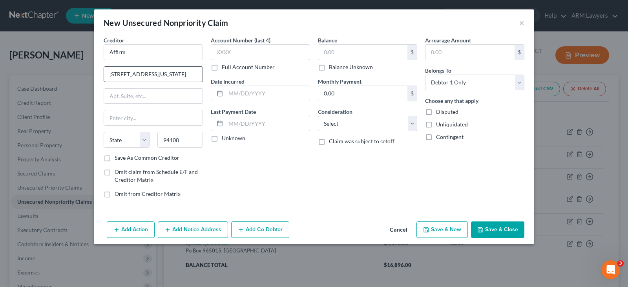
select select "4"
drag, startPoint x: 183, startPoint y: 77, endPoint x: 216, endPoint y: 77, distance: 33.0
click at [216, 77] on div "Creditor * Affirm 650 California Street, 12th Floor, San Francisco, CA San Fran…" at bounding box center [314, 120] width 429 height 168
click at [172, 74] on input "650 California Street, 12th Floor, San Francisco, CA" at bounding box center [153, 74] width 99 height 15
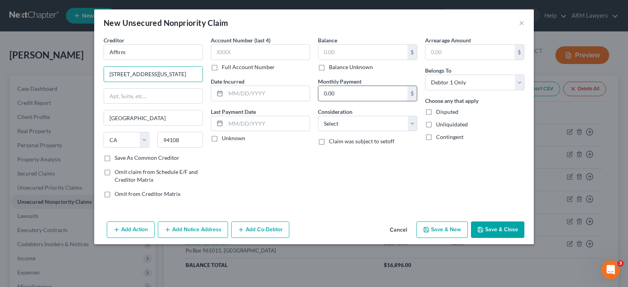
drag, startPoint x: 155, startPoint y: 73, endPoint x: 348, endPoint y: 92, distance: 194.4
click at [348, 93] on div "Creditor * Affirm 650 California Street, 12th Floor, San Francisco, CA San Fran…" at bounding box center [314, 120] width 429 height 168
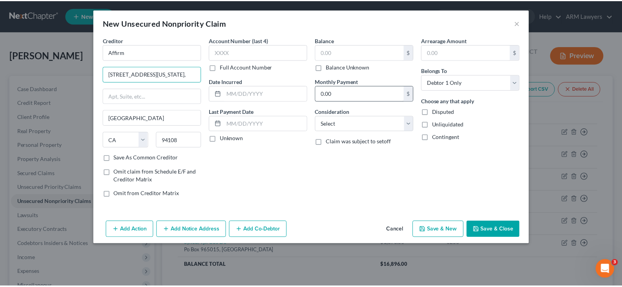
scroll to position [0, 0]
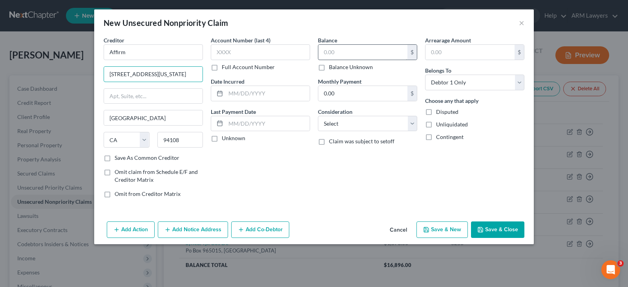
type input "650 California Street, 12th Floor"
click at [361, 50] on input "text" at bounding box center [362, 52] width 89 height 15
type input "300"
click at [387, 130] on select "Select Cable / Satellite Services Collection Agency Credit Card Debt Debt Couns…" at bounding box center [367, 124] width 99 height 16
click at [423, 171] on div "Arrearage Amount $ Belongs To * Select Debtor 1 Only Debtor 2 Only Debtor 1 And…" at bounding box center [474, 120] width 107 height 168
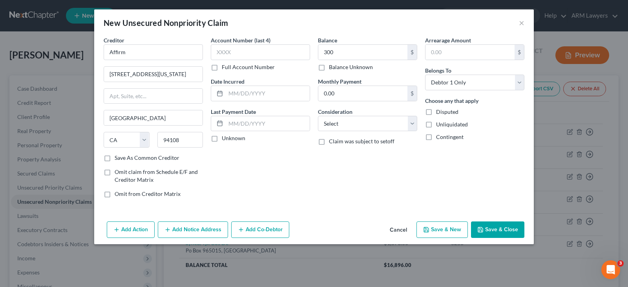
click at [463, 226] on button "Save & New" at bounding box center [441, 229] width 51 height 16
select select "0"
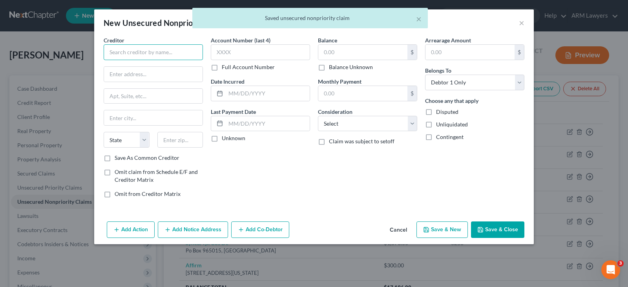
click at [185, 49] on input "text" at bounding box center [153, 52] width 99 height 16
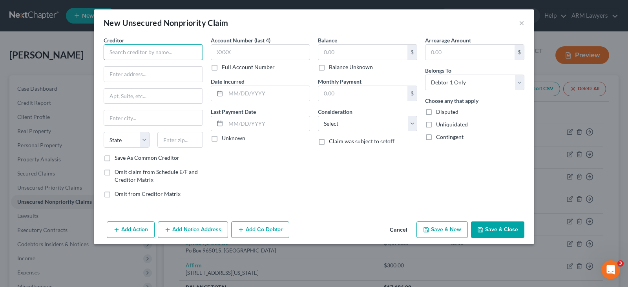
paste input "Afterpay US, Inc"
type input "Afterpay US, Inc"
click at [124, 78] on input "text" at bounding box center [153, 74] width 99 height 15
paste input "1955 Broadway, Suite 204"
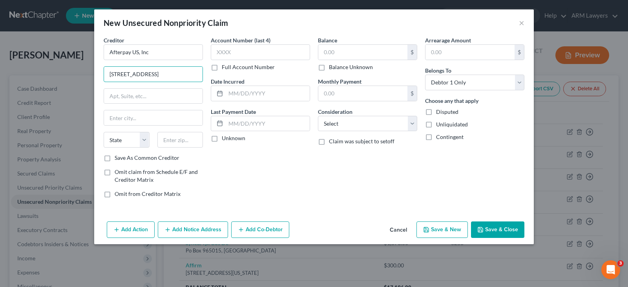
type input "1955 Broadway, Suite 204"
click at [161, 96] on input "text" at bounding box center [153, 96] width 99 height 15
paste input "Oakland, CA 94612"
click at [142, 97] on input "Oakland, CA 94612" at bounding box center [153, 96] width 99 height 15
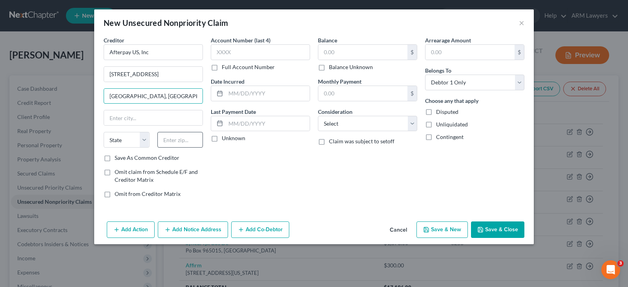
type input "Oakland, CA"
click at [186, 138] on input "text" at bounding box center [180, 140] width 46 height 16
paste input "94612"
type input "94612"
type input "Oakland"
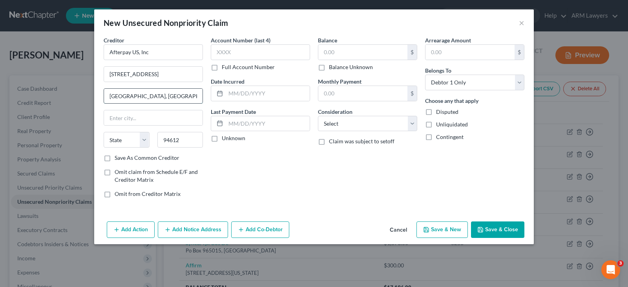
select select "4"
click at [164, 97] on input "Oakland, CA" at bounding box center [153, 96] width 99 height 15
drag, startPoint x: 146, startPoint y: 97, endPoint x: 85, endPoint y: 90, distance: 61.2
click at [83, 94] on div "New Unsecured Nonpriority Claim × Creditor * Afterpay US, Inc 1955 Broadway, Su…" at bounding box center [314, 143] width 628 height 287
click at [333, 48] on input "text" at bounding box center [362, 52] width 89 height 15
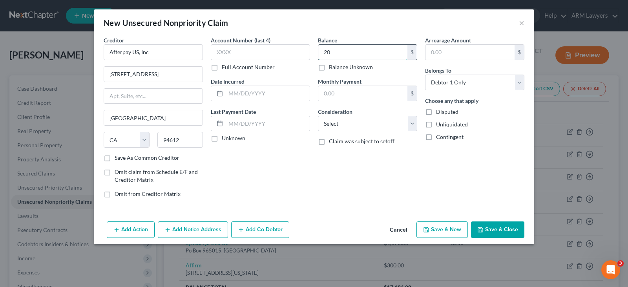
type input "2"
click at [496, 235] on button "Save & Close" at bounding box center [497, 229] width 53 height 16
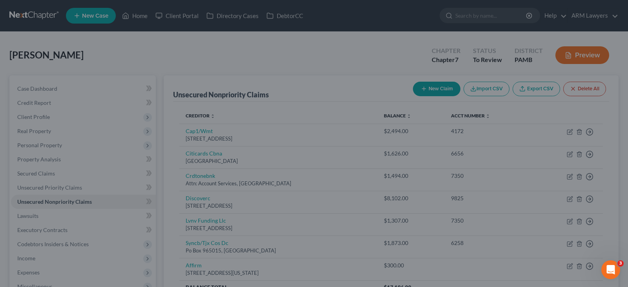
type input "300.00"
type input "0.00"
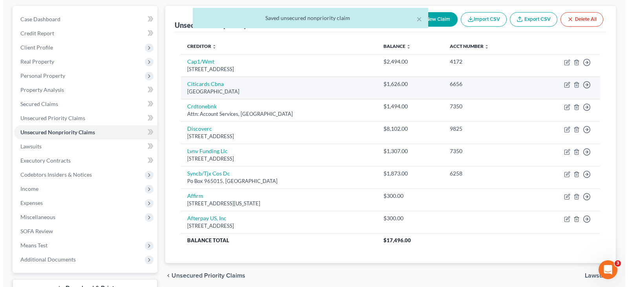
scroll to position [78, 0]
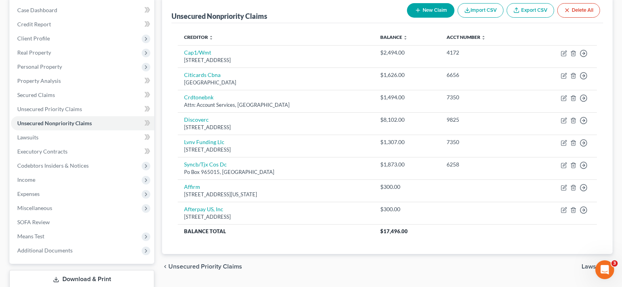
click at [425, 15] on button "New Claim" at bounding box center [430, 10] width 47 height 15
select select "0"
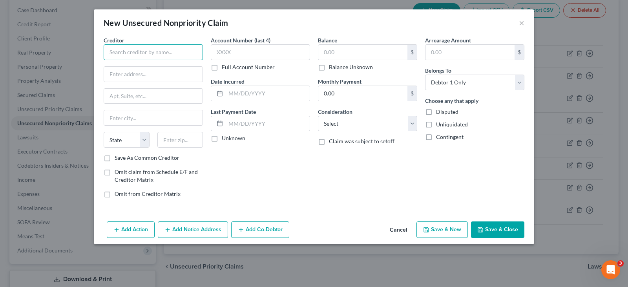
click at [151, 50] on input "text" at bounding box center [153, 52] width 99 height 16
click at [151, 56] on input "text" at bounding box center [153, 52] width 99 height 16
type input "First Bank of [US_STATE]"
paste input "[GEOGRAPHIC_DATA]-5555"
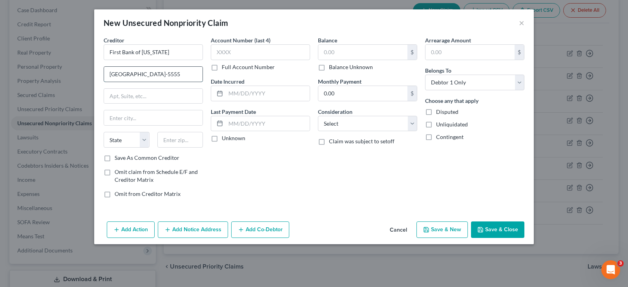
click at [167, 73] on input "[GEOGRAPHIC_DATA]-5555" at bounding box center [153, 74] width 99 height 15
type input "PO Box 105555, Atlanta, GA"
click at [181, 140] on input "text" at bounding box center [180, 140] width 46 height 16
paste input "30348-5555"
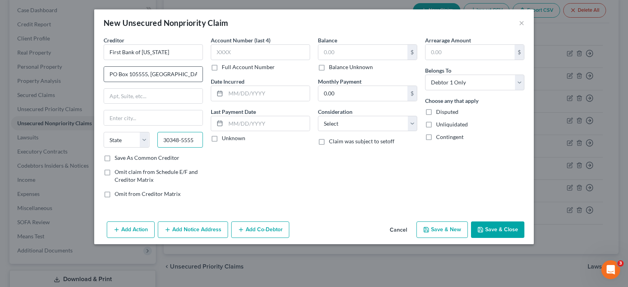
type input "30348-5555"
click at [185, 67] on input "PO Box 105555, Atlanta, GA" at bounding box center [153, 74] width 99 height 15
click at [182, 77] on input "PO Box 105555, Atlanta, GA" at bounding box center [153, 74] width 99 height 15
click at [150, 75] on input "PO Box 105555, Atlanta, GA" at bounding box center [153, 74] width 99 height 15
click at [169, 75] on input "PO Box 105555, Atlanta, GA" at bounding box center [153, 74] width 99 height 15
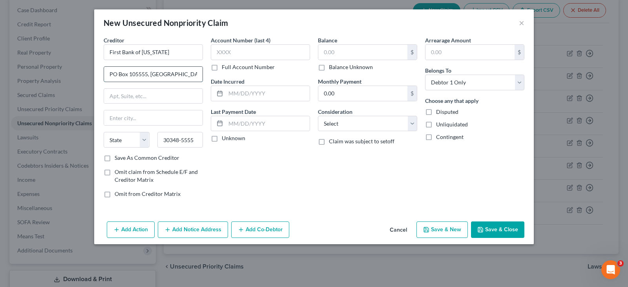
click at [167, 73] on input "PO Box 105555, Atlanta, GA" at bounding box center [153, 74] width 99 height 15
type input "PO Box 105555, , GA"
click at [133, 120] on input "text" at bounding box center [153, 117] width 99 height 15
paste input "Atlanta"
type input "Atlanta"
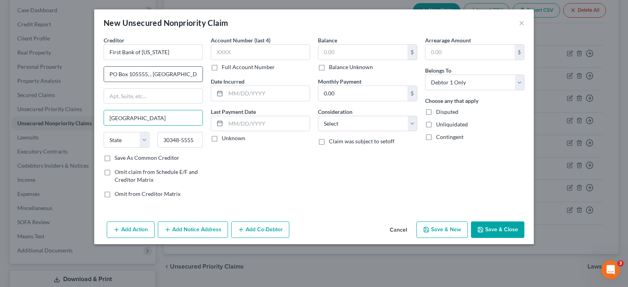
click at [175, 71] on input "PO Box 105555, , GA" at bounding box center [153, 74] width 99 height 15
type input "PO Box 105555"
select select "10"
click at [374, 50] on input "text" at bounding box center [362, 52] width 89 height 15
click at [508, 229] on button "Save & Close" at bounding box center [497, 229] width 53 height 16
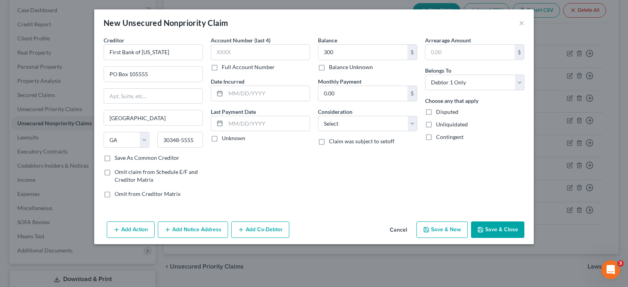
type input "300.00"
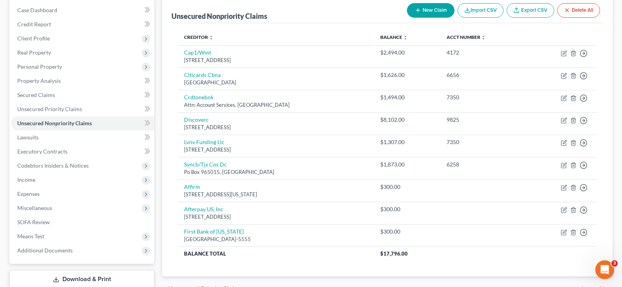
click at [418, 15] on button "New Claim" at bounding box center [430, 10] width 47 height 15
select select "0"
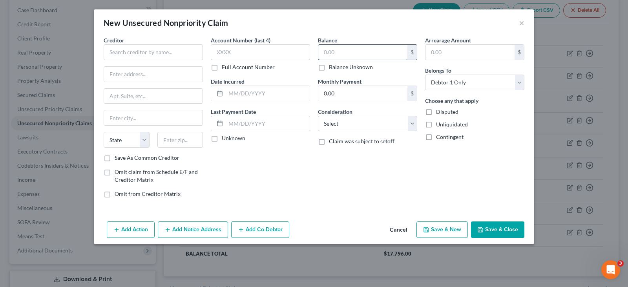
click at [350, 55] on input "text" at bounding box center [362, 52] width 89 height 15
type input "649"
click at [179, 56] on input "text" at bounding box center [153, 52] width 99 height 16
type input "Chase Bank"
paste input "PMorgan Chase Bank, N.A. Mail Code LA4-7100 700 Kansas Lane Monroe, LA, 71203"
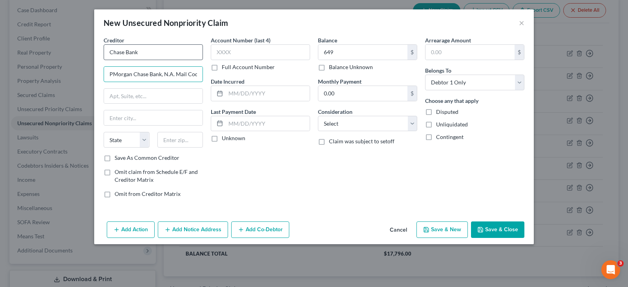
scroll to position [0, 116]
click at [181, 72] on input "PMorgan Chase Bank, N.A. Mail Code LA4-7100 700 Kansas Lane Monroe, LA, 71203" at bounding box center [153, 74] width 99 height 15
type input "PMorgan Chase Bank, N.A. Mail Code LA4-7100 700 Kansas Lane Monroe, LA,"
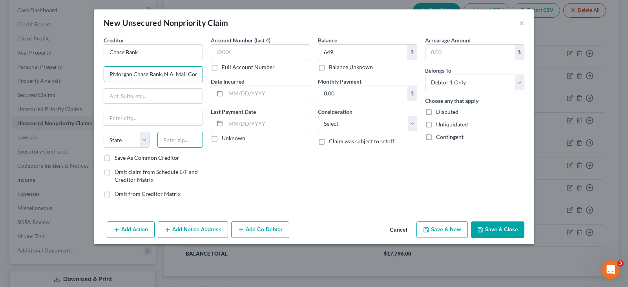
click at [188, 140] on input "text" at bounding box center [180, 140] width 46 height 16
paste input "71203"
type input "71203"
type input "Monroe"
select select "19"
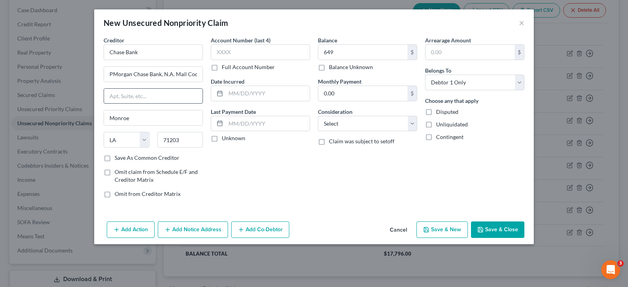
click at [166, 96] on input "text" at bounding box center [153, 96] width 99 height 15
click at [175, 75] on input "PMorgan Chase Bank, N.A. Mail Code LA4-7100 700 Kansas Lane Monroe, LA," at bounding box center [153, 74] width 99 height 15
drag, startPoint x: 191, startPoint y: 75, endPoint x: 209, endPoint y: 76, distance: 17.7
click at [225, 75] on div "Creditor * Chase Bank PMorgan Chase Bank, N.A. Mail Code LA4-7100 700 Kansas La…" at bounding box center [314, 120] width 429 height 168
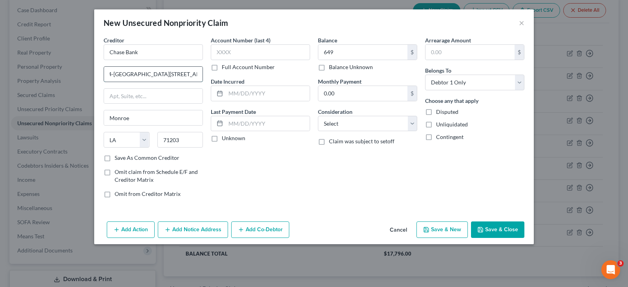
click at [174, 75] on input "PMorgan Chase Bank, N.A. Mail Code LA4-7100 700 Kansas Lane Monroe, LA," at bounding box center [153, 74] width 99 height 15
click at [166, 73] on input "PMorgan Chase Bank, N.A. Mail Code LA4-7100 700 Kansas Lane Monroe, LA," at bounding box center [153, 74] width 99 height 15
drag, startPoint x: 166, startPoint y: 73, endPoint x: 346, endPoint y: 107, distance: 183.6
click at [299, 76] on div "Creditor * Chase Bank PMorgan Chase Bank, N.A. Mail Code LA4-7100 700 Kansas La…" at bounding box center [314, 120] width 429 height 168
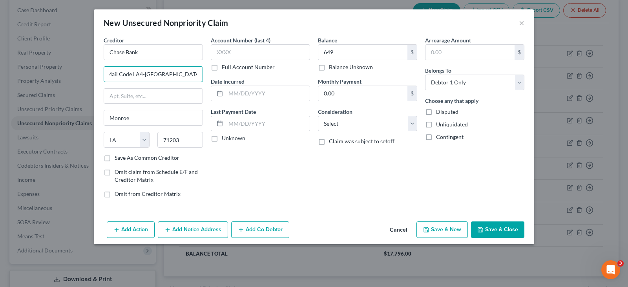
drag, startPoint x: 180, startPoint y: 73, endPoint x: 209, endPoint y: 72, distance: 29.0
click at [219, 72] on div "Creditor * Chase Bank PMorgan Chase Bank, N.A. Mail Code LA4-7100 700 Kansas La…" at bounding box center [314, 120] width 429 height 168
click at [165, 73] on input "PMorgan Chase Bank, N.A. Mail Code LA4-7100 700 Kansas Lane" at bounding box center [153, 74] width 99 height 15
drag, startPoint x: 158, startPoint y: 73, endPoint x: 290, endPoint y: 80, distance: 132.1
click at [290, 80] on div "Creditor * Chase Bank PMorgan Chase Bank, N.A. Mail Code LA4-7100 700 Kansas La…" at bounding box center [314, 120] width 429 height 168
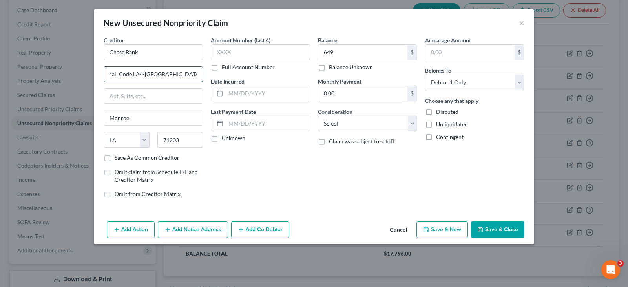
click at [160, 74] on input "PMorgan Chase Bank, N.A. Mail Code LA4-7100 700 Kansas Lane" at bounding box center [153, 74] width 99 height 15
drag, startPoint x: 156, startPoint y: 72, endPoint x: 308, endPoint y: 85, distance: 152.4
click at [308, 85] on div "Creditor * Chase Bank PMorgan Chase Bank, N.A. Mail Code LA4-7100 700 Kansas La…" at bounding box center [314, 120] width 429 height 168
type input "PMorgan Chase Bank, N.A. Mail Code LA4-7100"
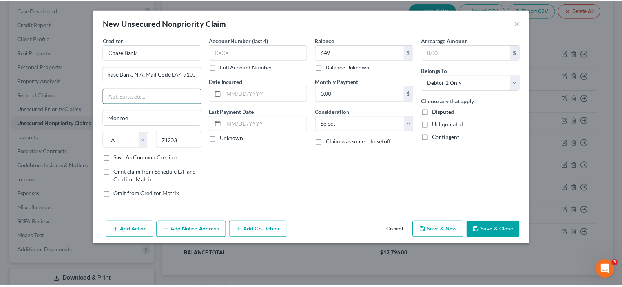
scroll to position [0, 0]
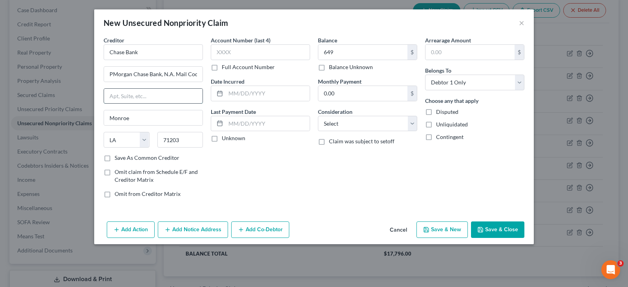
drag, startPoint x: 131, startPoint y: 93, endPoint x: 136, endPoint y: 91, distance: 5.2
click at [131, 93] on input "text" at bounding box center [153, 96] width 99 height 15
paste input "700 Kansas Lane"
type input "700 Kansas Lane"
click at [138, 73] on input "PMorgan Chase Bank, N.A. Mail Code LA4-7100" at bounding box center [153, 74] width 99 height 15
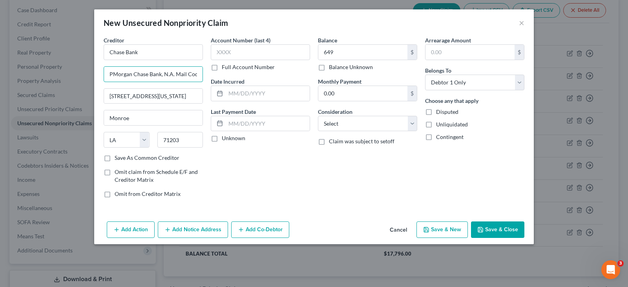
drag, startPoint x: 161, startPoint y: 75, endPoint x: 27, endPoint y: 75, distance: 133.4
click at [27, 75] on div "New Unsecured Nonpriority Claim × Creditor * Chase Bank PMorgan Chase Bank, N.A…" at bounding box center [314, 143] width 628 height 287
type input ", N.A. Mail Code LA4-7100"
drag, startPoint x: 146, startPoint y: 52, endPoint x: 0, endPoint y: 43, distance: 146.3
click at [0, 44] on div "New Unsecured Nonpriority Claim × Creditor * Chase Bank , N.A. Mail Code LA4-71…" at bounding box center [314, 143] width 628 height 287
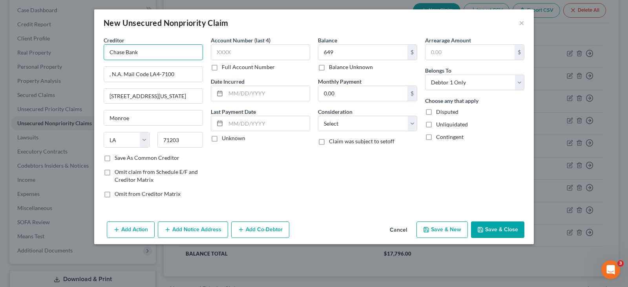
paste input "PMorgan"
drag, startPoint x: 109, startPoint y: 49, endPoint x: 116, endPoint y: 47, distance: 7.8
click at [111, 49] on input "PMorgan Chase Bank" at bounding box center [153, 52] width 99 height 16
type input "JPMorgan Chase Bank"
click at [112, 72] on input ", N.A. Mail Code LA4-7100" at bounding box center [153, 74] width 99 height 15
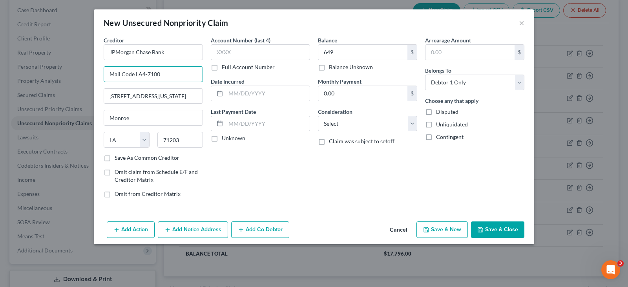
type input "Mail Code LA4-7100"
click at [502, 227] on button "Save & Close" at bounding box center [497, 229] width 53 height 16
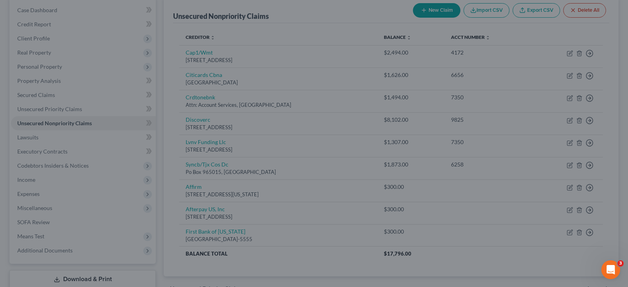
type input "649.00"
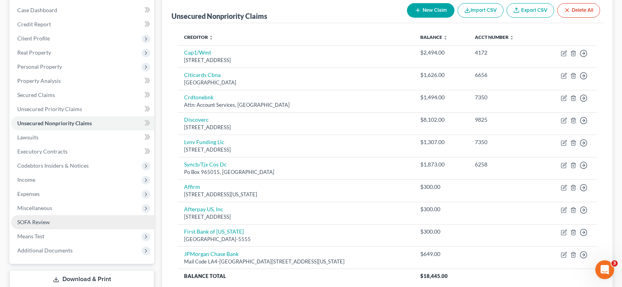
click at [57, 223] on link "SOFA Review" at bounding box center [82, 222] width 143 height 14
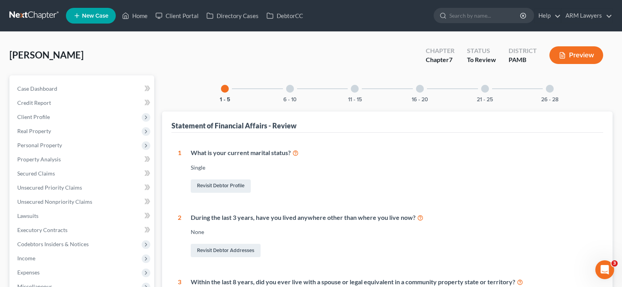
scroll to position [235, 0]
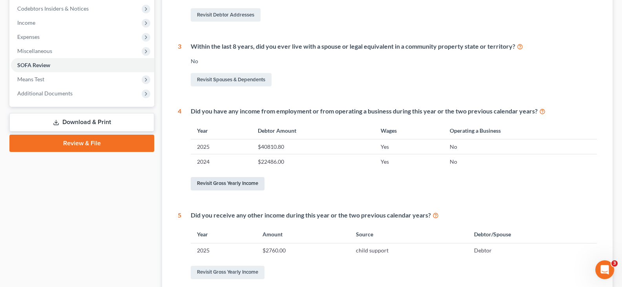
click at [242, 182] on link "Revisit Gross Yearly Income" at bounding box center [228, 183] width 74 height 13
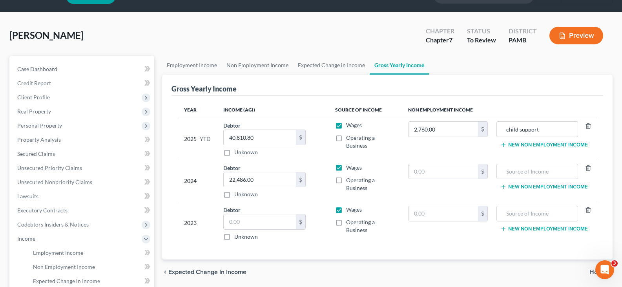
scroll to position [39, 0]
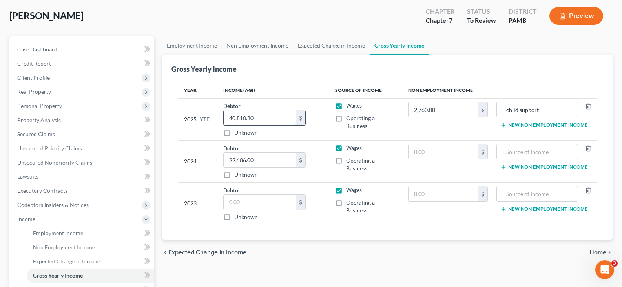
click at [275, 120] on input "40,810.80" at bounding box center [260, 117] width 72 height 15
drag, startPoint x: 261, startPoint y: 115, endPoint x: 163, endPoint y: 115, distance: 97.7
click at [171, 115] on div "Gross Yearly Income Year Income (AGI) Source of Income Non Employment Income 20…" at bounding box center [387, 147] width 451 height 185
type input "24,000"
click at [508, 109] on input "child support" at bounding box center [537, 109] width 73 height 15
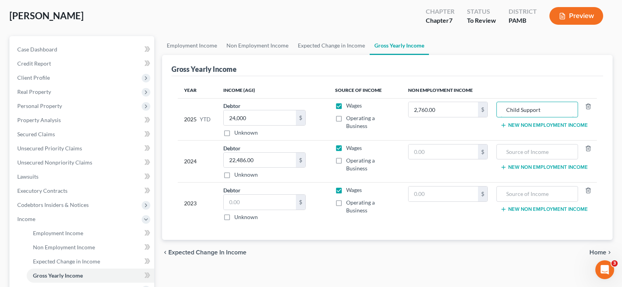
scroll to position [78, 0]
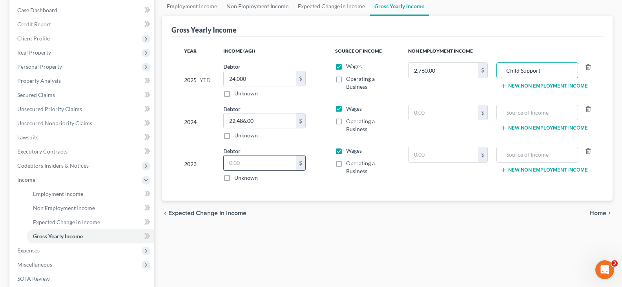
type input "Child Support"
click at [259, 163] on input "text" at bounding box center [260, 162] width 72 height 15
click at [447, 108] on input "text" at bounding box center [444, 112] width 70 height 15
type input "2,760"
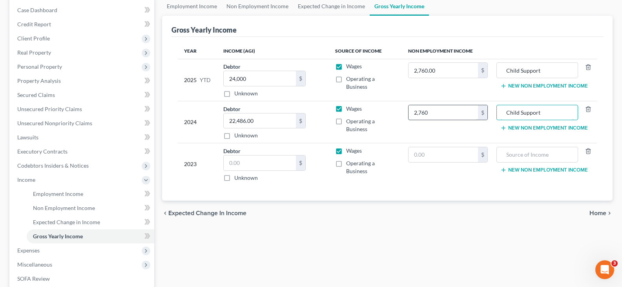
type input "Child Support"
type input "2,760"
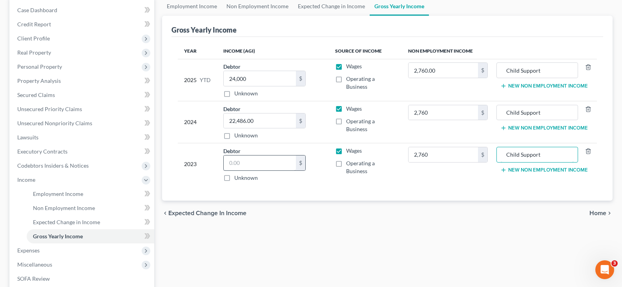
type input "Child Support"
click at [248, 164] on input "text" at bounding box center [260, 162] width 72 height 15
type input "0"
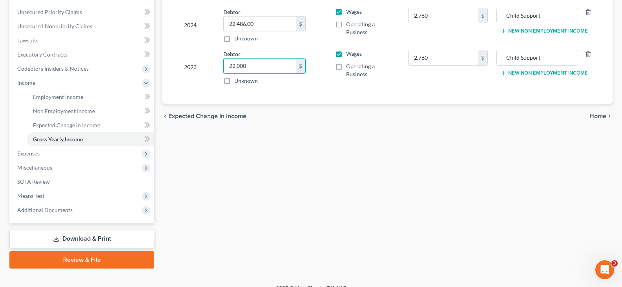
scroll to position [187, 0]
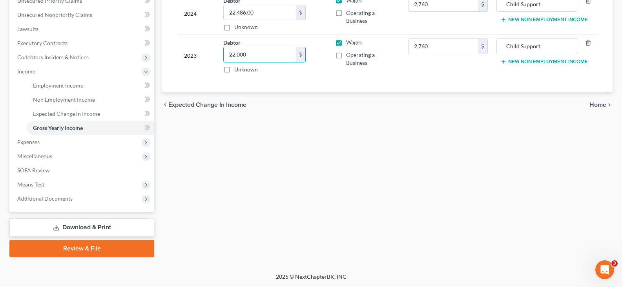
type input "22,000"
click at [593, 102] on span "Home" at bounding box center [597, 105] width 17 height 6
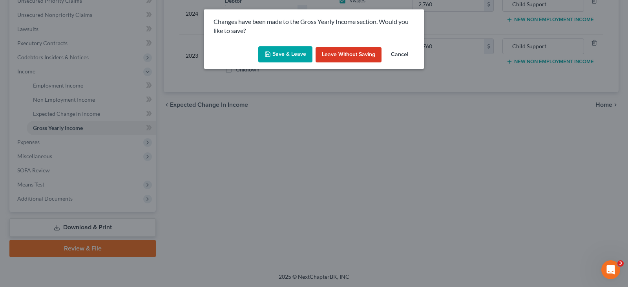
click at [288, 56] on button "Save & Leave" at bounding box center [285, 54] width 54 height 16
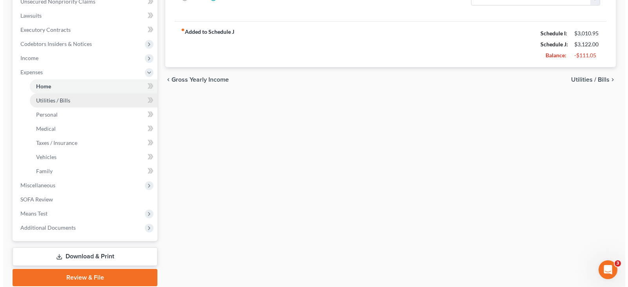
scroll to position [190, 0]
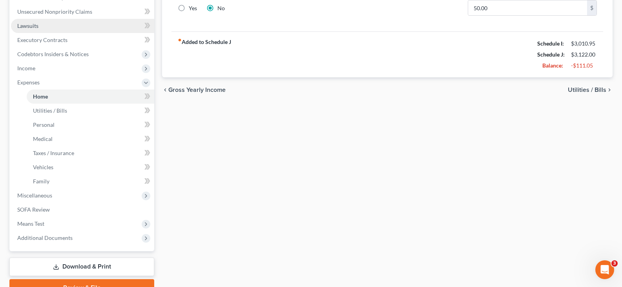
click at [38, 24] on span "Lawsuits" at bounding box center [27, 25] width 21 height 7
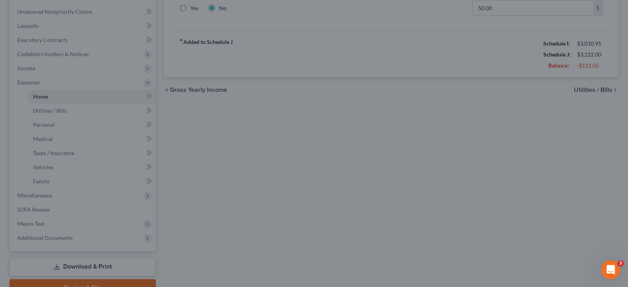
click at [260, 122] on div at bounding box center [314, 143] width 628 height 287
click at [203, 117] on div at bounding box center [314, 143] width 628 height 287
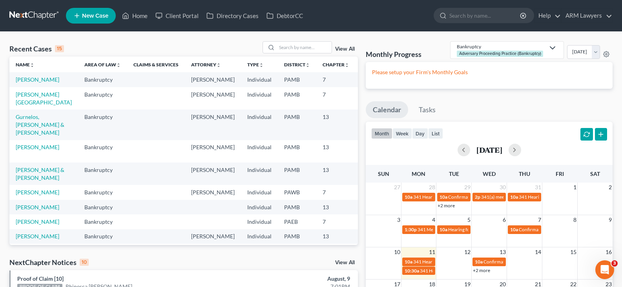
click at [26, 84] on td "[PERSON_NAME]" at bounding box center [43, 79] width 69 height 15
click at [24, 83] on link "[PERSON_NAME]" at bounding box center [38, 79] width 44 height 7
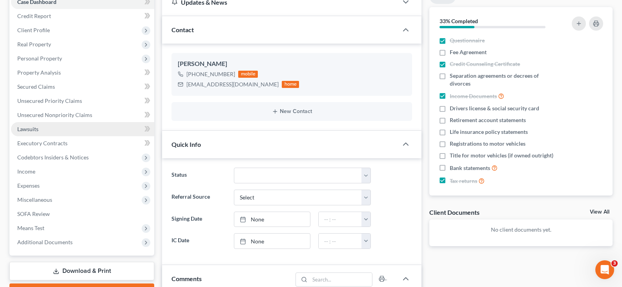
scroll to position [118, 0]
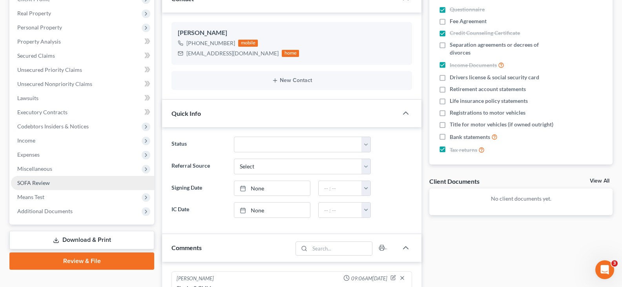
click at [61, 183] on link "SOFA Review" at bounding box center [82, 183] width 143 height 14
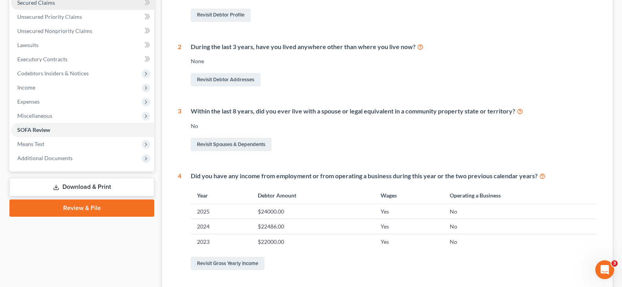
scroll to position [78, 0]
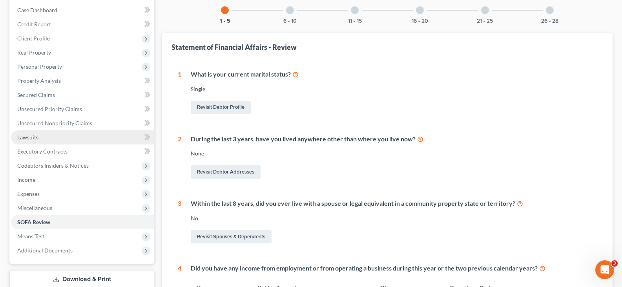
click at [50, 135] on link "Lawsuits" at bounding box center [82, 137] width 143 height 14
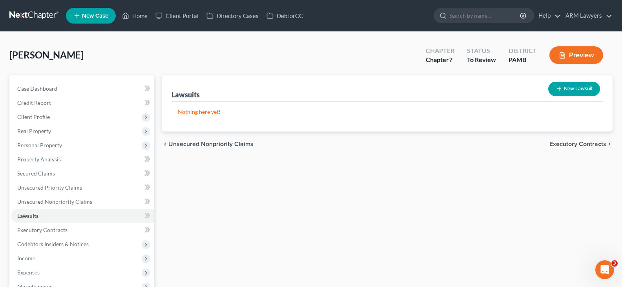
click at [563, 91] on button "New Lawsuit" at bounding box center [574, 89] width 52 height 15
select select "0"
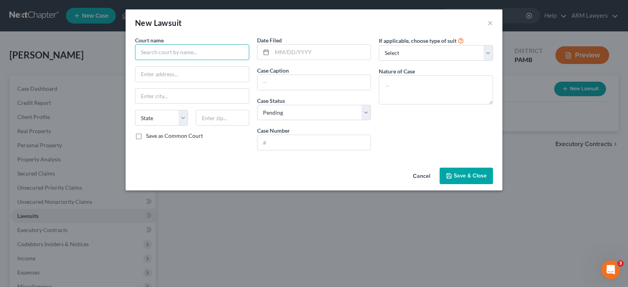
click at [181, 45] on input "text" at bounding box center [192, 52] width 114 height 16
click at [212, 53] on input "text" at bounding box center [192, 52] width 114 height 16
paste input "MJ-56302-CV-0000107-2025"
click at [151, 51] on input "MJ MJ-56302-CV-0000107-2025" at bounding box center [192, 52] width 114 height 16
drag, startPoint x: 166, startPoint y: 53, endPoint x: 313, endPoint y: 54, distance: 147.2
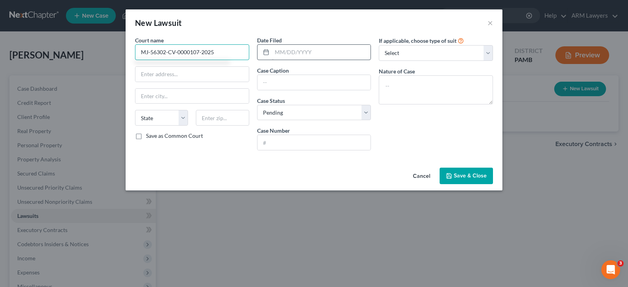
click at [313, 54] on div "Court name * MJ-56302-CV-0000107-2025 State [US_STATE] AK AR AZ [GEOGRAPHIC_DAT…" at bounding box center [314, 96] width 366 height 120
type input "MJ-56302"
click at [282, 51] on input "text" at bounding box center [321, 52] width 99 height 15
click at [281, 82] on input "text" at bounding box center [313, 82] width 113 height 15
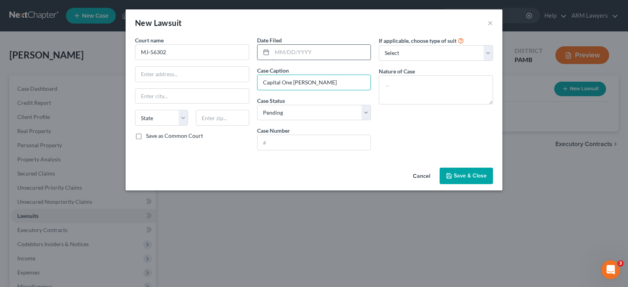
type input "Capital One [PERSON_NAME]"
select select "2"
paste input "MJ-56302-CV-0000107-2025"
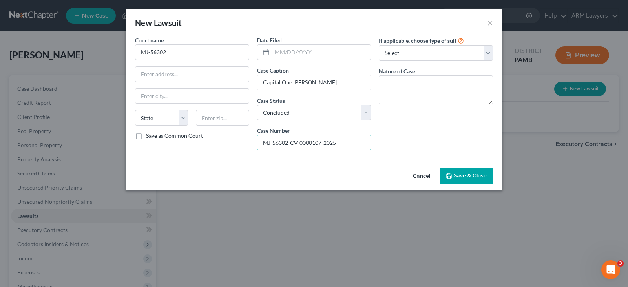
type input "MJ-56302-CV-0000107-2025"
click at [437, 44] on label "If applicable, choose type of suit" at bounding box center [418, 40] width 78 height 8
click at [437, 48] on select "Select Repossession Garnishment Foreclosure Attached, Seized, Or Levied Other" at bounding box center [436, 53] width 114 height 16
click at [424, 86] on textarea at bounding box center [436, 89] width 114 height 29
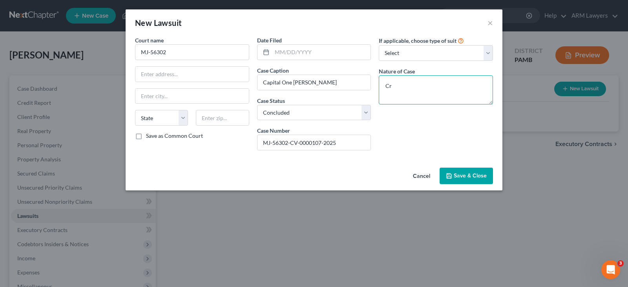
type textarea "C"
type textarea "Debt"
click at [279, 50] on input "text" at bounding box center [321, 52] width 99 height 15
type input "[DATE]"
click at [459, 172] on button "Save & Close" at bounding box center [466, 176] width 53 height 16
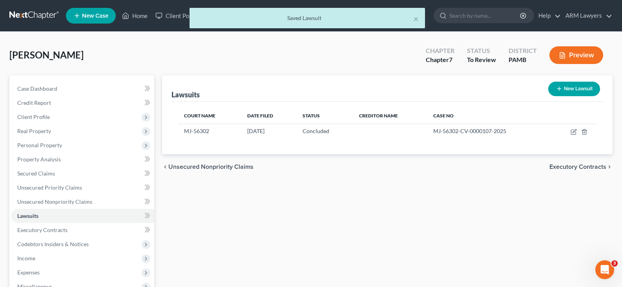
click at [571, 86] on button "New Lawsuit" at bounding box center [574, 89] width 52 height 15
select select "0"
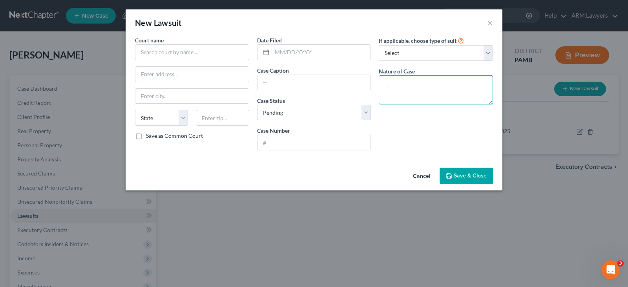
click at [400, 87] on textarea at bounding box center [436, 89] width 114 height 29
type textarea "Debt"
click at [289, 146] on input "text" at bounding box center [313, 142] width 113 height 15
paste input "MJ-56302-CV-0000101-2024"
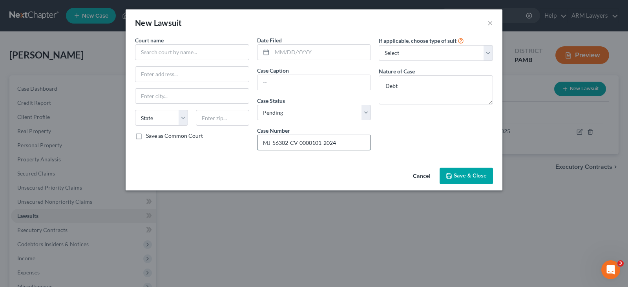
click at [286, 144] on input "MJ-56302-CV-0000101-2024" at bounding box center [313, 142] width 113 height 15
drag, startPoint x: 287, startPoint y: 144, endPoint x: 218, endPoint y: 138, distance: 69.3
click at [218, 138] on div "Court name * State [US_STATE] AK AR AZ CA CO CT DE DC [GEOGRAPHIC_DATA] [GEOGRA…" at bounding box center [314, 96] width 366 height 120
type input "MJ-56302-CV-0000101-2024"
click at [175, 54] on input "text" at bounding box center [192, 52] width 114 height 16
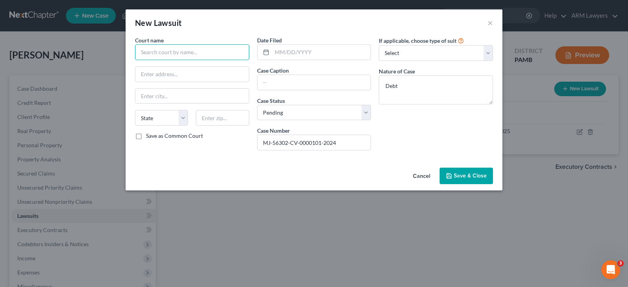
paste input "MJ-56302"
type input "MJ-56302"
click at [300, 57] on input "text" at bounding box center [321, 52] width 99 height 15
type input "[DATE]"
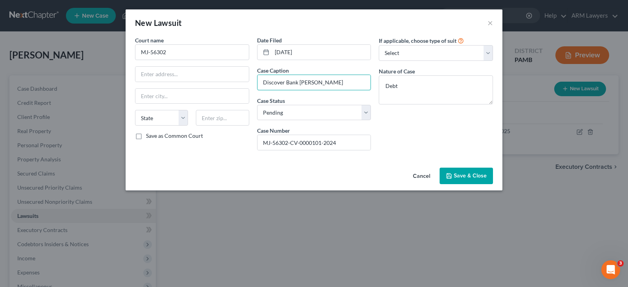
type input "Discover Bank [PERSON_NAME]"
click at [475, 173] on span "Save & Close" at bounding box center [470, 175] width 33 height 7
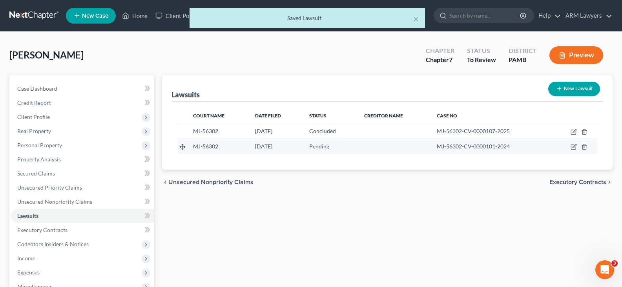
click at [570, 146] on td at bounding box center [574, 146] width 46 height 15
click at [573, 146] on icon "button" at bounding box center [574, 147] width 6 height 6
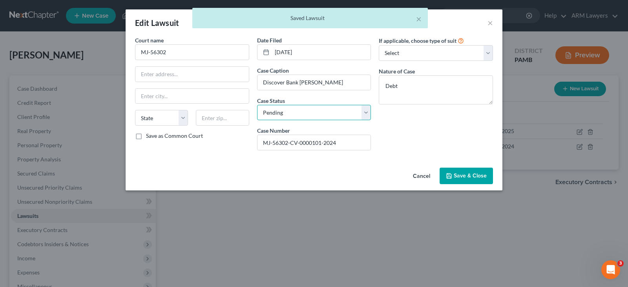
click at [316, 107] on select "Select Pending On Appeal Concluded" at bounding box center [314, 113] width 114 height 16
select select "2"
click at [316, 107] on select "Select Pending On Appeal Concluded" at bounding box center [314, 113] width 114 height 16
click at [487, 178] on button "Save & Close" at bounding box center [466, 176] width 53 height 16
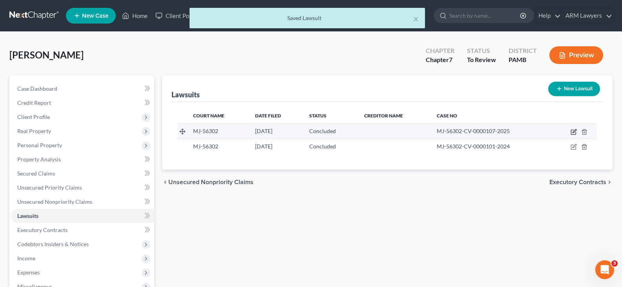
click at [573, 130] on icon "button" at bounding box center [574, 132] width 6 height 6
select select "2"
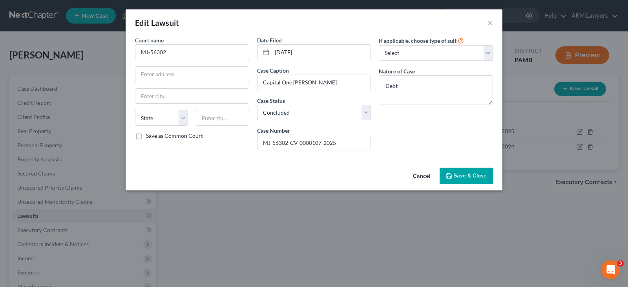
click at [424, 174] on button "Cancel" at bounding box center [422, 176] width 30 height 16
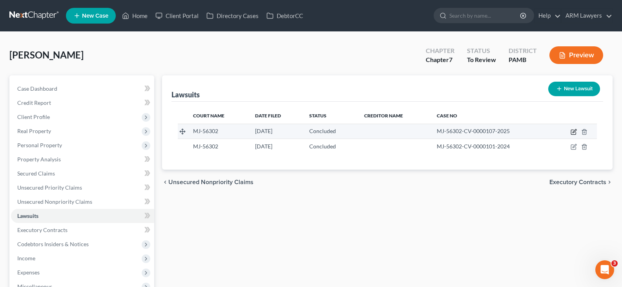
click at [575, 130] on icon "button" at bounding box center [575, 131] width 4 height 4
select select "2"
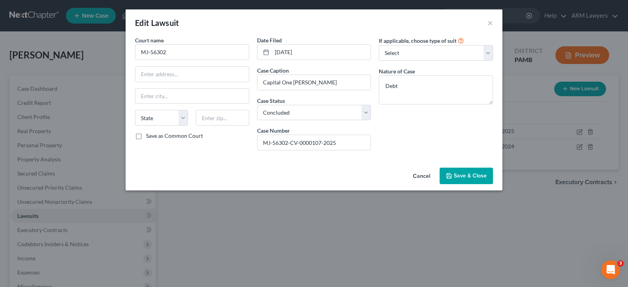
click at [423, 178] on button "Cancel" at bounding box center [422, 176] width 30 height 16
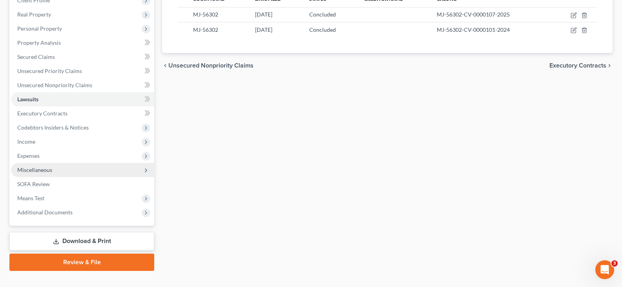
scroll to position [130, 0]
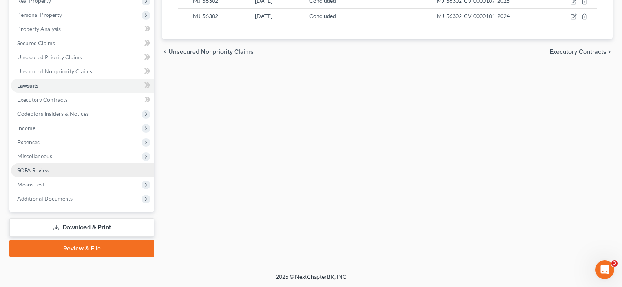
click at [49, 172] on span "SOFA Review" at bounding box center [33, 170] width 33 height 7
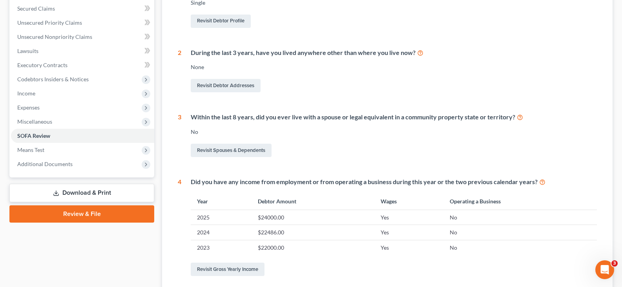
scroll to position [196, 0]
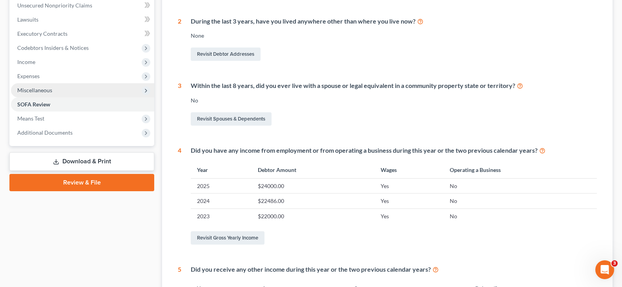
click at [46, 93] on span "Miscellaneous" at bounding box center [34, 90] width 35 height 7
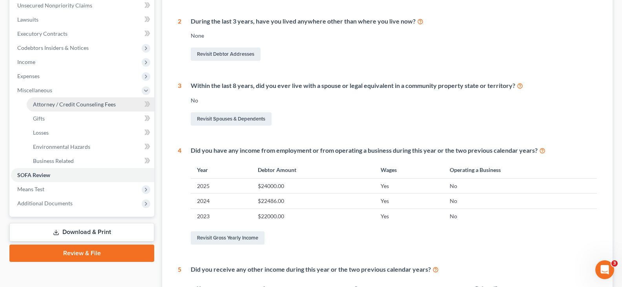
click at [57, 106] on span "Attorney / Credit Counseling Fees" at bounding box center [74, 104] width 83 height 7
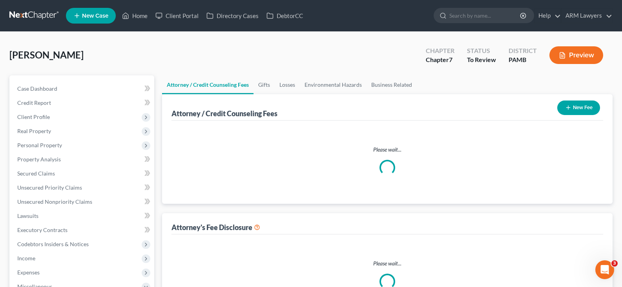
select select "0"
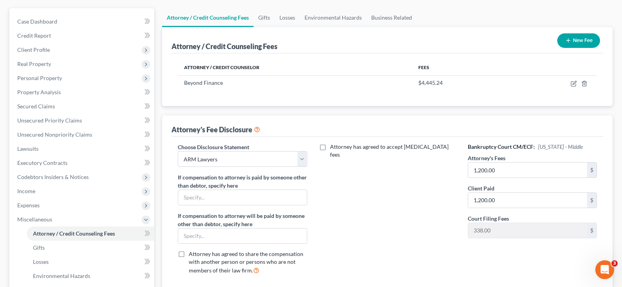
scroll to position [78, 0]
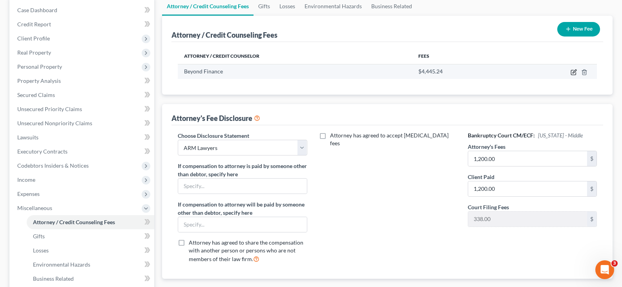
click at [573, 71] on icon "button" at bounding box center [574, 72] width 6 height 6
select select "45"
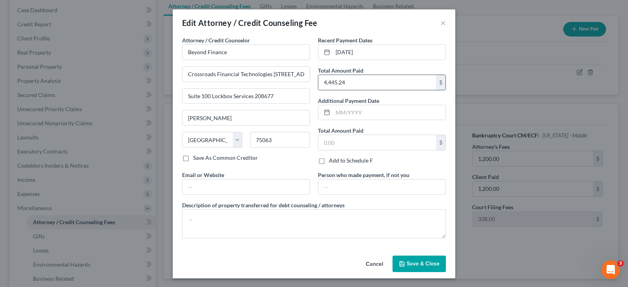
click at [380, 82] on input "4,445.24" at bounding box center [377, 82] width 118 height 15
click at [377, 262] on button "Cancel" at bounding box center [374, 264] width 30 height 16
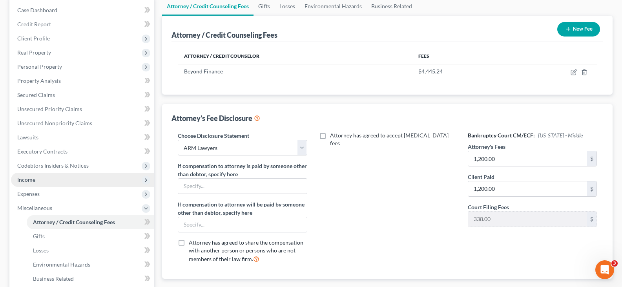
click at [64, 184] on span "Income" at bounding box center [82, 180] width 143 height 14
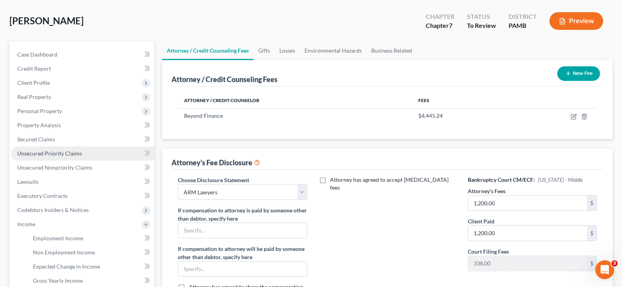
scroll to position [30, 0]
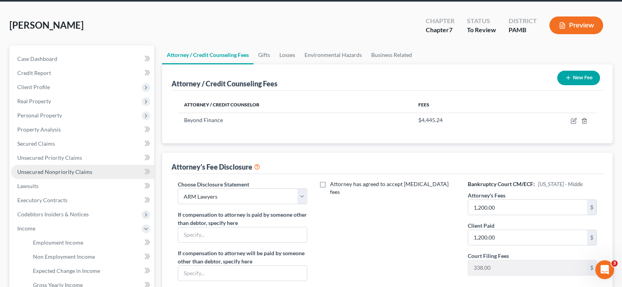
click at [72, 168] on link "Unsecured Nonpriority Claims" at bounding box center [82, 172] width 143 height 14
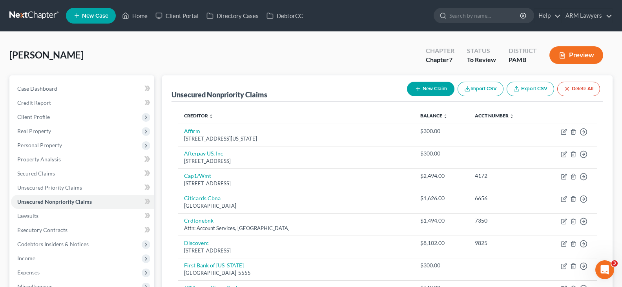
click at [417, 91] on icon "button" at bounding box center [418, 89] width 6 height 6
select select "0"
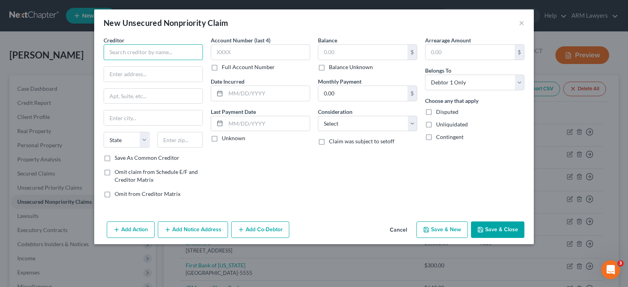
click at [153, 57] on input "text" at bounding box center [153, 52] width 99 height 16
type input "Beyond Finance"
click at [344, 49] on input "text" at bounding box center [362, 52] width 89 height 15
paste input "4,445.24"
type input "4,445.24"
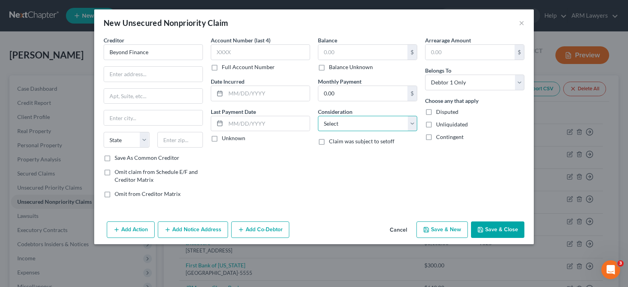
click at [342, 120] on select "Select Cable / Satellite Services Collection Agency Credit Card Debt Debt Couns…" at bounding box center [367, 124] width 99 height 16
select select "16"
click at [318, 116] on select "Select Cable / Satellite Services Collection Agency Credit Card Debt Debt Couns…" at bounding box center [367, 124] width 99 height 16
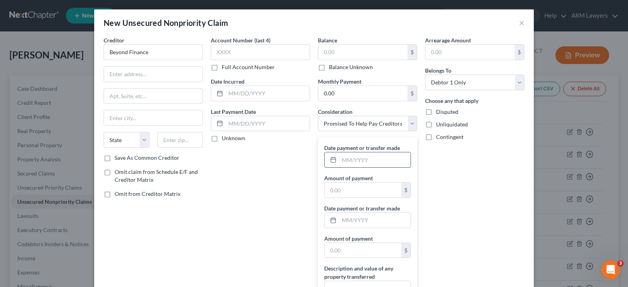
click at [371, 153] on input "text" at bounding box center [374, 159] width 71 height 15
type input "12/2024"
paste input "4,445.24"
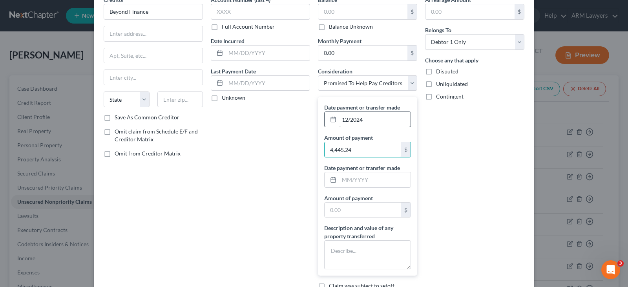
scroll to position [99, 0]
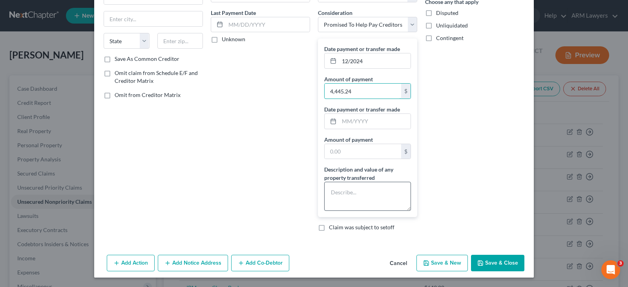
type input "4,445.24"
click at [385, 197] on textarea at bounding box center [367, 196] width 87 height 29
type textarea "S"
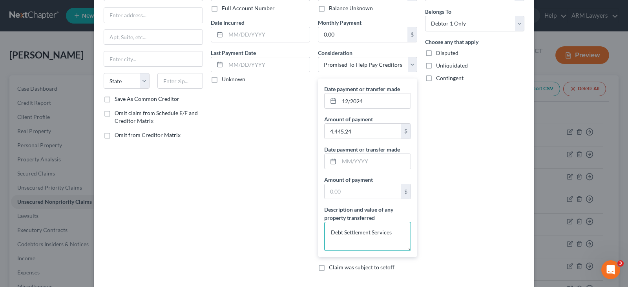
scroll to position [0, 0]
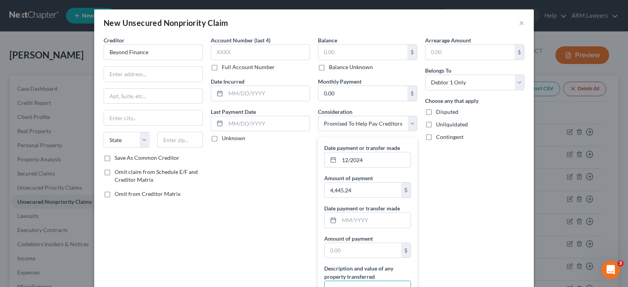
type textarea "Debt Settlement Services"
click at [142, 78] on input "text" at bounding box center [153, 74] width 99 height 15
paste input "PO BOX [GEOGRAPHIC_DATA]-0422"
click at [166, 75] on input "PO BOX [GEOGRAPHIC_DATA]-0422" at bounding box center [153, 74] width 99 height 15
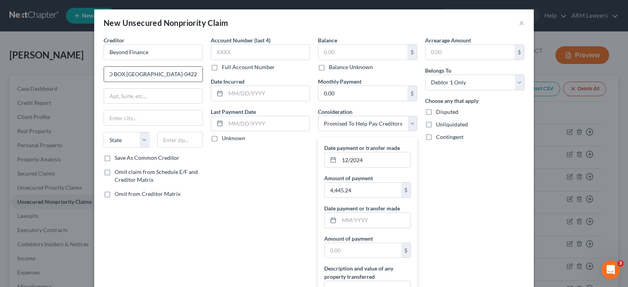
click at [165, 75] on input "PO BOX [GEOGRAPHIC_DATA]-0422" at bounding box center [153, 74] width 99 height 15
click at [164, 75] on input "PO BOX [GEOGRAPHIC_DATA]-0422" at bounding box center [153, 74] width 99 height 15
type input "PO BOX 660442, [GEOGRAPHIC_DATA], [GEOGRAPHIC_DATA]"
click at [178, 146] on input "text" at bounding box center [180, 140] width 46 height 16
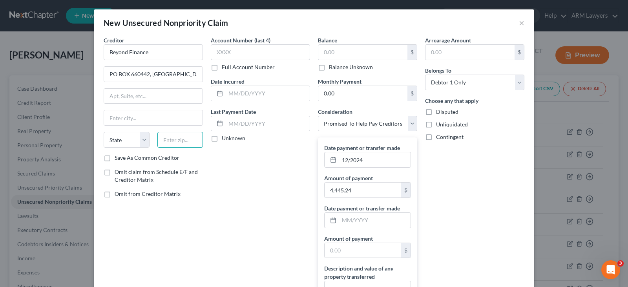
paste input "75266-0422"
type input "75266-0422"
click at [182, 106] on div "Creditor * Beyond Finance PO BOX 660442, [GEOGRAPHIC_DATA], [GEOGRAPHIC_DATA] S…" at bounding box center [153, 95] width 99 height 118
click at [169, 94] on input "text" at bounding box center [153, 96] width 99 height 15
click at [180, 71] on input "PO BOX 660442, [GEOGRAPHIC_DATA], [GEOGRAPHIC_DATA]" at bounding box center [153, 74] width 99 height 15
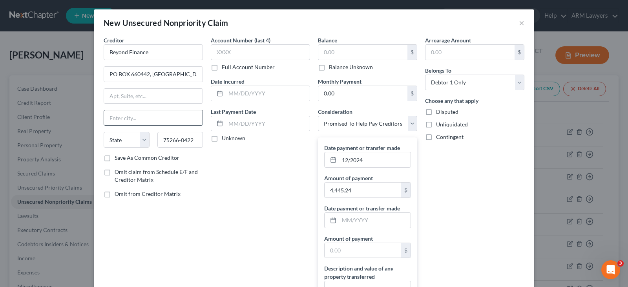
click at [143, 113] on input "text" at bounding box center [153, 117] width 99 height 15
type input "[GEOGRAPHIC_DATA]"
click at [139, 131] on div "Creditor * Beyond Finance PO BOX 660442, [GEOGRAPHIC_DATA], [GEOGRAPHIC_DATA] […" at bounding box center [153, 95] width 99 height 118
click at [139, 138] on select "State [US_STATE] AK AR AZ CA CO CT DE DC [GEOGRAPHIC_DATA] [GEOGRAPHIC_DATA] GU…" at bounding box center [127, 140] width 46 height 16
select select "45"
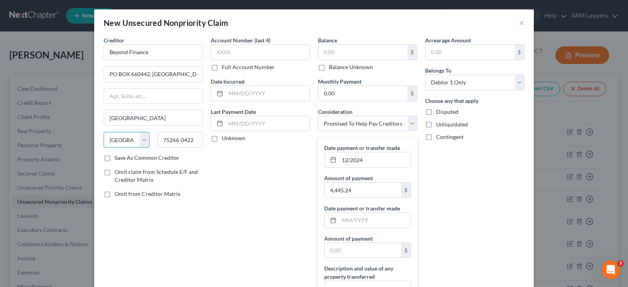
click at [104, 132] on select "State [US_STATE] AK AR AZ CA CO CT DE DC [GEOGRAPHIC_DATA] [GEOGRAPHIC_DATA] GU…" at bounding box center [127, 140] width 46 height 16
drag, startPoint x: 151, startPoint y: 72, endPoint x: 241, endPoint y: 80, distance: 90.2
click at [241, 80] on div "Creditor * Beyond Finance PO BOX 660442, [GEOGRAPHIC_DATA], [GEOGRAPHIC_DATA] […" at bounding box center [314, 186] width 429 height 300
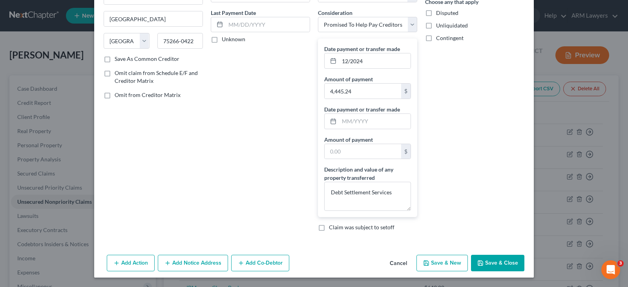
type input "PO BOX 660442"
click at [505, 256] on button "Save & Close" at bounding box center [497, 263] width 53 height 16
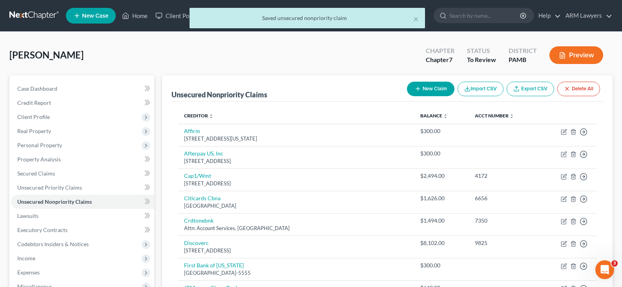
click at [569, 53] on button "Preview" at bounding box center [576, 55] width 54 height 18
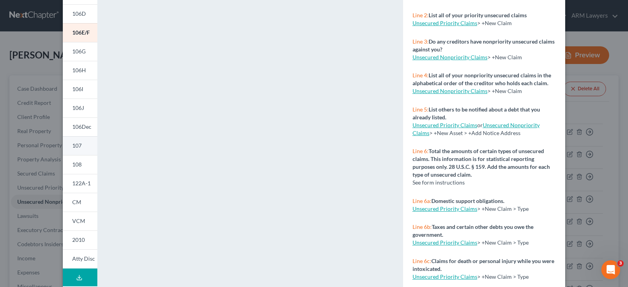
scroll to position [156, 0]
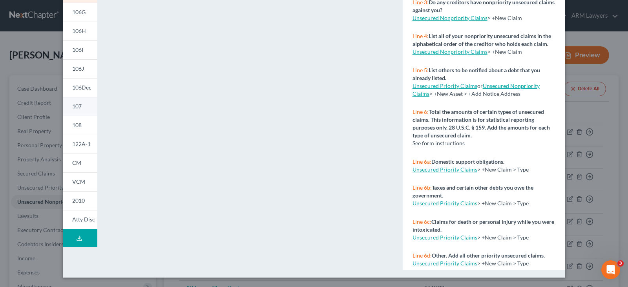
click at [71, 111] on link "107" at bounding box center [80, 106] width 35 height 19
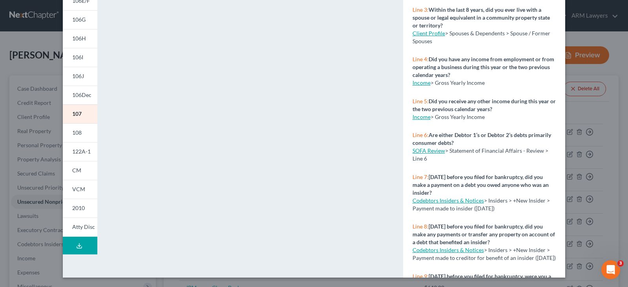
scroll to position [148, 0]
click at [72, 133] on span "108" at bounding box center [76, 132] width 9 height 7
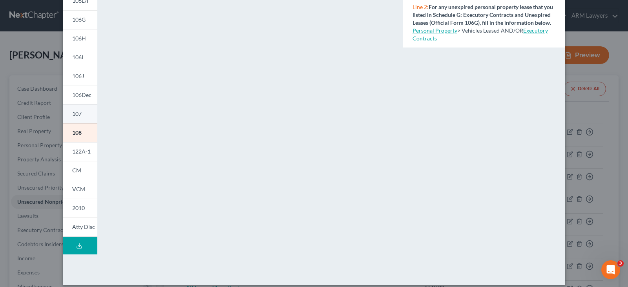
click at [81, 112] on link "107" at bounding box center [80, 113] width 35 height 19
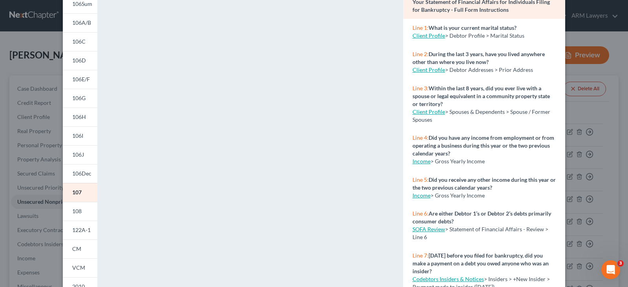
scroll to position [156, 0]
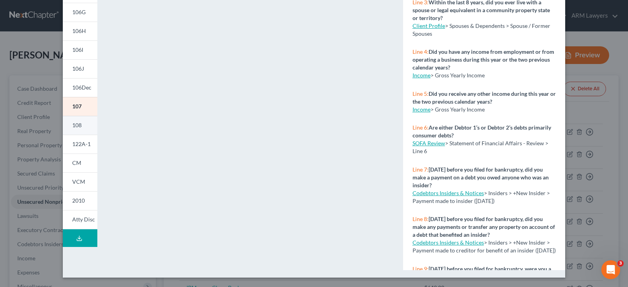
click at [79, 128] on link "108" at bounding box center [80, 125] width 35 height 19
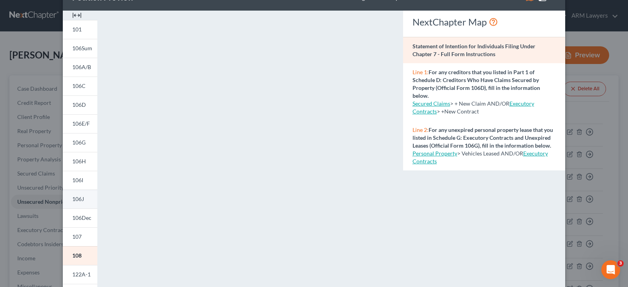
scroll to position [39, 0]
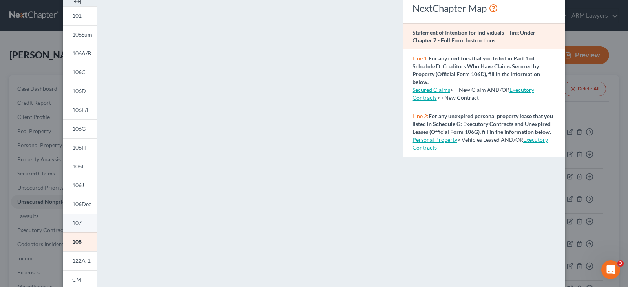
click at [82, 221] on link "107" at bounding box center [80, 222] width 35 height 19
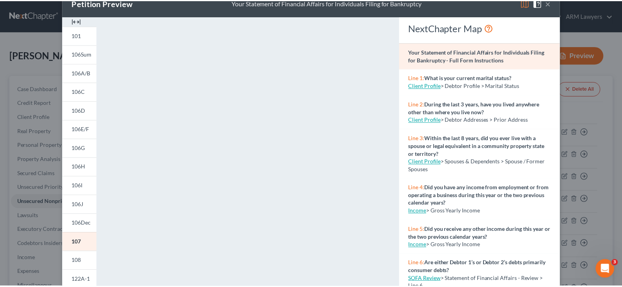
scroll to position [0, 0]
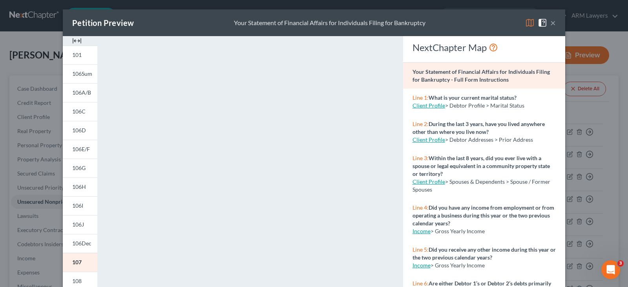
click at [551, 23] on button "×" at bounding box center [552, 22] width 5 height 9
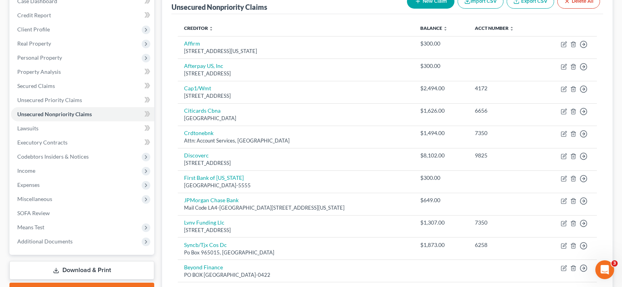
scroll to position [157, 0]
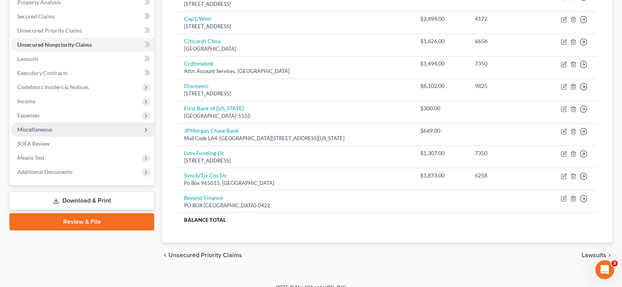
click at [38, 132] on span "Miscellaneous" at bounding box center [34, 129] width 35 height 7
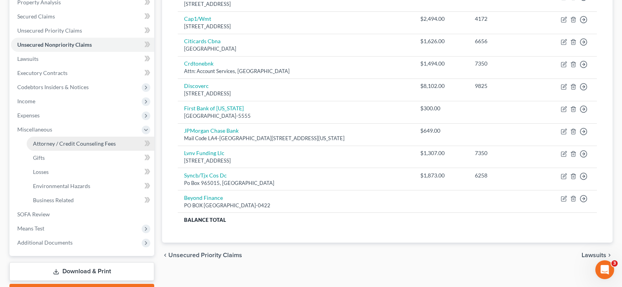
click at [58, 148] on link "Attorney / Credit Counseling Fees" at bounding box center [91, 144] width 128 height 14
select select "0"
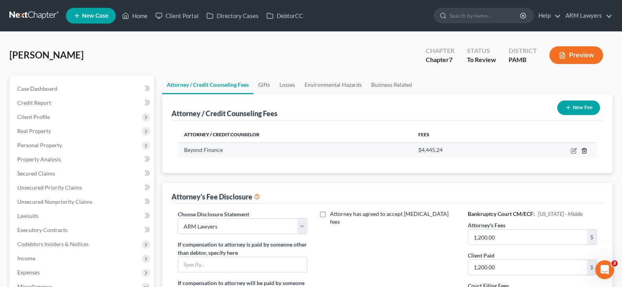
click at [586, 151] on icon "button" at bounding box center [584, 150] width 4 height 5
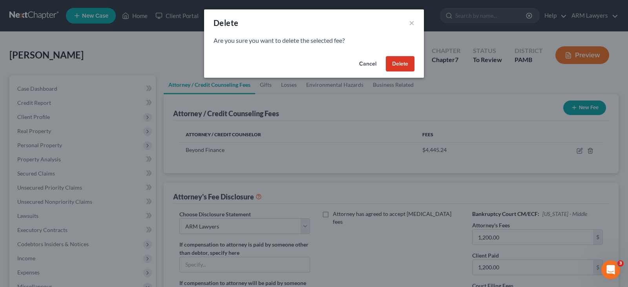
click at [395, 63] on button "Delete" at bounding box center [400, 64] width 29 height 16
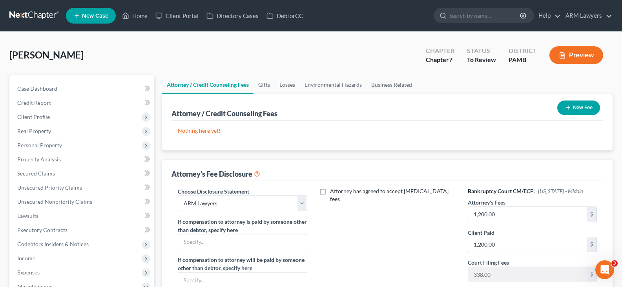
click at [573, 112] on button "New Fee" at bounding box center [578, 107] width 43 height 15
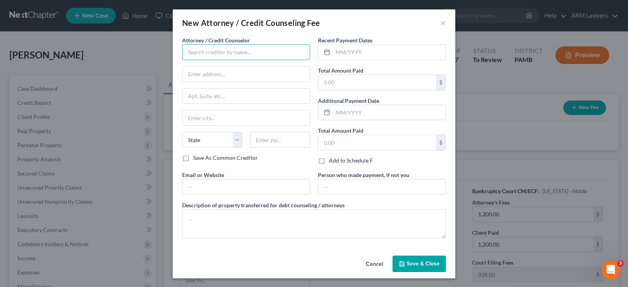
click at [224, 48] on input "text" at bounding box center [246, 52] width 128 height 16
type input "ARM Lawyers"
click at [365, 84] on input "text" at bounding box center [377, 82] width 118 height 15
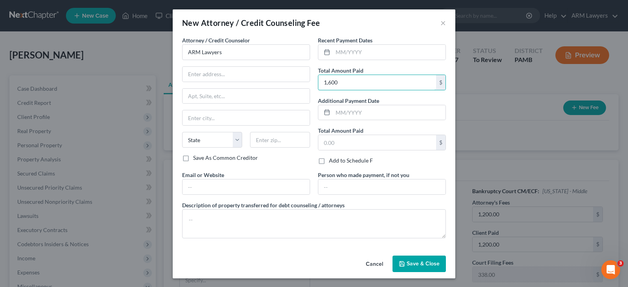
type input "1,600"
click at [421, 261] on span "Save & Close" at bounding box center [423, 263] width 33 height 7
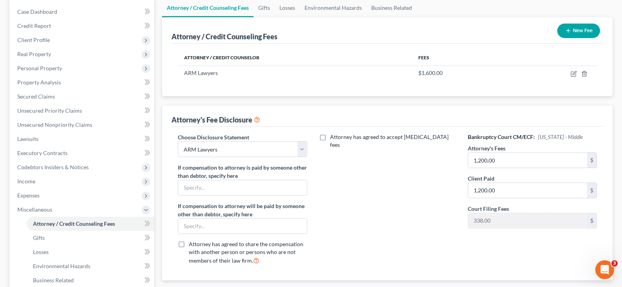
scroll to position [78, 0]
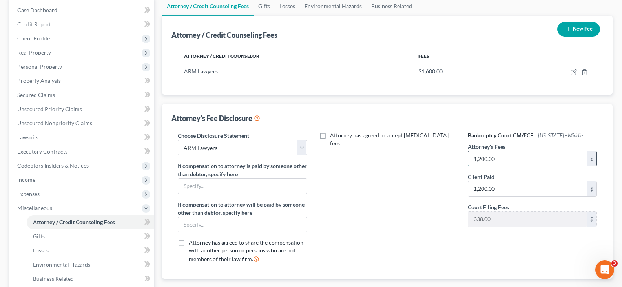
click at [512, 161] on input "1,200.00" at bounding box center [527, 158] width 119 height 15
type input "1,600"
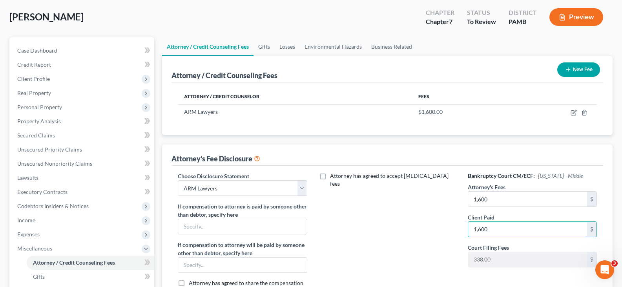
scroll to position [0, 0]
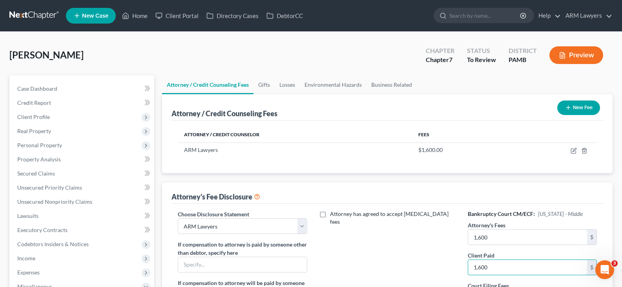
type input "1,600"
click at [579, 51] on button "Preview" at bounding box center [576, 55] width 54 height 18
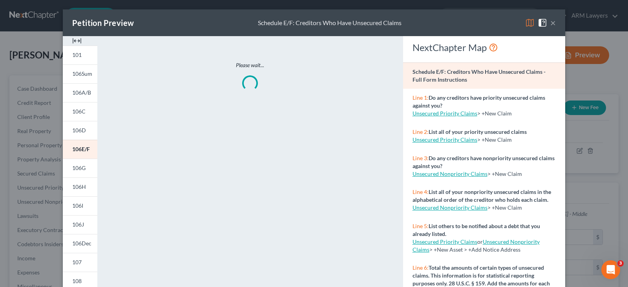
click at [553, 23] on div "Petition Preview Schedule E/F: Creditors Who Have Unsecured Claims ×" at bounding box center [314, 22] width 502 height 27
click at [551, 22] on button "×" at bounding box center [552, 22] width 5 height 9
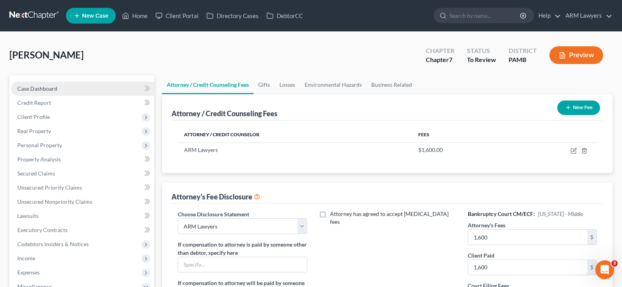
click at [47, 90] on span "Case Dashboard" at bounding box center [37, 88] width 40 height 7
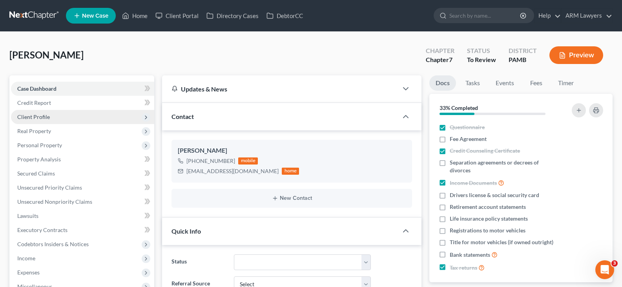
click at [57, 122] on span "Client Profile" at bounding box center [82, 117] width 143 height 14
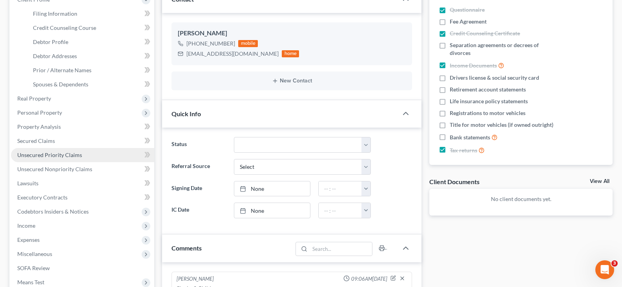
scroll to position [118, 0]
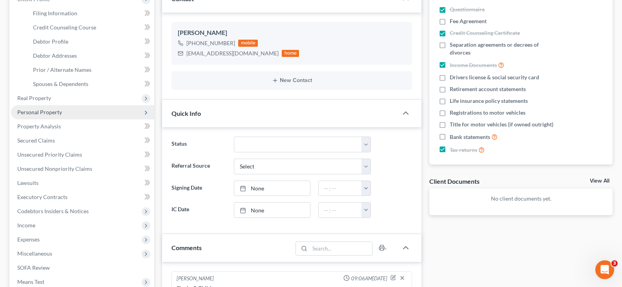
click at [59, 115] on span "Personal Property" at bounding box center [82, 112] width 143 height 14
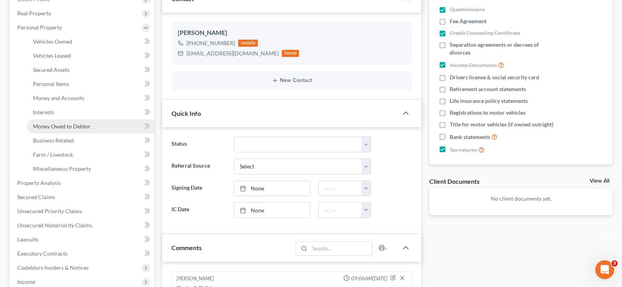
click at [68, 130] on link "Money Owed to Debtor" at bounding box center [91, 126] width 128 height 14
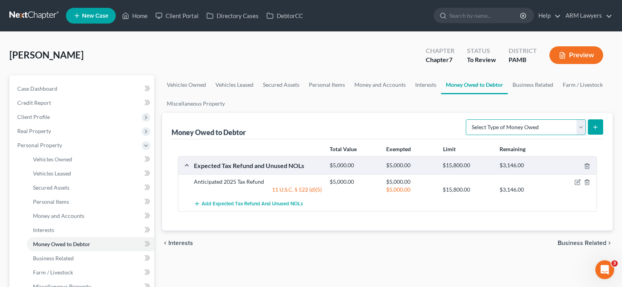
click at [514, 128] on select "Select Type of Money Owed Accounts Receivable Alimony Child Support Claims Agai…" at bounding box center [526, 127] width 120 height 16
select select "claims_against_third_parties"
click at [366, 89] on link "Money and Accounts" at bounding box center [380, 84] width 61 height 19
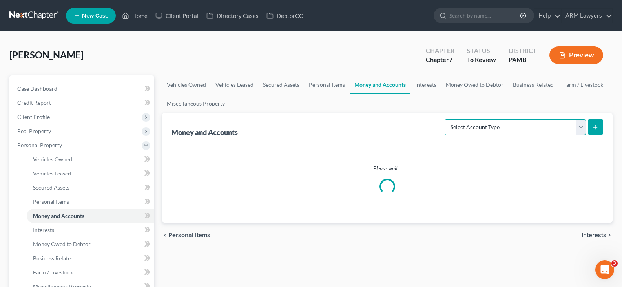
click at [498, 128] on select "Select Account Type Brokerage Cash on Hand Certificates of Deposit Checking Acc…" at bounding box center [515, 127] width 141 height 16
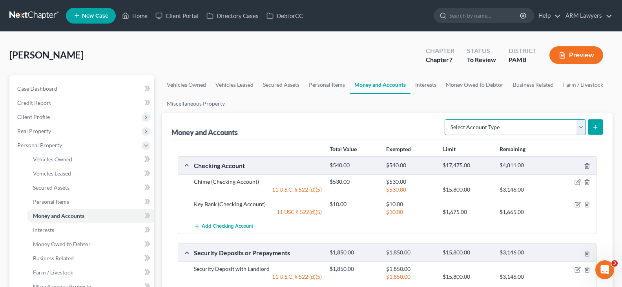
select select "checking"
click at [446, 119] on select "Select Account Type Brokerage Cash on Hand Certificates of Deposit Checking Acc…" at bounding box center [515, 127] width 141 height 16
click at [598, 127] on icon "submit" at bounding box center [595, 127] width 6 height 6
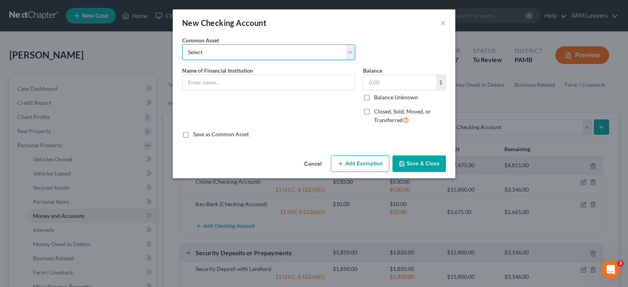
click at [240, 45] on select "Select First National Bank Belco Community Credit Union Citibank Chime Citizens…" at bounding box center [268, 52] width 173 height 16
click at [225, 82] on input "text" at bounding box center [268, 82] width 172 height 15
type input "Sofi"
type input "0"
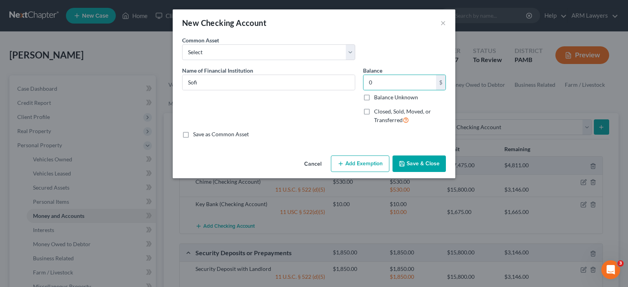
click at [374, 110] on label "Closed, Sold, Moved, or Transferred" at bounding box center [410, 116] width 72 height 17
click at [377, 110] on input "Closed, Sold, Moved, or Transferred" at bounding box center [379, 110] width 5 height 5
checkbox input "true"
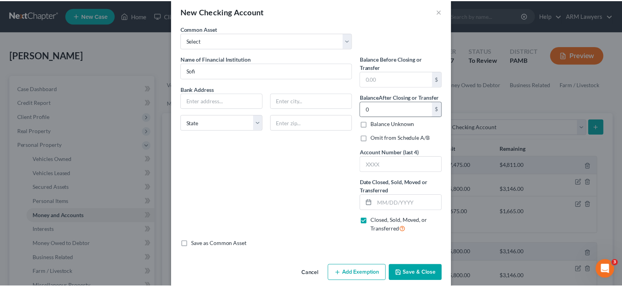
scroll to position [22, 0]
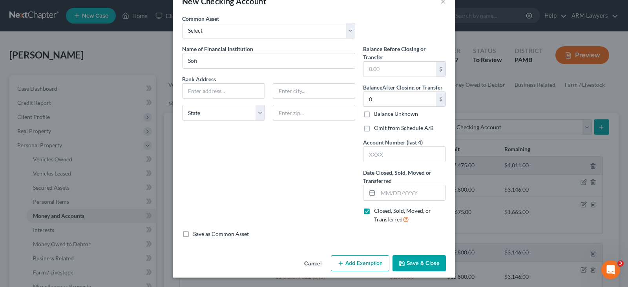
click at [403, 132] on div "Balance Before Closing or Transfer $ Balance After Closing or Transfer 0.00 $ B…" at bounding box center [404, 137] width 91 height 185
click at [403, 127] on label "Omit from Schedule A/B" at bounding box center [404, 128] width 60 height 8
click at [382, 127] on input "Omit from Schedule A/B" at bounding box center [379, 126] width 5 height 5
checkbox input "true"
click at [397, 196] on input "text" at bounding box center [411, 192] width 67 height 15
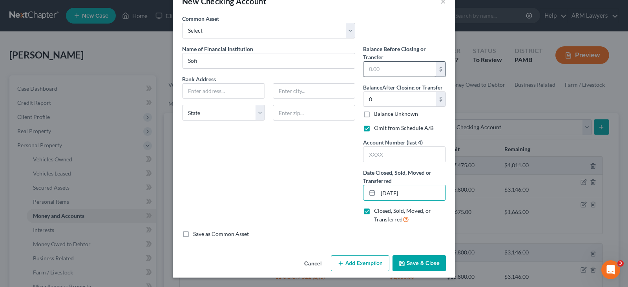
type input "[DATE]"
click at [410, 70] on input "text" at bounding box center [399, 69] width 73 height 15
type input "0.23"
click at [407, 261] on button "Save & Close" at bounding box center [418, 263] width 53 height 16
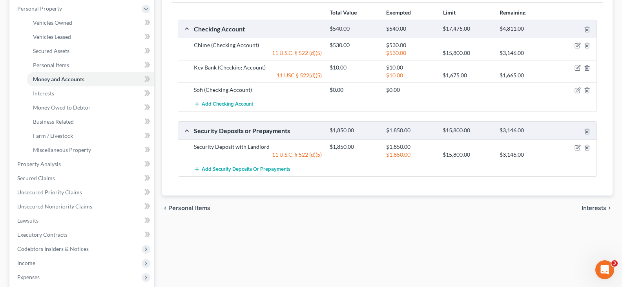
scroll to position [118, 0]
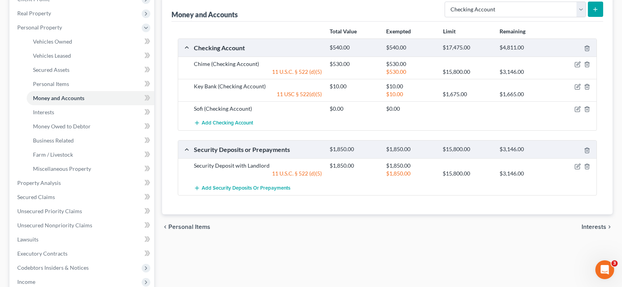
click at [317, 286] on div "Vehicles Owned Vehicles Leased Secured Assets Personal Items Money and Accounts…" at bounding box center [387, 184] width 458 height 453
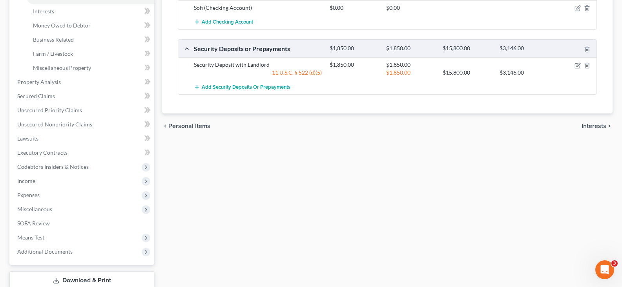
scroll to position [272, 0]
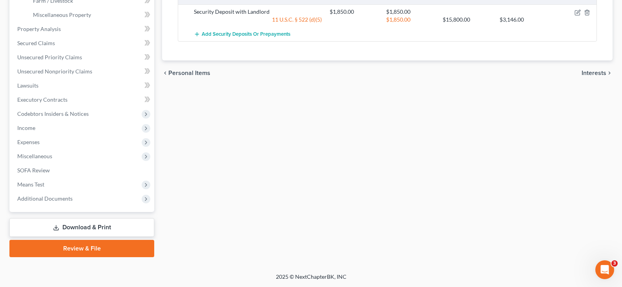
click at [75, 220] on link "Download & Print" at bounding box center [81, 227] width 145 height 18
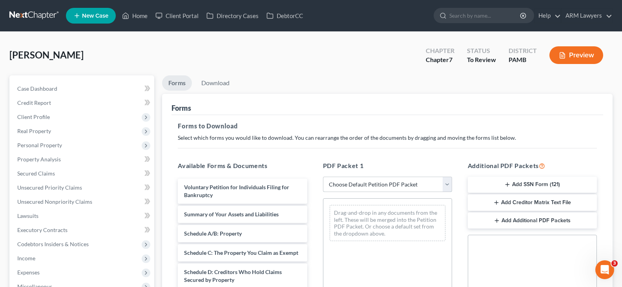
click at [371, 188] on select "Choose Default Petition PDF Packet Complete Bankruptcy Petition (all forms and …" at bounding box center [387, 185] width 129 height 16
select select "3"
click at [371, 188] on select "Choose Default Petition PDF Packet Complete Bankruptcy Petition (all forms and …" at bounding box center [387, 185] width 129 height 16
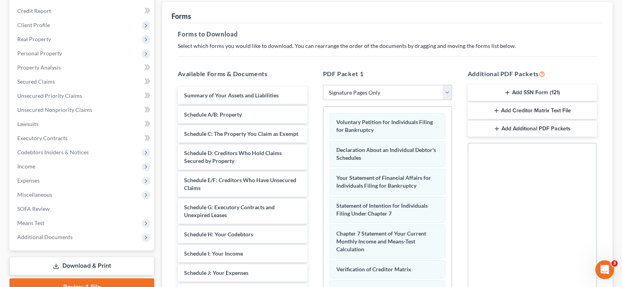
scroll to position [157, 0]
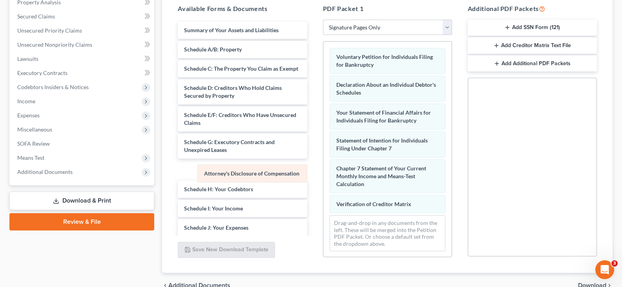
drag, startPoint x: 386, startPoint y: 224, endPoint x: 256, endPoint y: 172, distance: 140.1
click at [323, 173] on div "Attorney's Disclosure of Compensation Voluntary Petition for Individuals Filing…" at bounding box center [387, 150] width 128 height 216
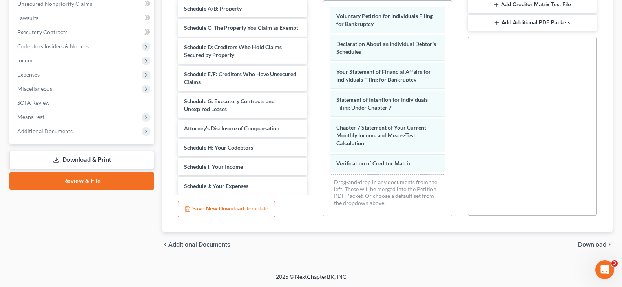
click at [604, 246] on span "Download" at bounding box center [592, 244] width 28 height 6
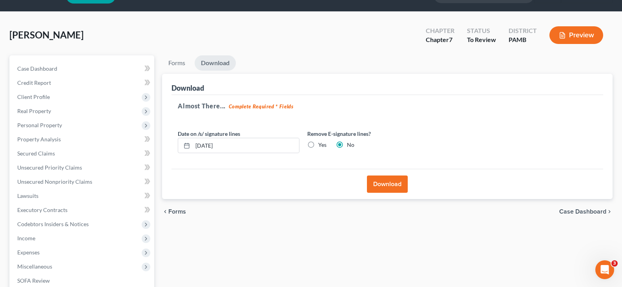
scroll to position [13, 0]
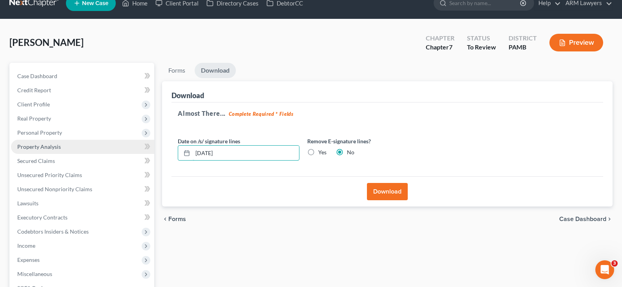
drag, startPoint x: 270, startPoint y: 156, endPoint x: 109, endPoint y: 144, distance: 161.4
click at [110, 144] on div "Petition Navigation Case Dashboard Payments Invoices Payments Payments Credit R…" at bounding box center [310, 219] width 611 height 312
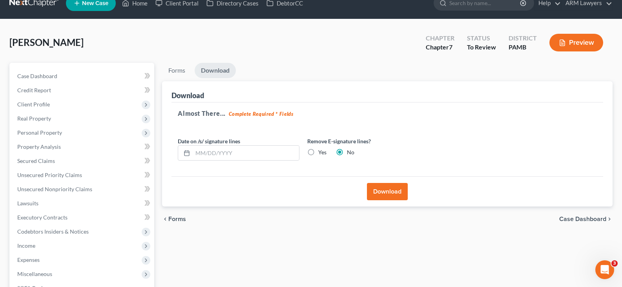
click at [318, 151] on label "Yes" at bounding box center [322, 152] width 8 height 8
click at [321, 151] on input "Yes" at bounding box center [323, 150] width 5 height 5
radio input "true"
radio input "false"
click at [389, 195] on button "Download" at bounding box center [387, 191] width 41 height 17
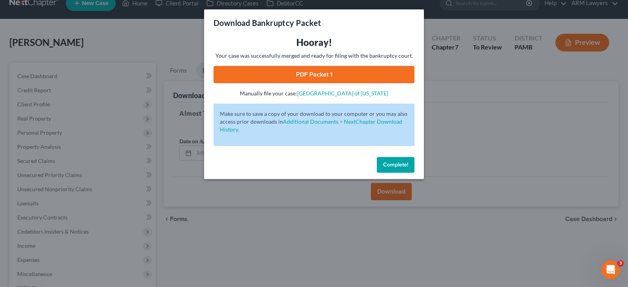
click at [310, 73] on link "PDF Packet 1" at bounding box center [313, 74] width 201 height 17
click at [403, 164] on span "Complete!" at bounding box center [395, 164] width 25 height 7
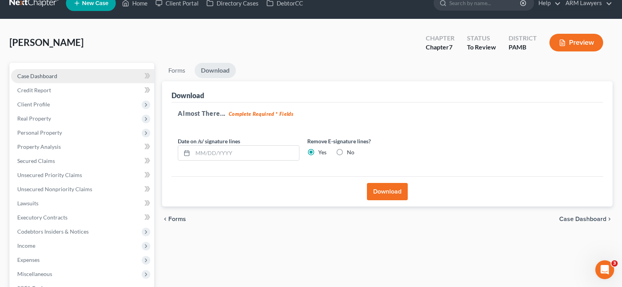
click at [87, 76] on link "Case Dashboard" at bounding box center [82, 76] width 143 height 14
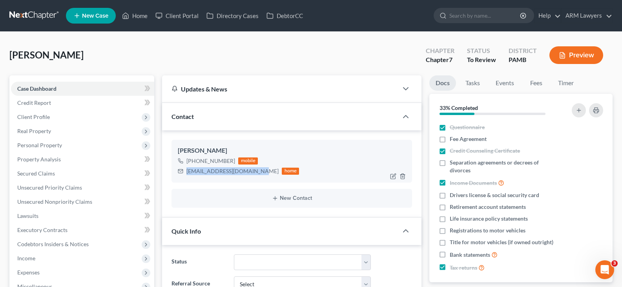
drag, startPoint x: 252, startPoint y: 172, endPoint x: 186, endPoint y: 181, distance: 66.2
click at [186, 181] on div "[PERSON_NAME] [PHONE_NUMBER] mobile [EMAIL_ADDRESS][DOMAIN_NAME] home" at bounding box center [291, 161] width 241 height 42
copy div "[EMAIL_ADDRESS][DOMAIN_NAME]"
